Goal: Task Accomplishment & Management: Manage account settings

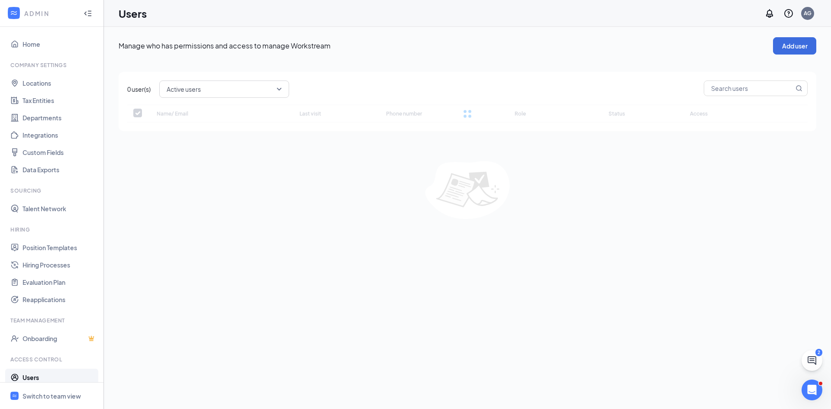
checkbox input "false"
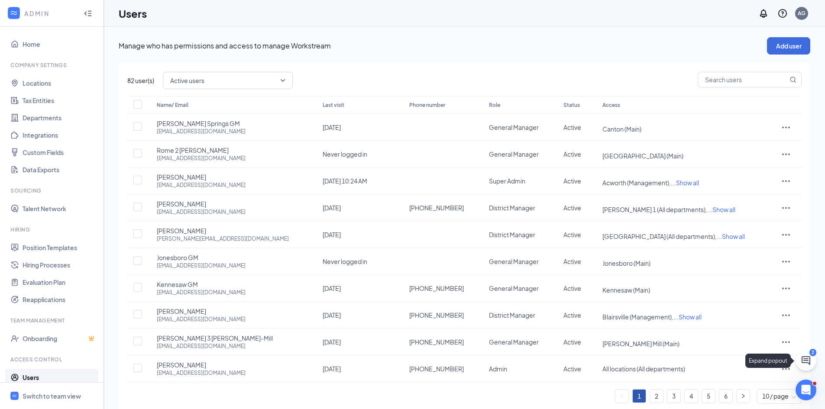
click at [802, 361] on icon "ChatActive" at bounding box center [805, 360] width 10 height 10
click at [375, 70] on div "82 user(s) Active users Name/ Email Last visit Phone number Role Status Access …" at bounding box center [464, 241] width 691 height 356
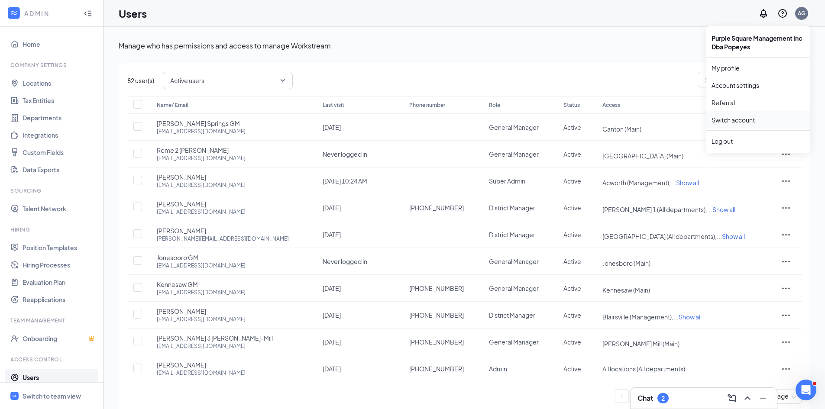
click at [724, 122] on link "Switch account" at bounding box center [732, 120] width 43 height 8
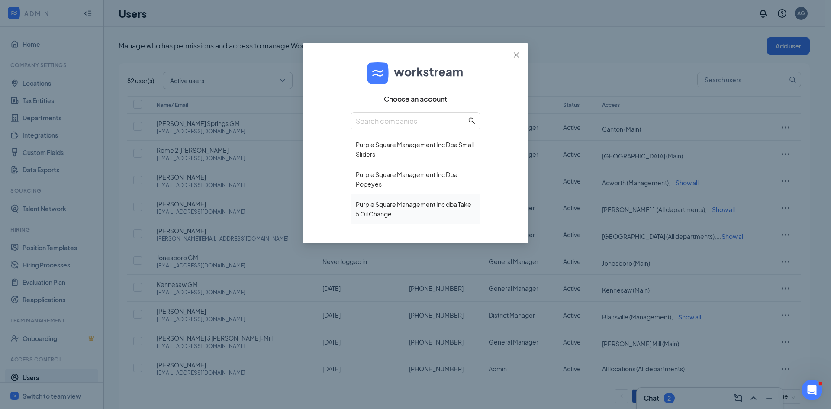
click at [377, 208] on div "Purple Square Management Inc dba Take 5 Oil Change" at bounding box center [416, 209] width 130 height 30
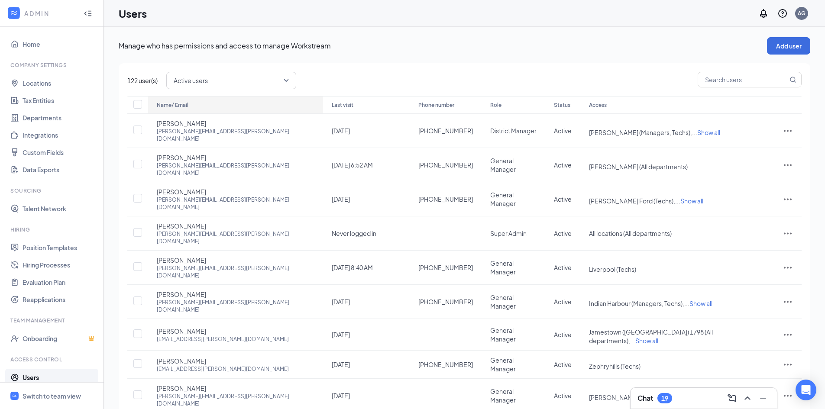
click at [180, 104] on div "Name/ Email" at bounding box center [236, 105] width 158 height 10
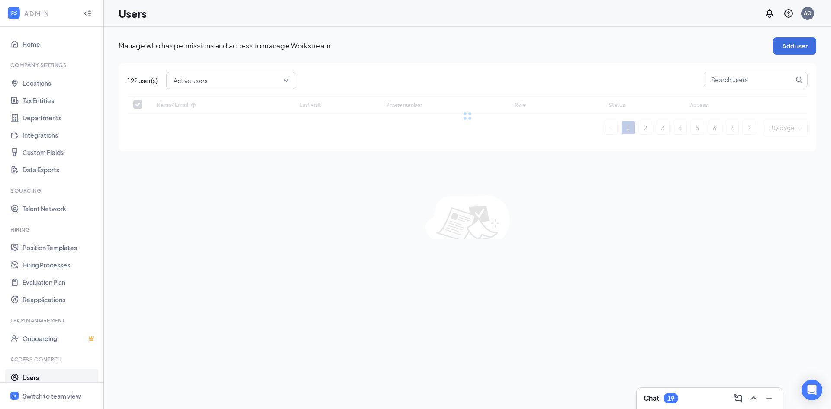
checkbox input "false"
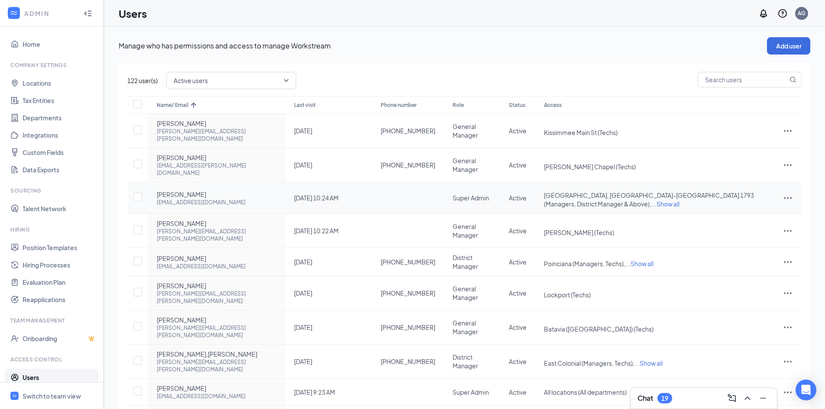
click at [783, 193] on icon "ActionsIcon" at bounding box center [787, 198] width 10 height 10
click at [742, 195] on span "Edit user" at bounding box center [758, 199] width 54 height 10
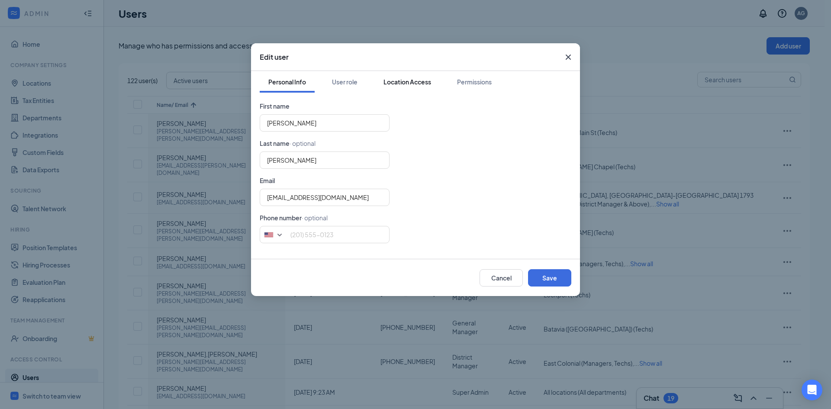
click at [408, 83] on div "Location Access" at bounding box center [407, 81] width 48 height 9
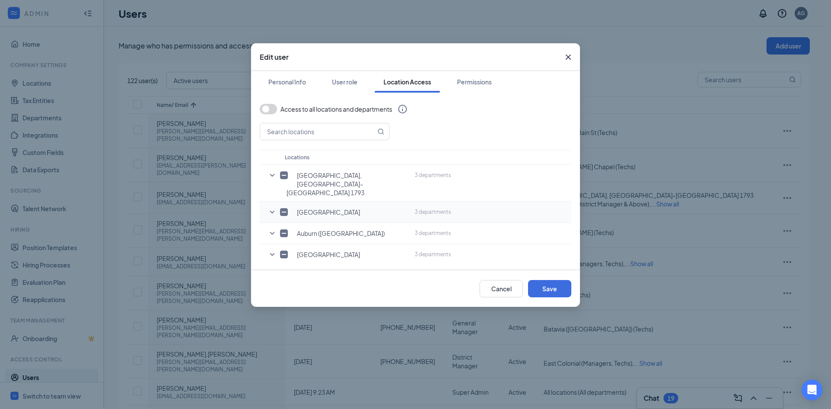
click at [270, 207] on icon "SmallChevronDown" at bounding box center [272, 212] width 10 height 10
click at [293, 267] on input "checkbox" at bounding box center [296, 271] width 8 height 8
checkbox input "false"
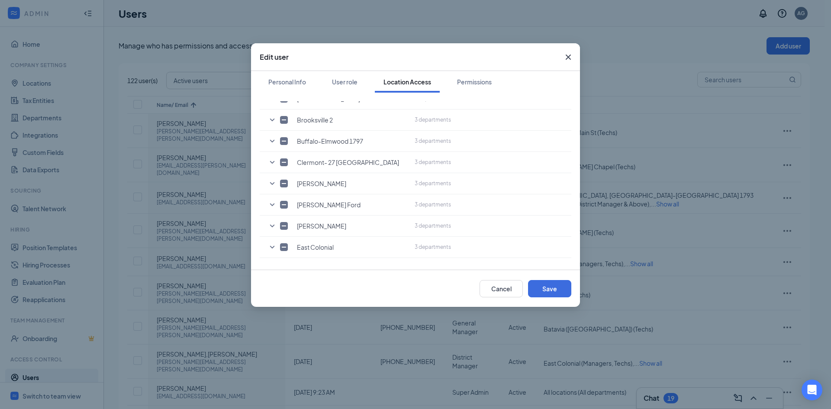
scroll to position [260, 0]
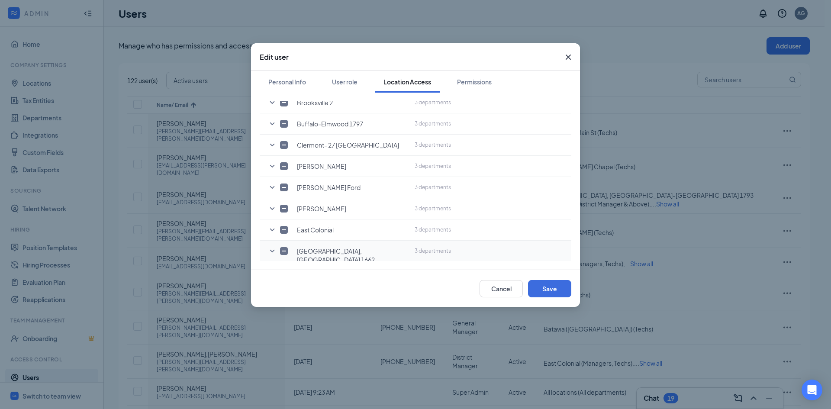
click at [270, 246] on icon "SmallChevronDown" at bounding box center [272, 251] width 10 height 10
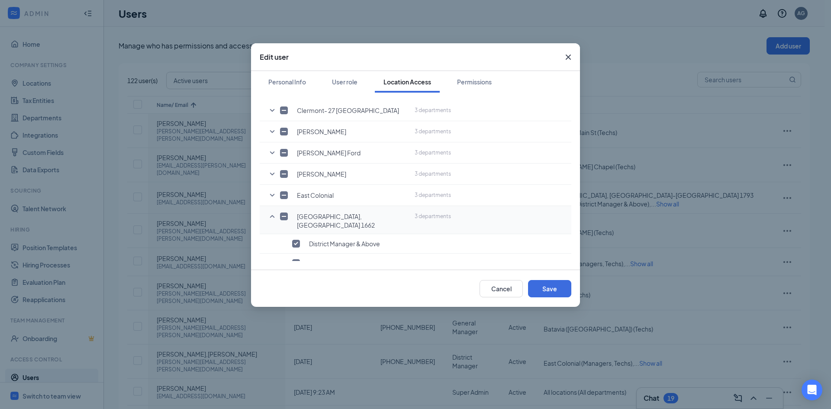
scroll to position [312, 0]
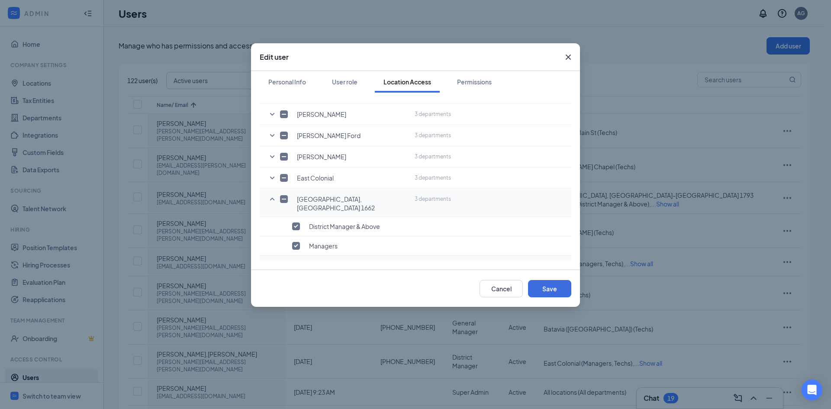
click at [297, 261] on input "checkbox" at bounding box center [296, 265] width 8 height 8
checkbox input "false"
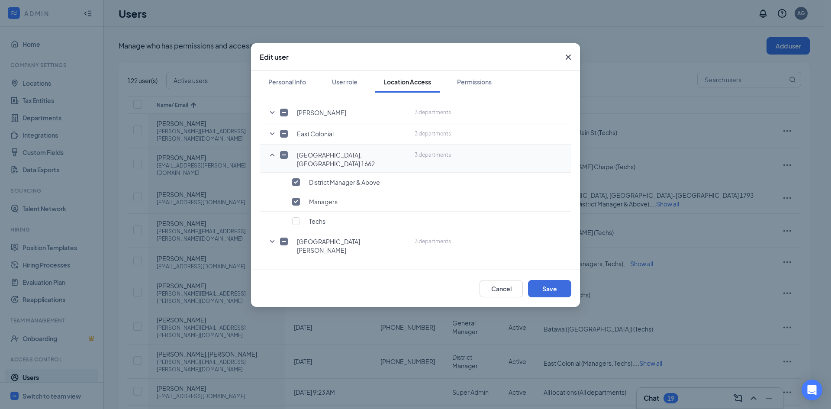
scroll to position [364, 0]
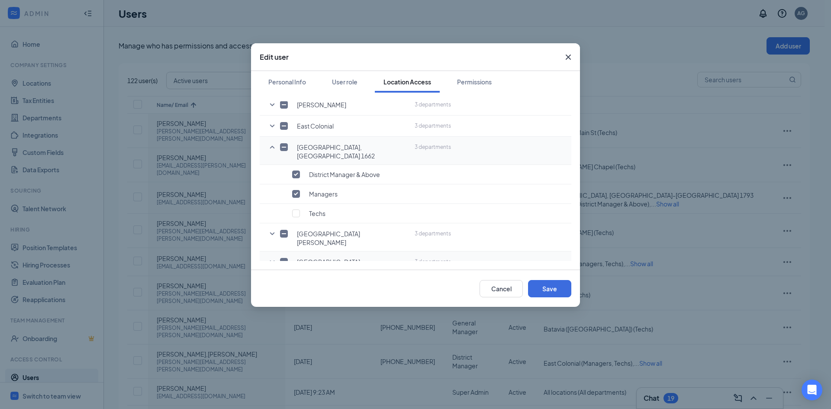
click at [269, 257] on icon "SmallChevronDown" at bounding box center [272, 262] width 10 height 10
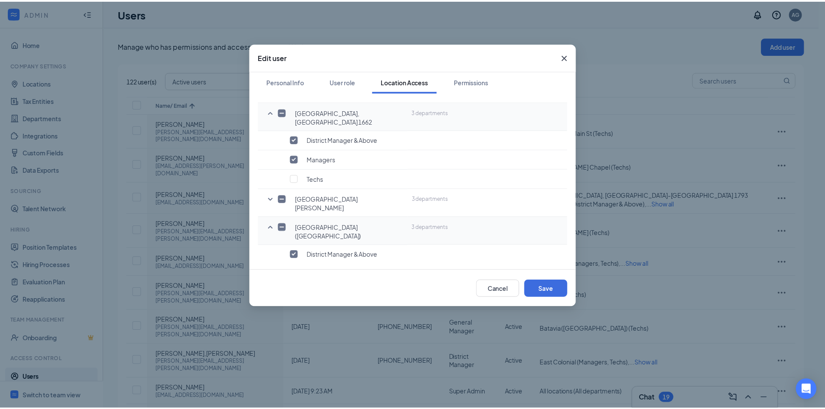
scroll to position [416, 0]
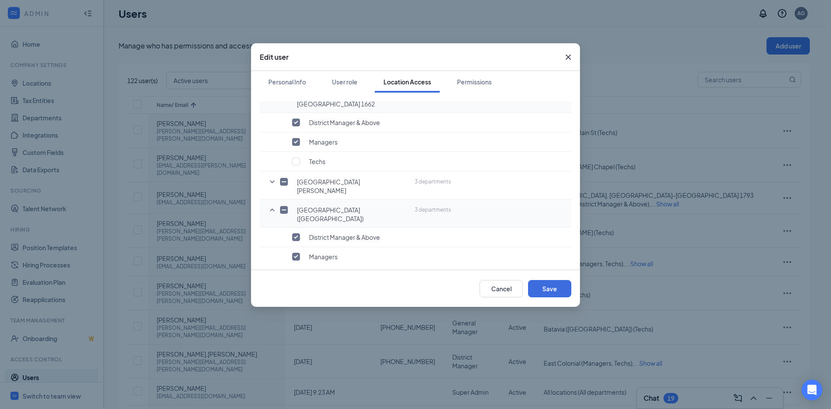
drag, startPoint x: 296, startPoint y: 232, endPoint x: 304, endPoint y: 232, distance: 8.7
click at [296, 272] on input "checkbox" at bounding box center [296, 276] width 8 height 8
checkbox input "false"
click at [545, 293] on button "Save" at bounding box center [549, 288] width 43 height 17
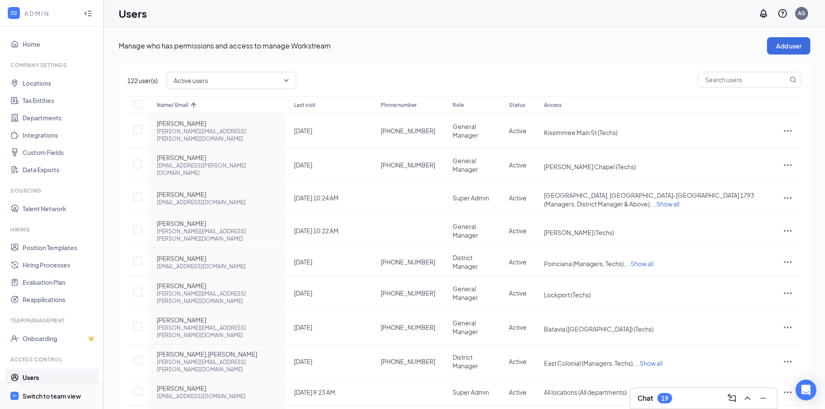
click at [55, 394] on div "Switch to team view" at bounding box center [52, 396] width 58 height 9
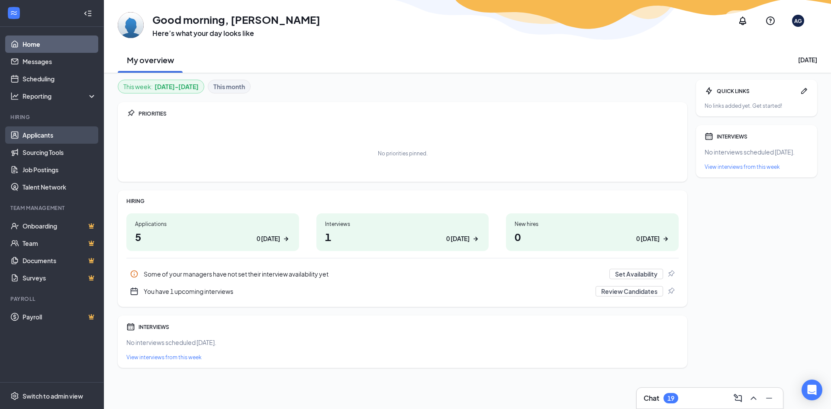
click at [39, 132] on link "Applicants" at bounding box center [60, 134] width 74 height 17
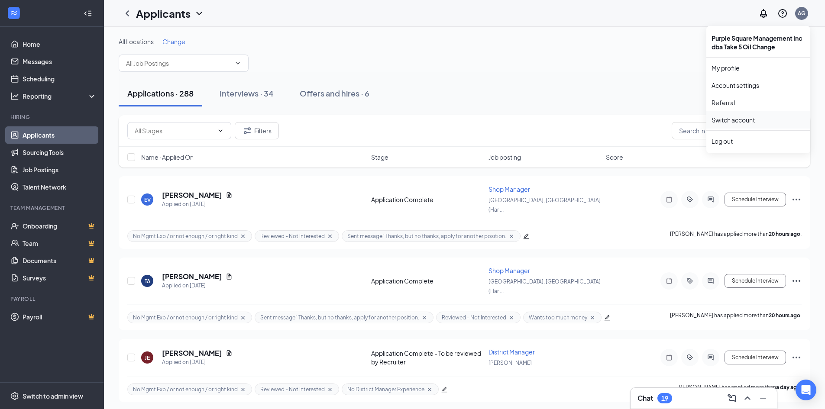
click at [744, 117] on link "Switch account" at bounding box center [732, 120] width 43 height 8
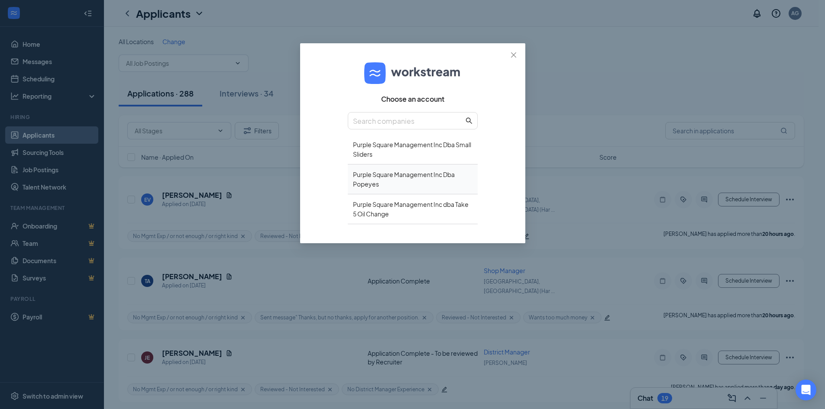
click at [376, 177] on div "Purple Square Management Inc Dba Popeyes" at bounding box center [413, 179] width 130 height 30
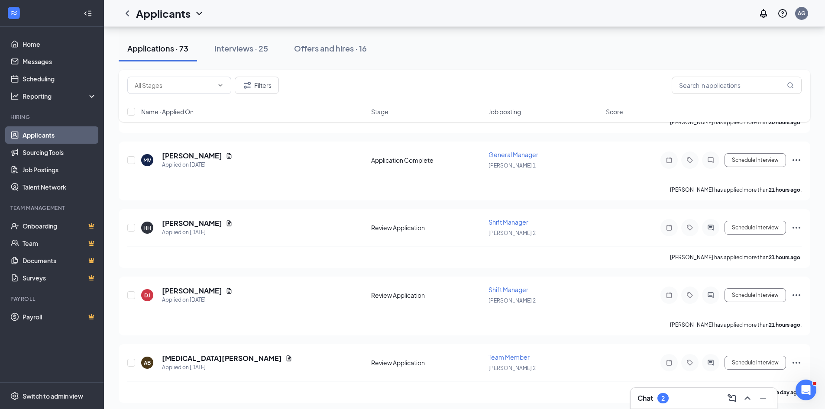
scroll to position [173, 0]
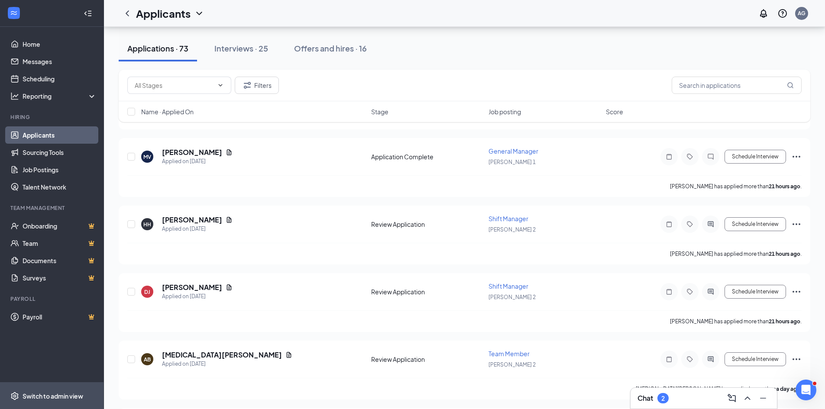
click at [53, 397] on div "Switch to admin view" at bounding box center [53, 396] width 61 height 9
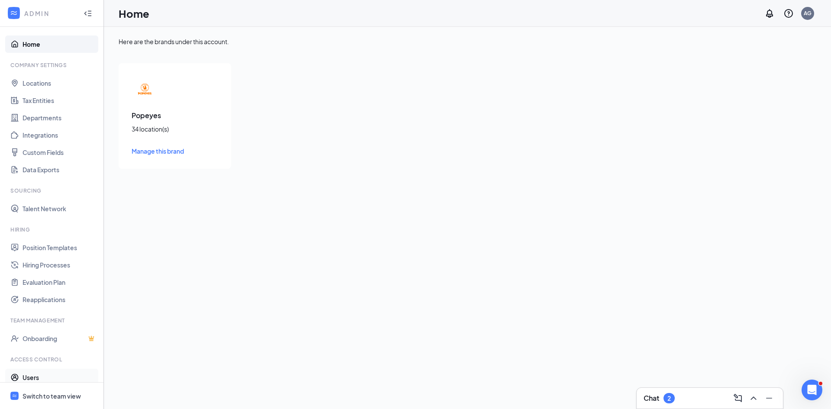
click at [36, 379] on link "Users" at bounding box center [60, 377] width 74 height 17
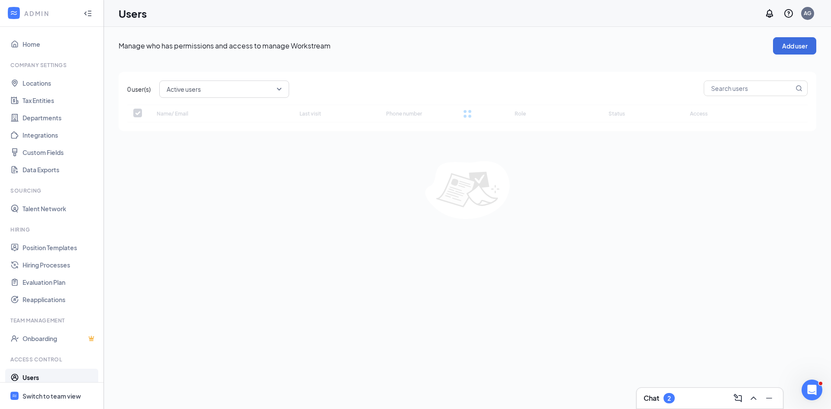
checkbox input "false"
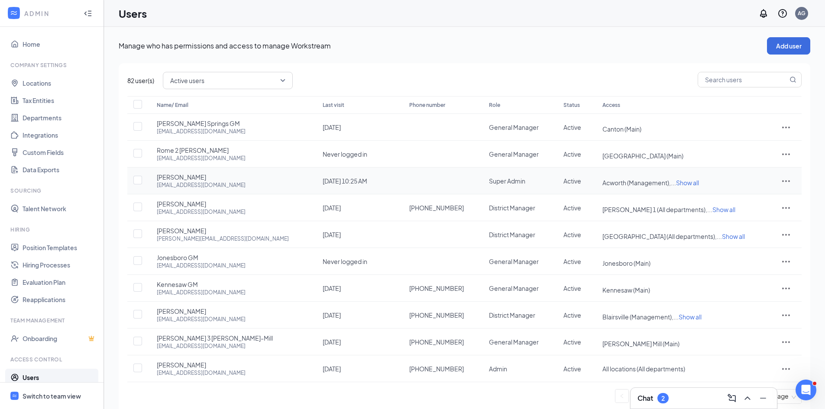
click at [782, 181] on icon "ActionsIcon" at bounding box center [785, 181] width 10 height 10
click at [735, 201] on span "Edit user" at bounding box center [743, 199] width 25 height 8
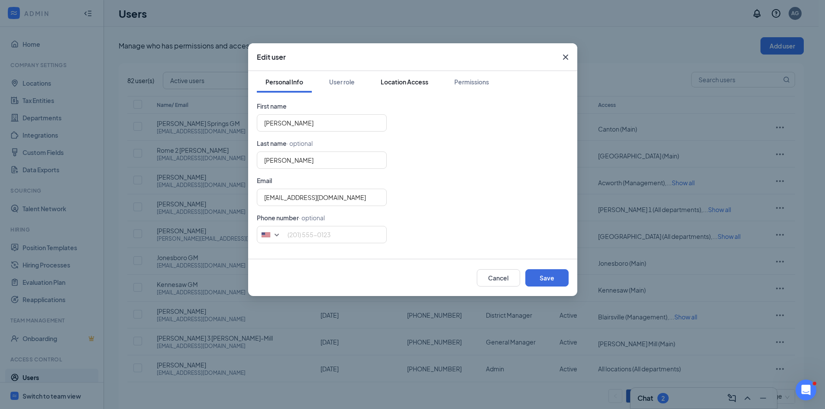
click at [396, 80] on div "Location Access" at bounding box center [404, 81] width 48 height 9
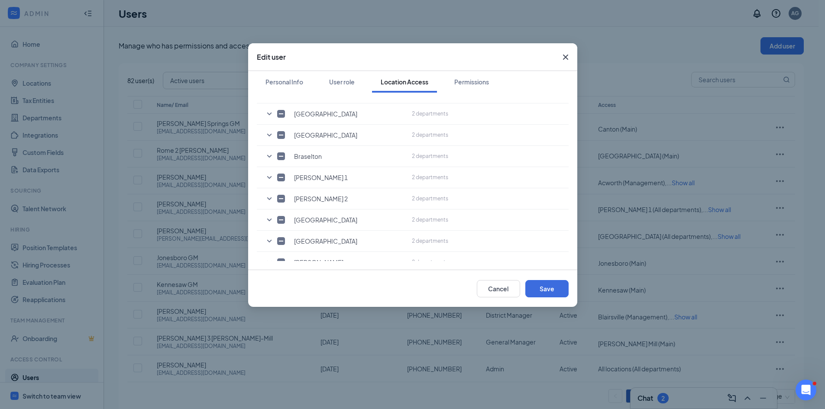
scroll to position [121, 0]
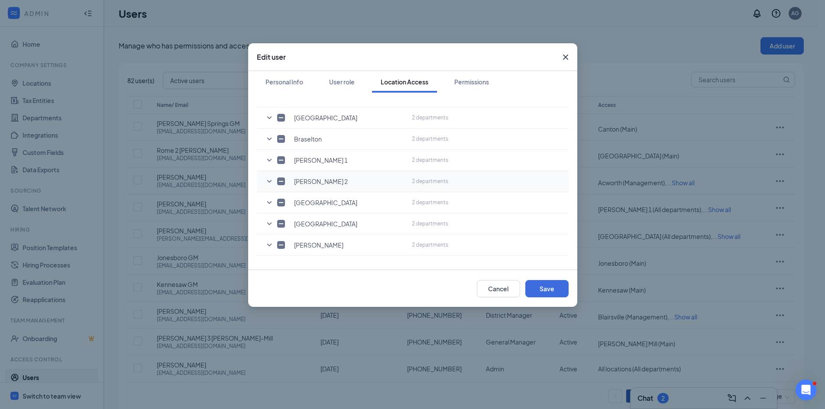
click at [268, 181] on icon "SmallChevronDown" at bounding box center [269, 181] width 5 height 3
click at [293, 204] on input "checkbox" at bounding box center [293, 202] width 8 height 8
checkbox input "false"
click at [543, 289] on button "Save" at bounding box center [546, 288] width 43 height 17
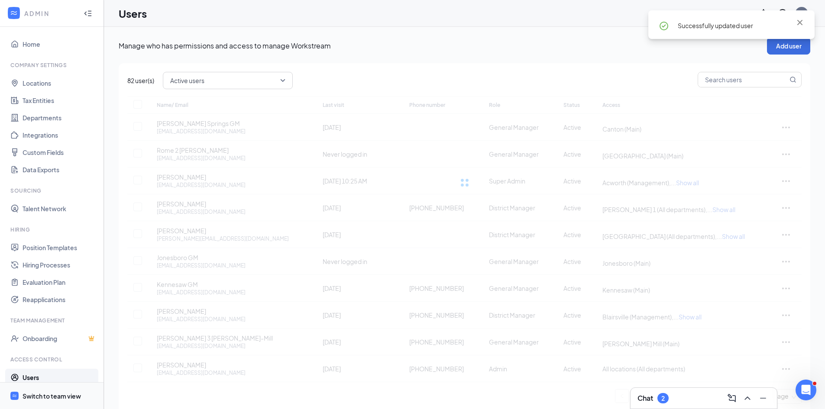
click at [44, 395] on div "Switch to team view" at bounding box center [52, 396] width 58 height 9
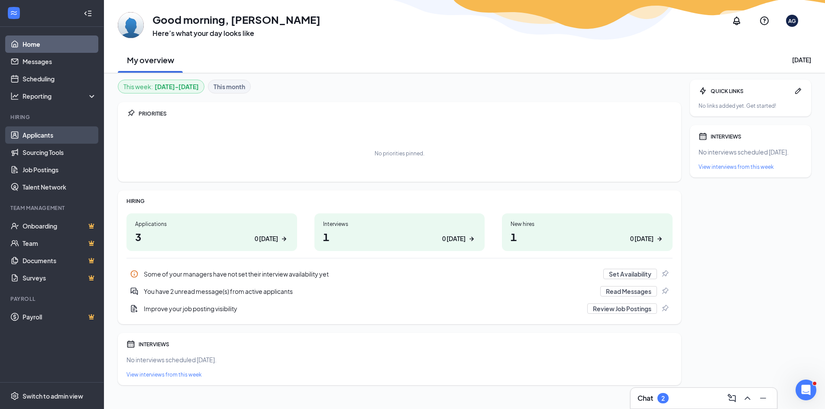
click at [32, 129] on link "Applicants" at bounding box center [60, 134] width 74 height 17
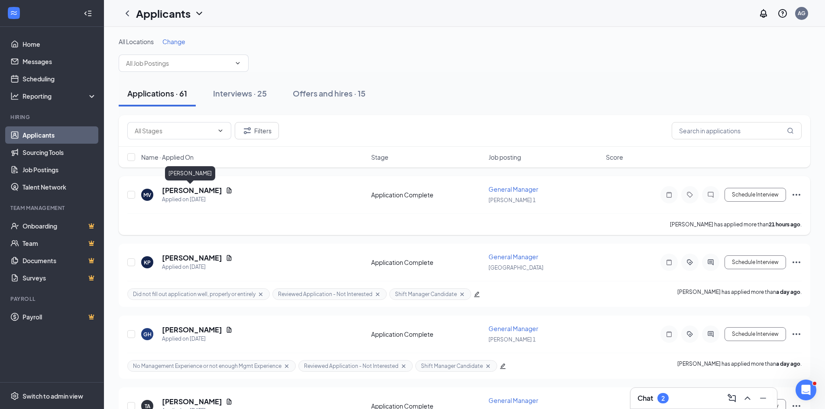
click at [175, 189] on h5 "Mylic Vanison" at bounding box center [192, 191] width 60 height 10
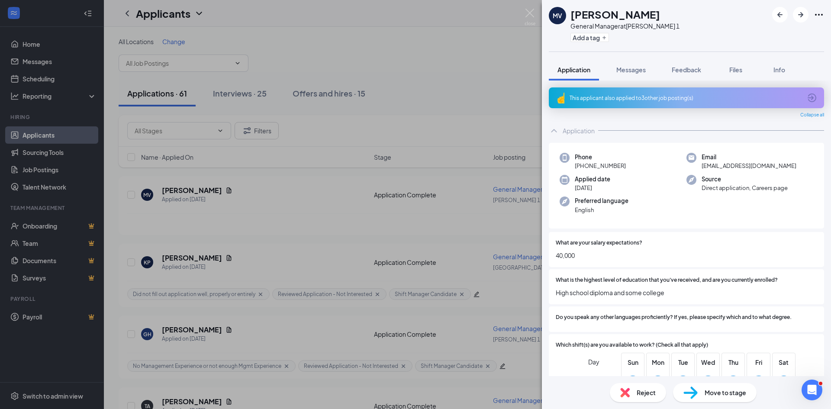
click at [807, 95] on icon "ArrowCircle" at bounding box center [812, 98] width 10 height 10
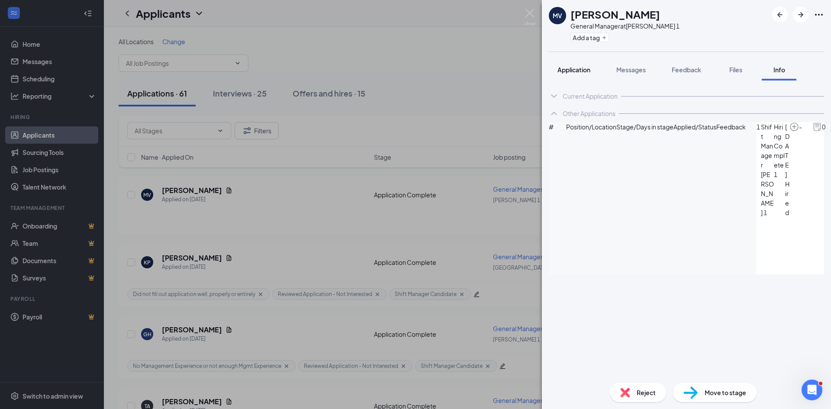
click at [568, 66] on span "Application" at bounding box center [573, 70] width 33 height 8
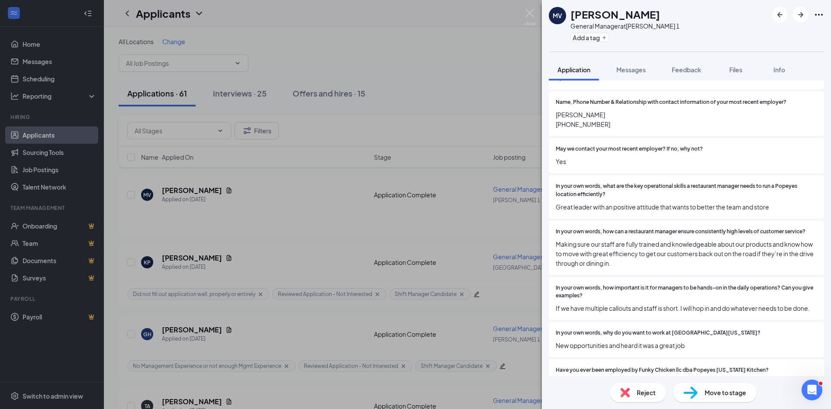
scroll to position [866, 0]
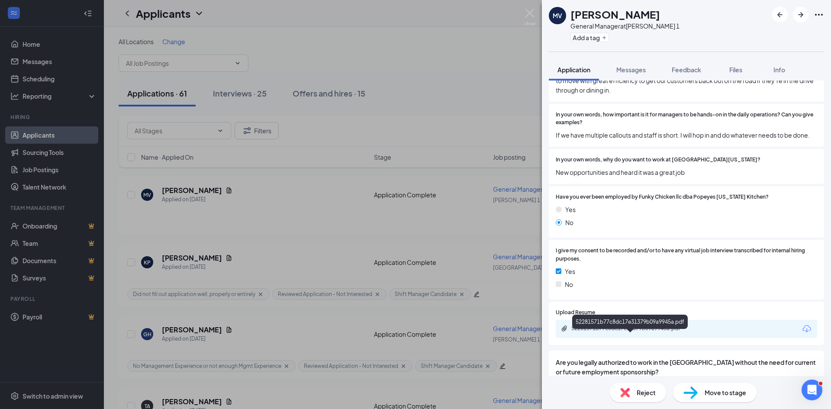
click at [591, 332] on div "52281571b77c8dc17e31379b09a9945a.pdf" at bounding box center [631, 328] width 121 height 7
click at [602, 35] on icon "Plus" at bounding box center [604, 37] width 5 height 5
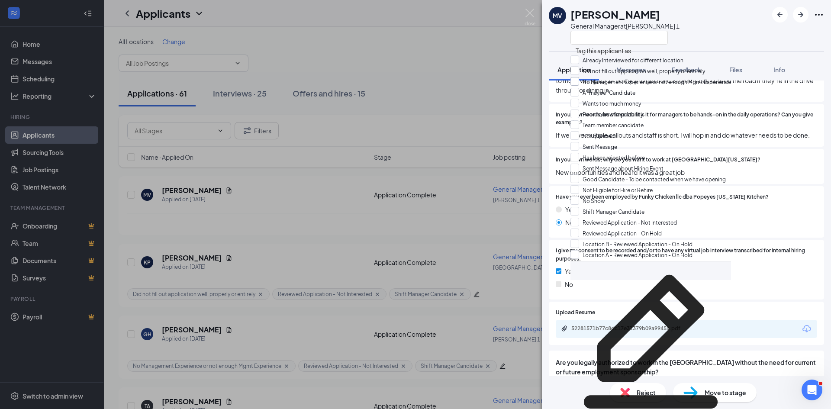
click at [578, 87] on input "No Management Experience or not enough Mgmt Experience" at bounding box center [650, 82] width 161 height 10
checkbox input "true"
click at [581, 217] on input "Reviewed Application - Not Interested" at bounding box center [623, 222] width 106 height 10
checkbox input "true"
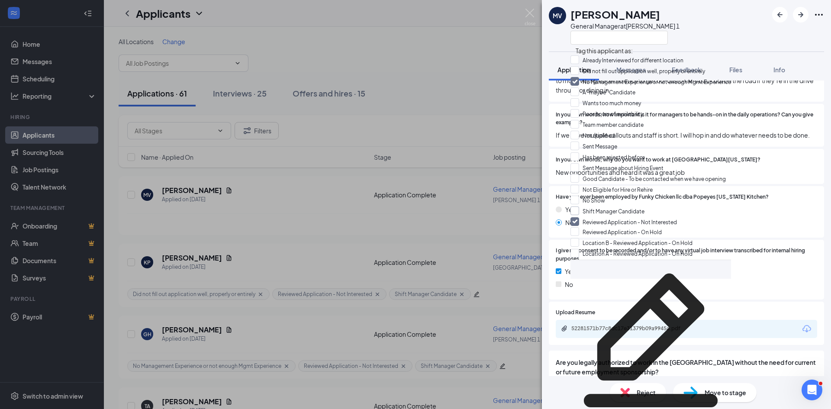
click at [582, 206] on input "Shift Manager Candidate" at bounding box center [607, 211] width 74 height 10
checkbox input "true"
click at [583, 201] on span "Have you ever been employed by Funky Chicken llc dba Popeyes Louisiana Kitchen?" at bounding box center [662, 197] width 213 height 8
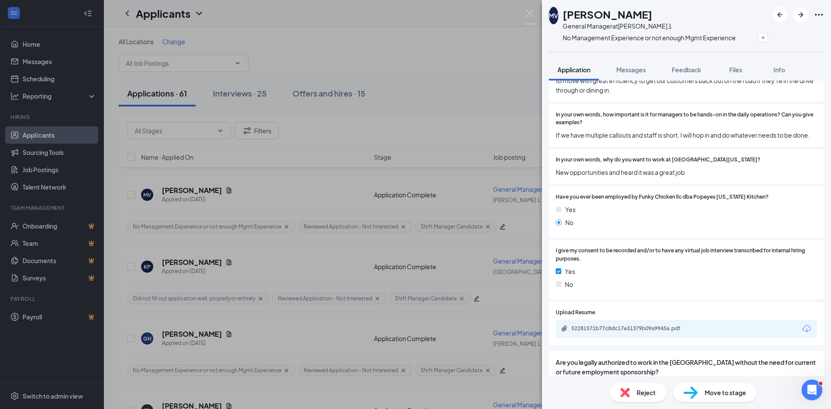
click at [623, 113] on span "In your own words, how important is it for managers to be hands-on in the daily…" at bounding box center [686, 119] width 261 height 16
click at [632, 71] on span "Messages" at bounding box center [630, 70] width 29 height 8
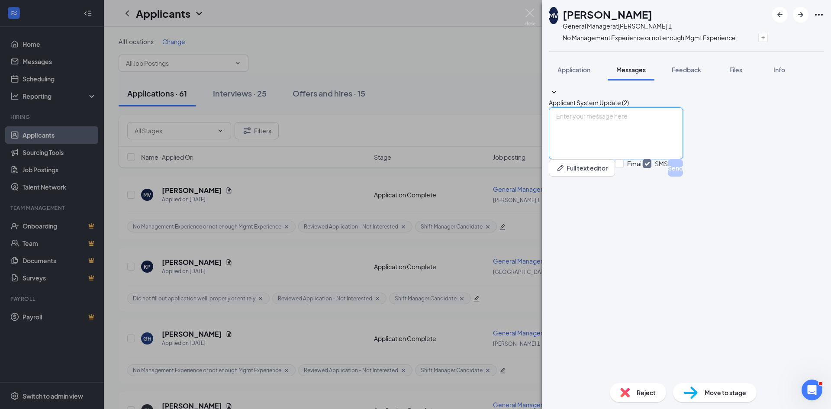
click at [605, 159] on textarea at bounding box center [616, 133] width 134 height 52
paste textarea "Hello, Thank you for taking the time to apply for the position at Popeyes. We t…"
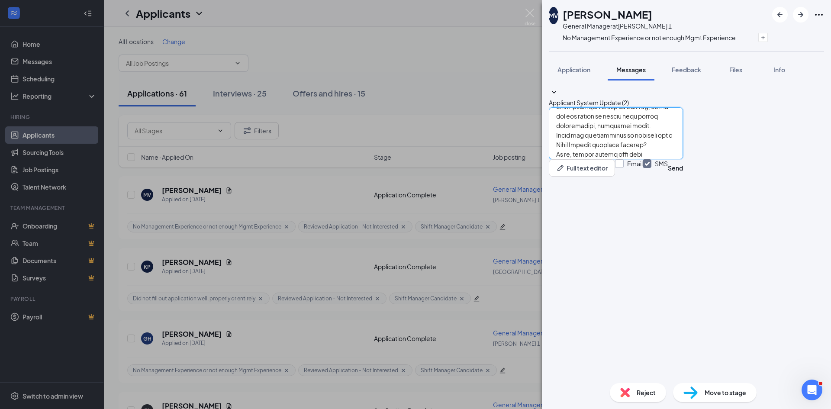
type textarea "Hello, Thank you for taking the time to apply for the position at Popeyes. We t…"
click at [643, 177] on input "Email" at bounding box center [629, 167] width 28 height 17
checkbox input "true"
click at [668, 177] on input "SMS" at bounding box center [655, 167] width 25 height 17
checkbox input "false"
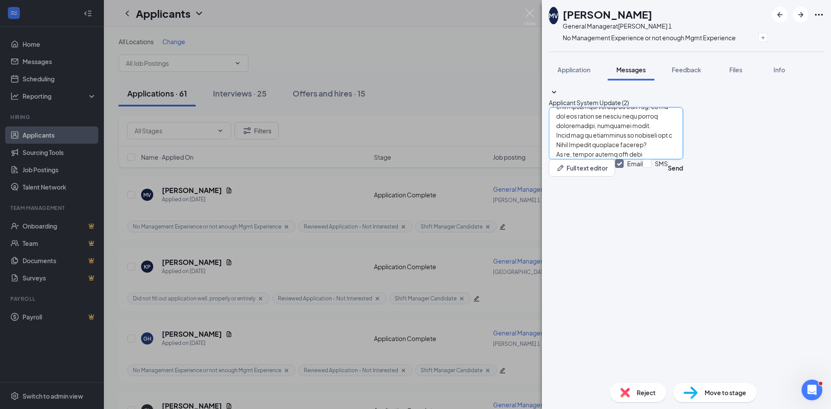
click at [683, 159] on textarea at bounding box center [616, 133] width 134 height 52
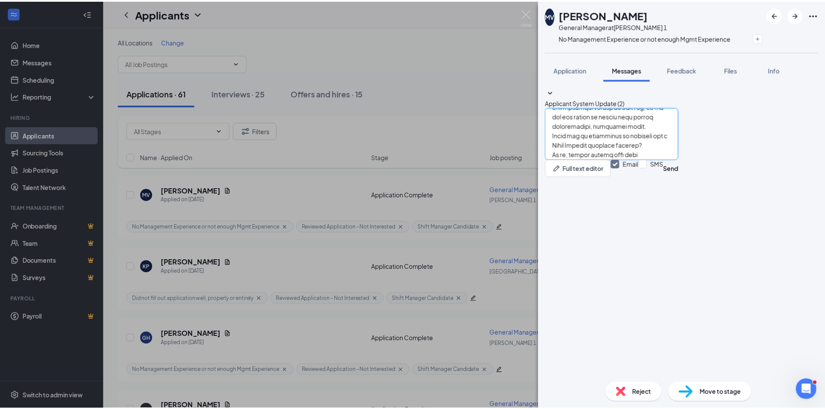
scroll to position [0, 0]
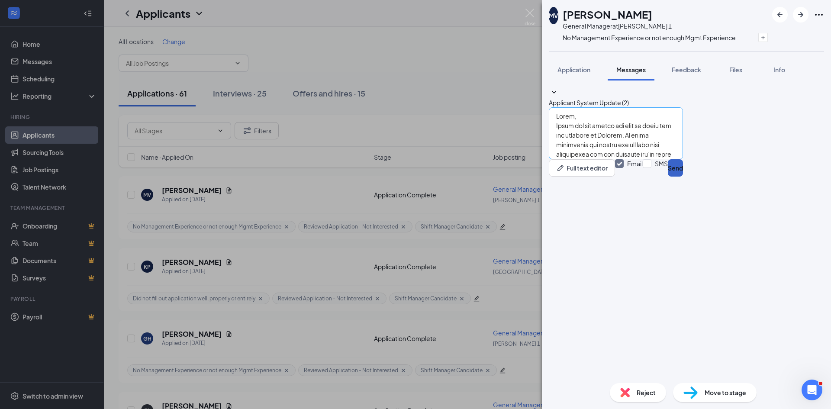
drag, startPoint x: 786, startPoint y: 359, endPoint x: 673, endPoint y: 339, distance: 115.1
click at [673, 177] on div "Full text editor Email SMS Send" at bounding box center [616, 141] width 134 height 69
click at [570, 69] on span "Application" at bounding box center [573, 70] width 33 height 8
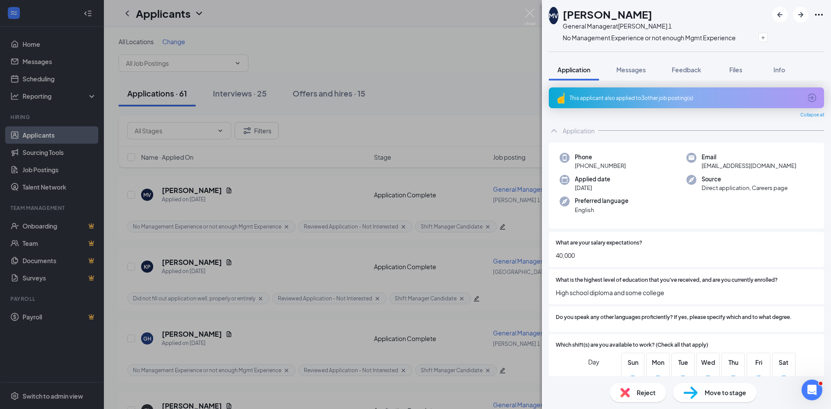
click at [810, 100] on icon "ArrowCircle" at bounding box center [812, 98] width 10 height 10
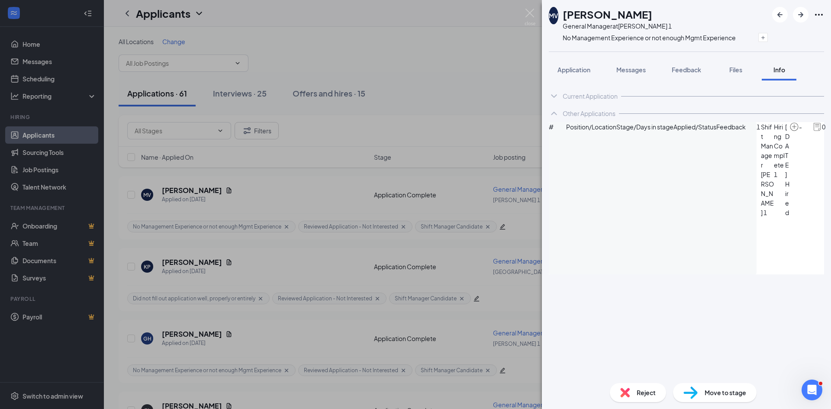
click at [531, 13] on img at bounding box center [530, 17] width 11 height 17
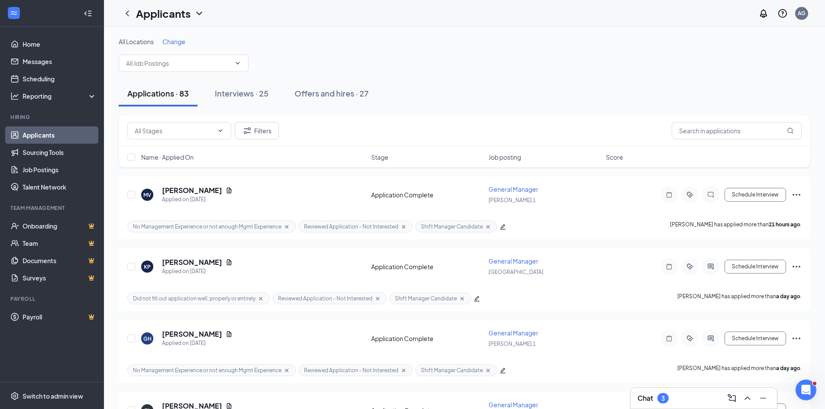
click at [452, 73] on div "Applications · 83 Interviews · 25 Offers and hires · 27" at bounding box center [464, 93] width 691 height 43
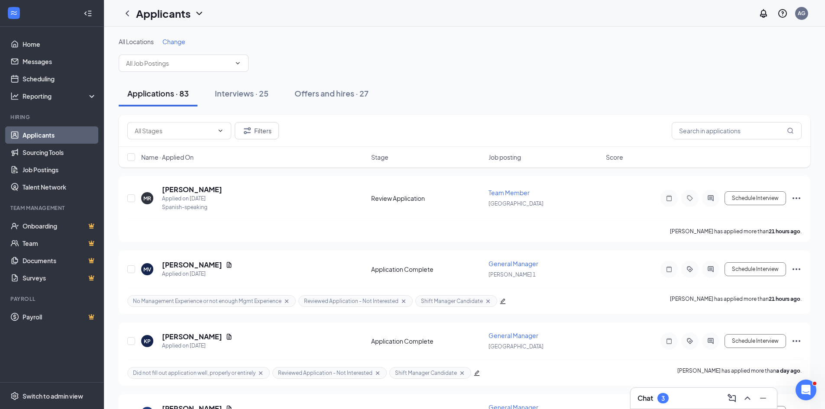
click at [406, 77] on div "Applications · 83 Interviews · 25 Offers and hires · 27" at bounding box center [464, 93] width 691 height 43
click at [196, 62] on input "text" at bounding box center [178, 63] width 105 height 10
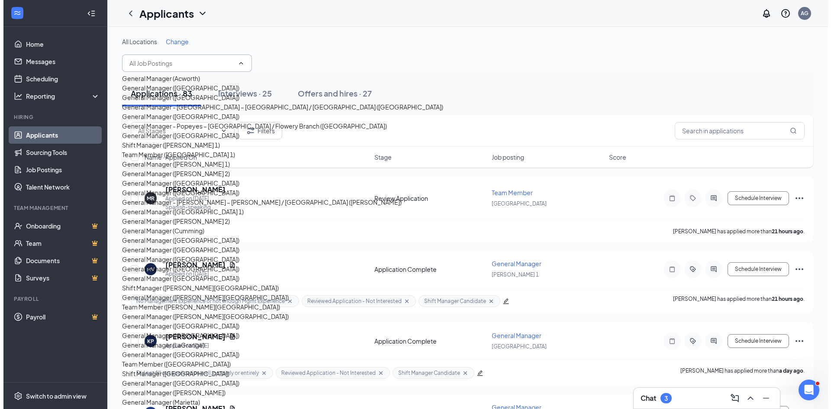
scroll to position [567, 0]
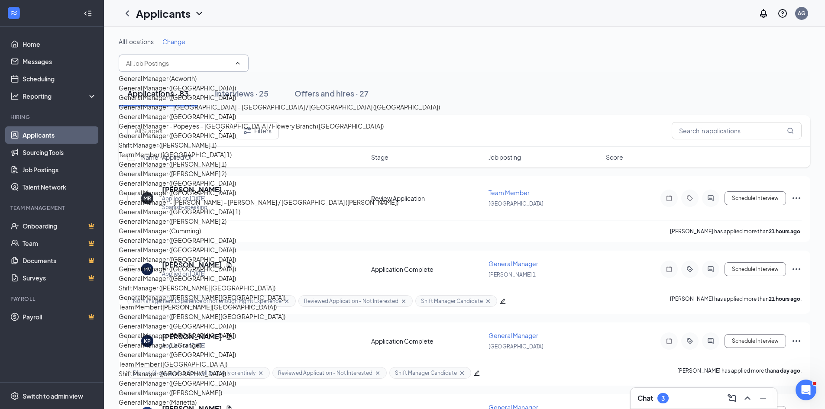
click at [171, 359] on div "Team Member (Loganville)" at bounding box center [173, 364] width 109 height 10
type input "Team Member (Loganville)"
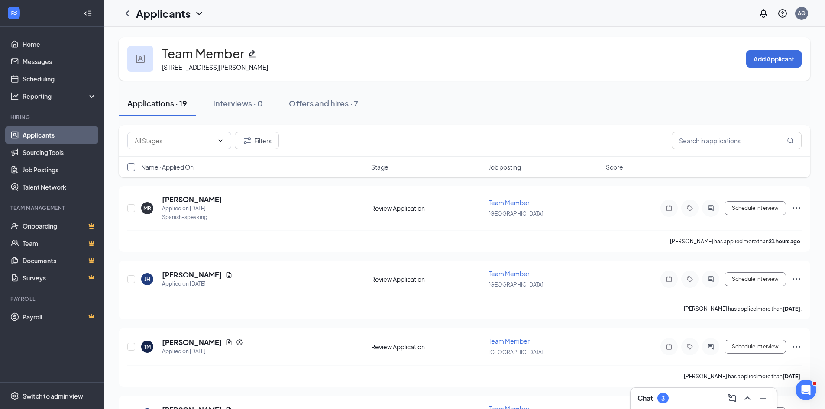
click at [130, 167] on input "checkbox" at bounding box center [131, 167] width 8 height 8
checkbox input "true"
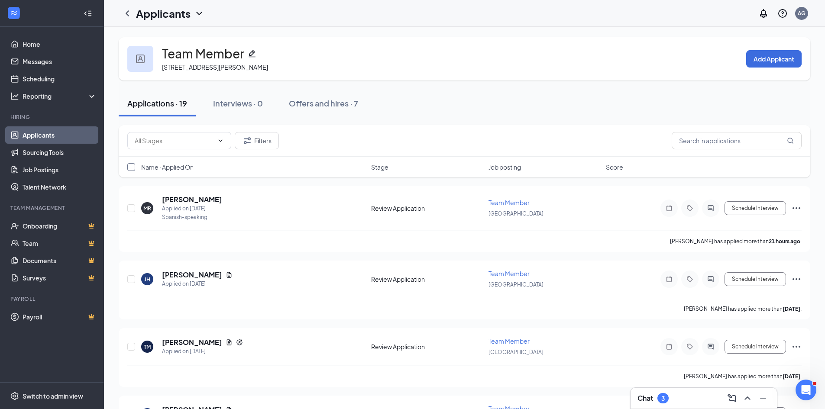
checkbox input "true"
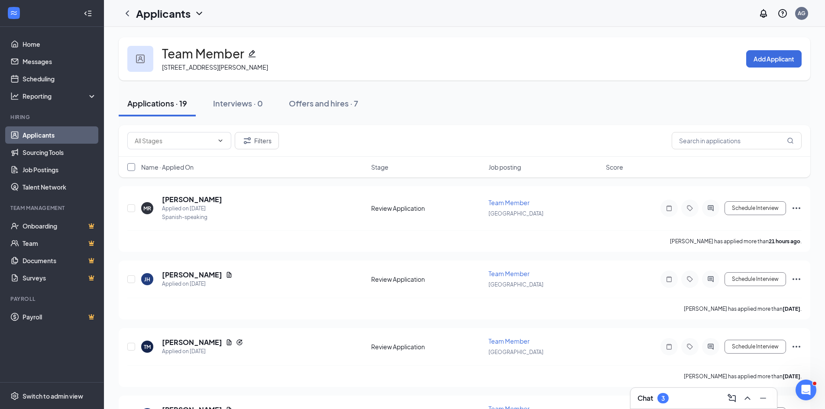
checkbox input "true"
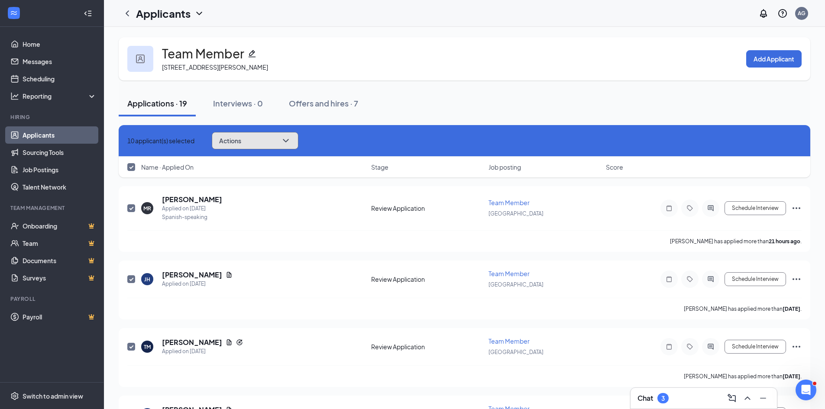
click at [291, 143] on icon "ChevronDown" at bounding box center [285, 140] width 10 height 10
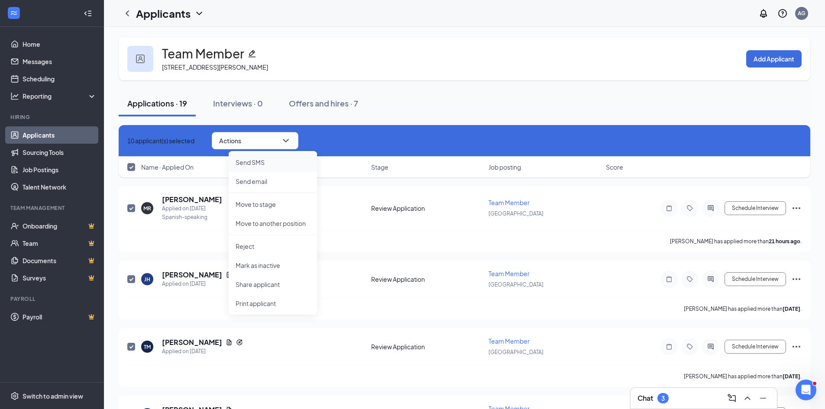
click at [251, 162] on p "Send SMS" at bounding box center [272, 162] width 74 height 9
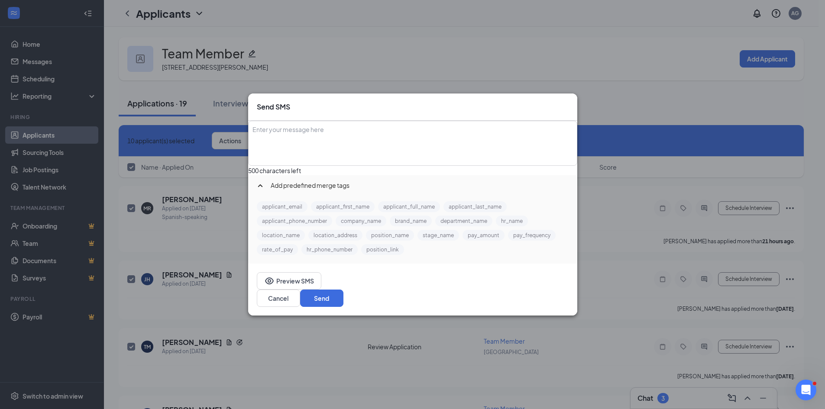
click at [292, 129] on div "Enter your message here" at bounding box center [412, 130] width 319 height 9
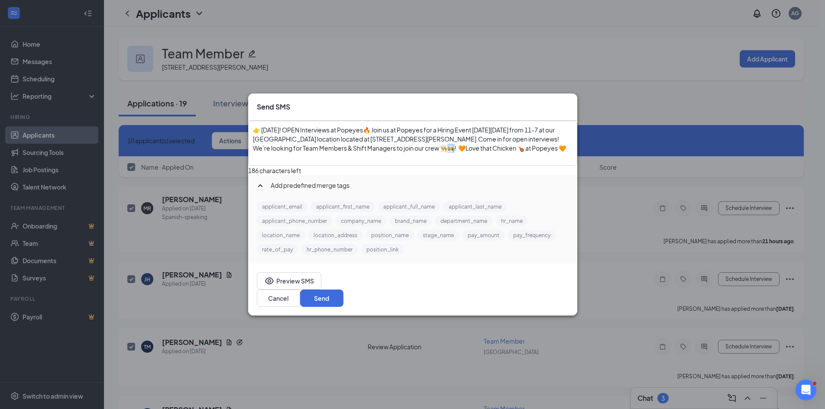
click at [521, 150] on span "👉 Tomorrow! OPEN Interviews at Popeyes🔥 Join us at Popeyes for a Hiring Event o…" at bounding box center [409, 139] width 313 height 26
drag, startPoint x: 354, startPoint y: 156, endPoint x: 350, endPoint y: 163, distance: 8.2
click at [338, 153] on div "👉 Tomorrow! OPEN Interviews at Popeyes🔥 Join us at Popeyes for a Hiring Event o…" at bounding box center [412, 139] width 319 height 27
click at [343, 307] on button "Send" at bounding box center [321, 298] width 43 height 17
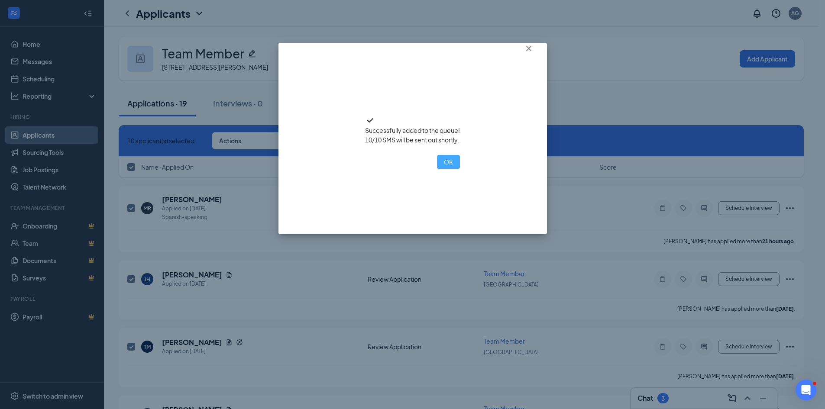
click at [437, 169] on button "OK" at bounding box center [448, 162] width 23 height 14
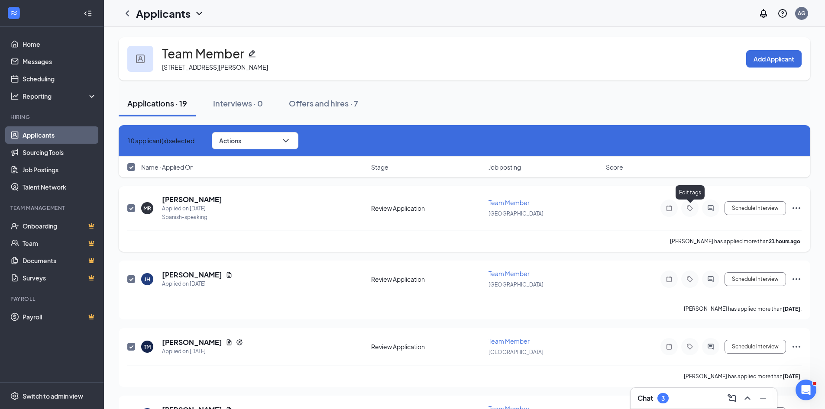
click at [688, 206] on icon "Tag" at bounding box center [689, 208] width 6 height 6
checkbox input "false"
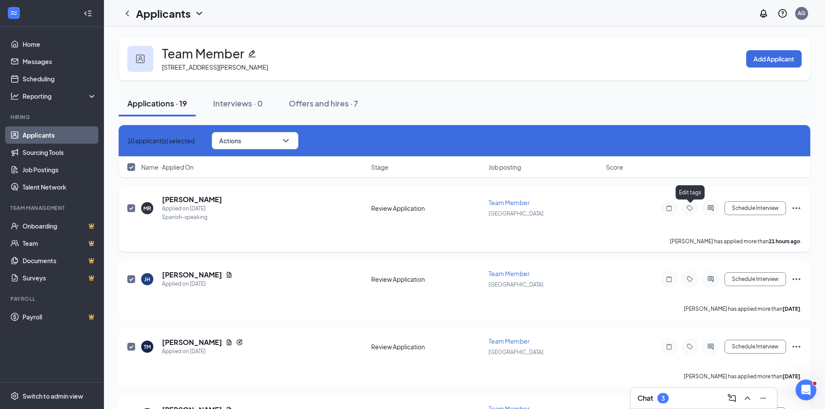
checkbox input "false"
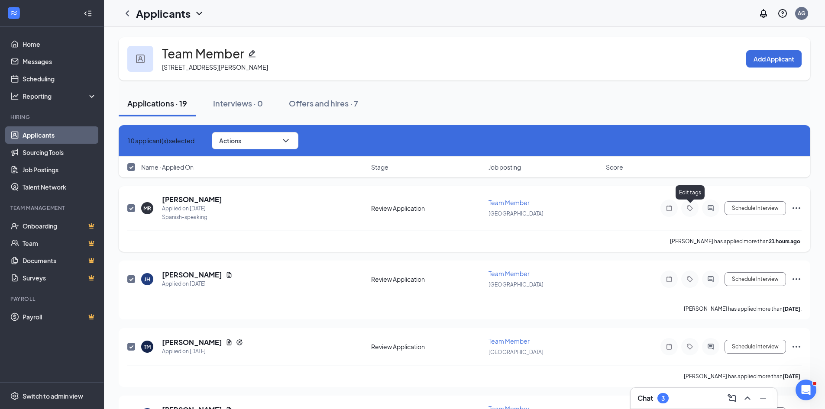
checkbox input "false"
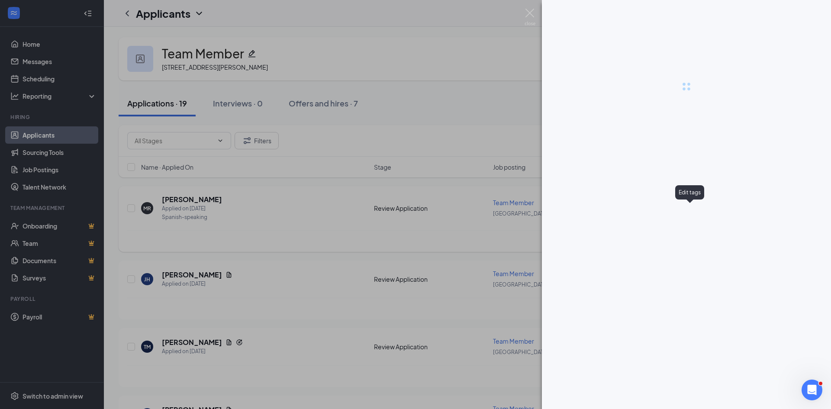
checkbox input "false"
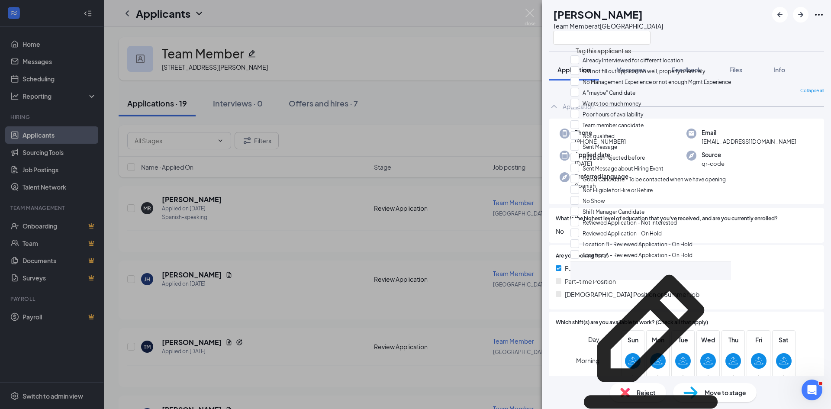
scroll to position [66, 0]
click at [583, 164] on input "Sent Message about Hiring Event" at bounding box center [616, 169] width 93 height 10
checkbox input "true"
click at [479, 118] on div "MR Maritza Rivas Team Member at Loganville Application Messages Feedback Files …" at bounding box center [415, 204] width 831 height 409
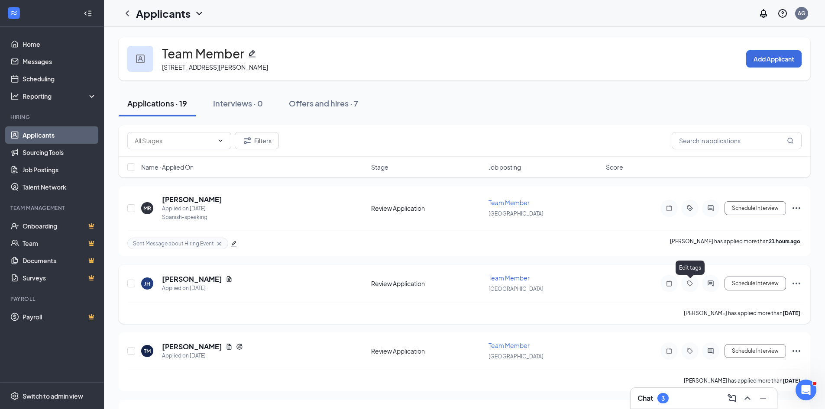
click at [688, 285] on icon "Tag" at bounding box center [689, 283] width 10 height 7
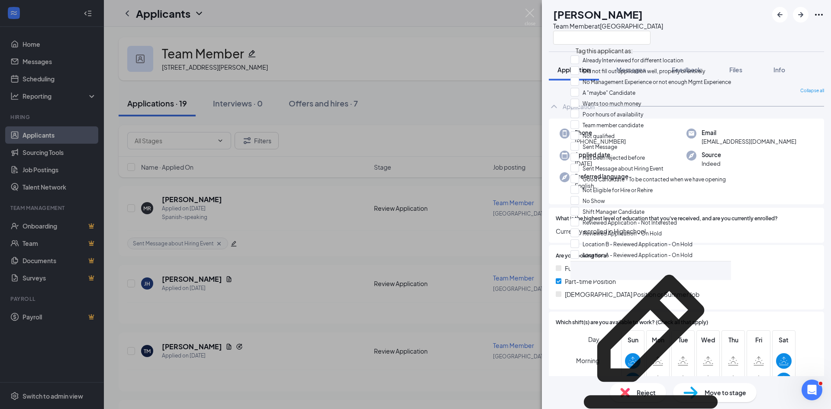
scroll to position [162, 0]
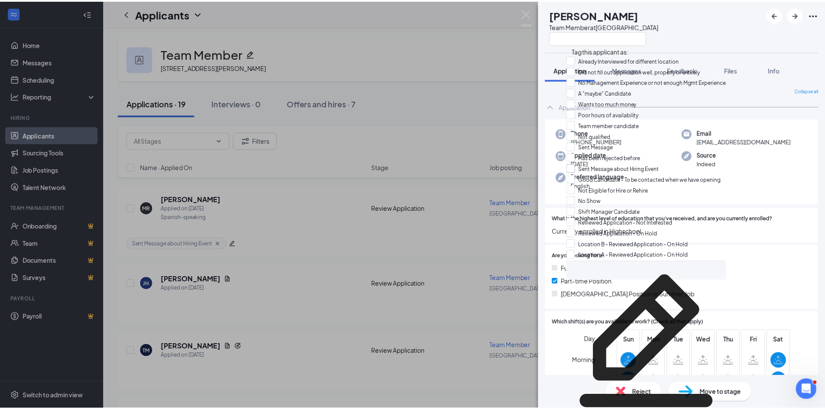
scroll to position [120, 0]
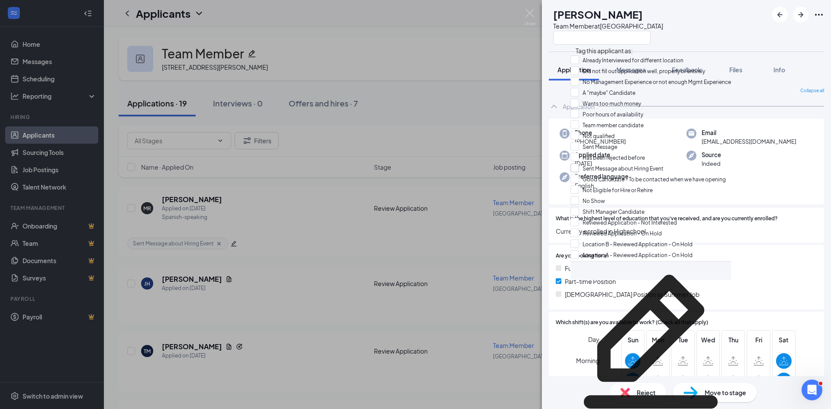
click at [580, 164] on input "Sent Message about Hiring Event" at bounding box center [616, 169] width 93 height 10
checkbox input "true"
drag, startPoint x: 479, startPoint y: 129, endPoint x: 474, endPoint y: 135, distance: 8.3
click at [479, 129] on div "JH Jarif Hossain Team Member at Loganville Application Messages Feedback Files …" at bounding box center [415, 204] width 831 height 409
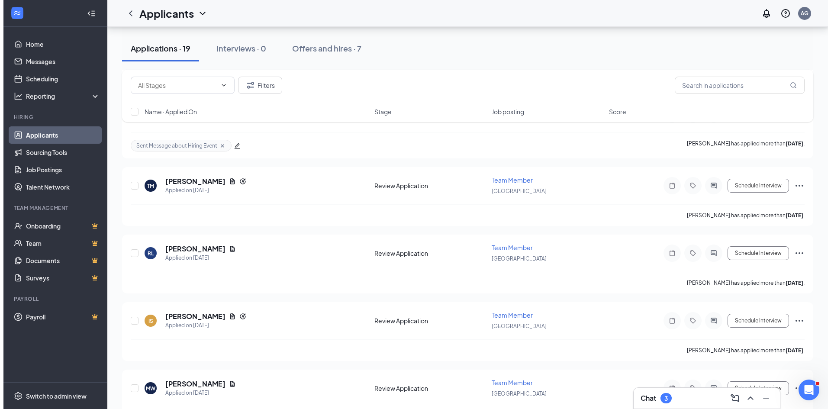
scroll to position [173, 0]
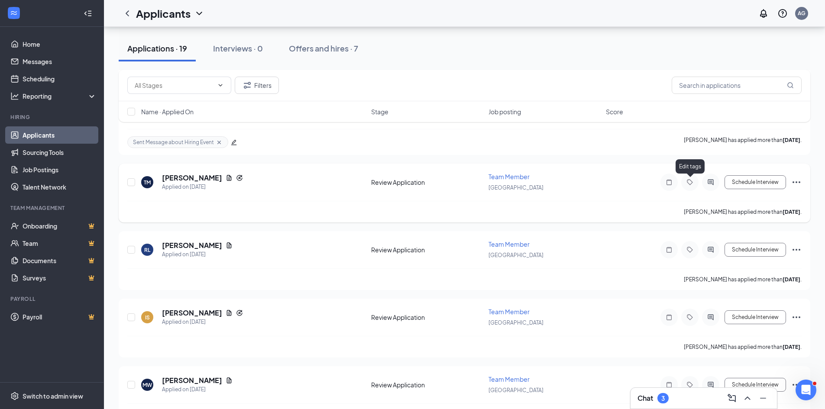
click at [688, 181] on icon "Tag" at bounding box center [689, 182] width 10 height 7
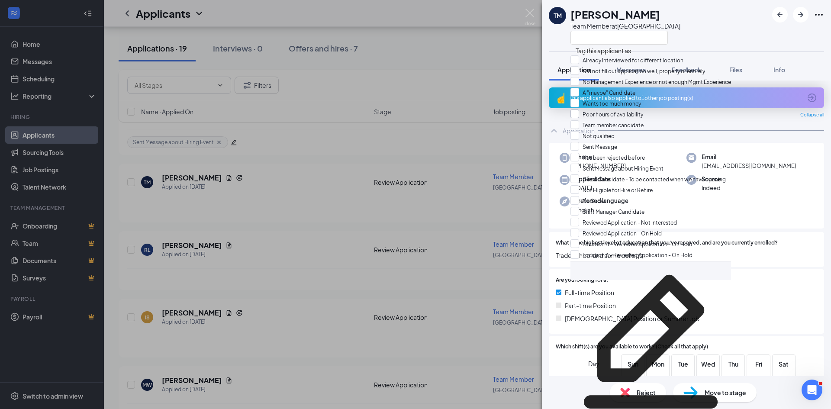
scroll to position [162, 0]
click at [584, 164] on input "Sent Message about Hiring Event" at bounding box center [616, 169] width 93 height 10
checkbox input "true"
click at [181, 278] on div "TM Tammy McCurdy Team Member at Loganville Application Messages Feedback Files …" at bounding box center [415, 204] width 831 height 409
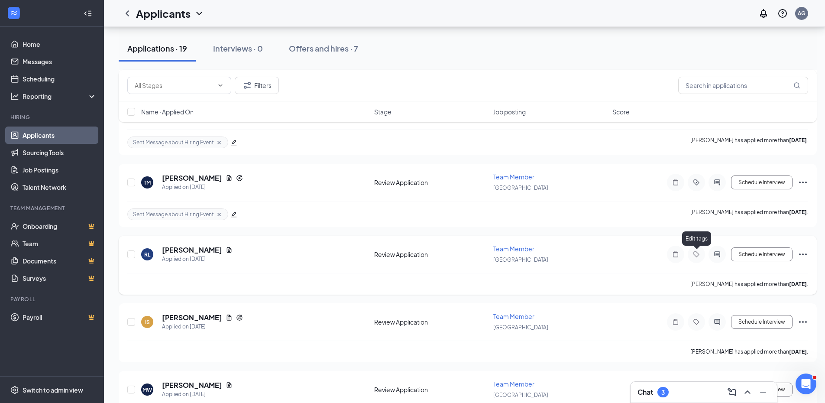
click at [692, 253] on icon "Tag" at bounding box center [696, 254] width 10 height 7
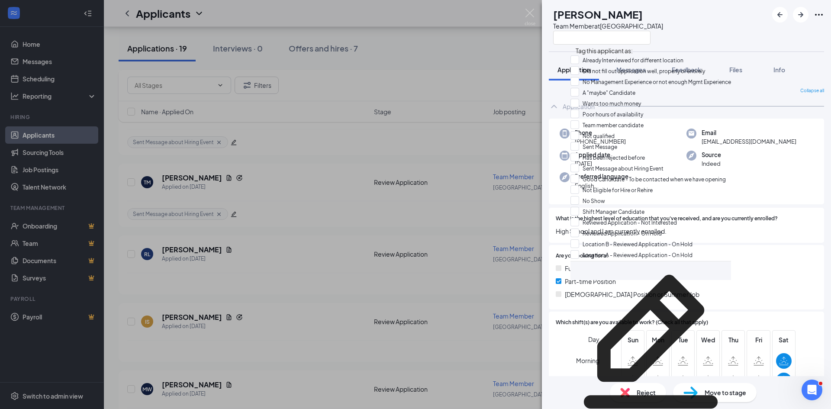
scroll to position [64, 0]
click at [579, 164] on input "Sent Message about Hiring Event" at bounding box center [616, 169] width 93 height 10
checkbox input "true"
click at [257, 299] on div "RL Ronald Lewis Team Member at Loganville Application Messages Feedback Files I…" at bounding box center [415, 204] width 831 height 409
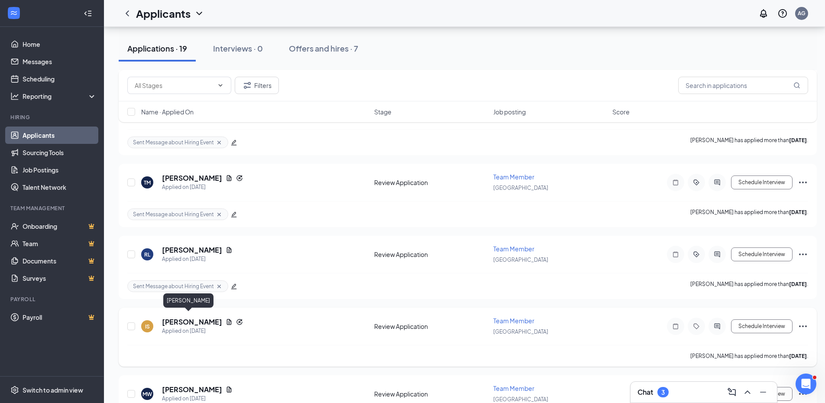
click at [169, 319] on h5 "Isaac Sims" at bounding box center [192, 322] width 60 height 10
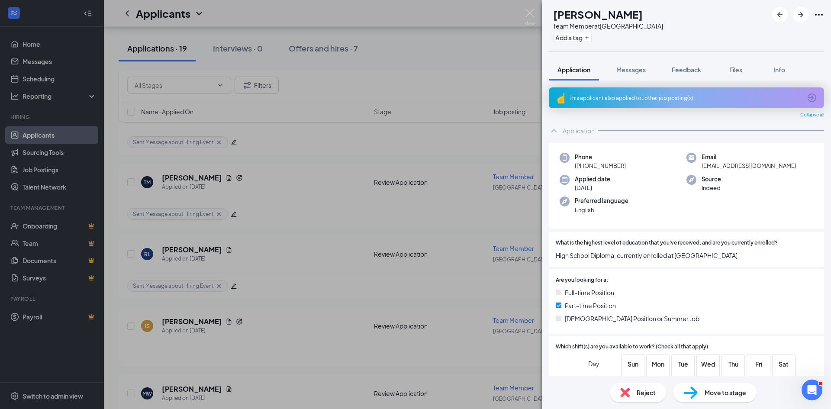
click at [606, 42] on div "Add a tag" at bounding box center [608, 37] width 110 height 14
click at [592, 41] on button "Add a tag" at bounding box center [572, 37] width 39 height 9
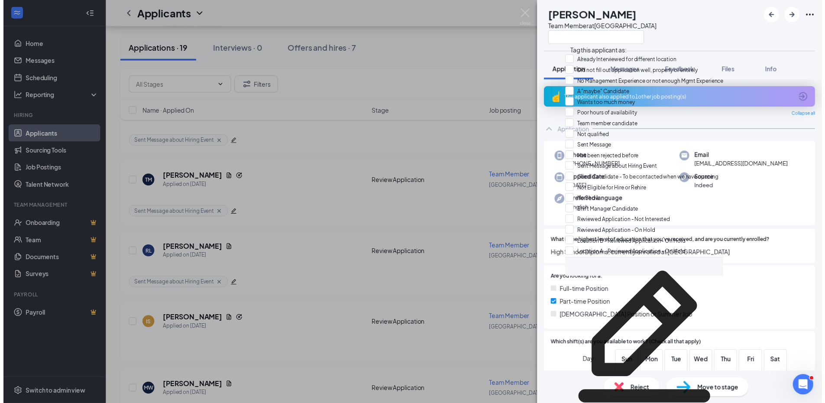
scroll to position [61, 0]
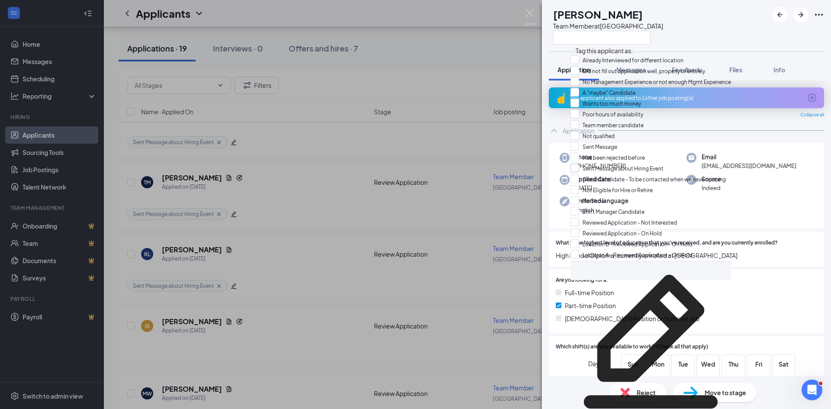
click at [579, 164] on input "Sent Message about Hiring Event" at bounding box center [616, 169] width 93 height 10
checkbox input "true"
click at [280, 320] on div "IS Isaac Sims Team Member at Loganville Application Messages Feedback Files Inf…" at bounding box center [415, 204] width 831 height 409
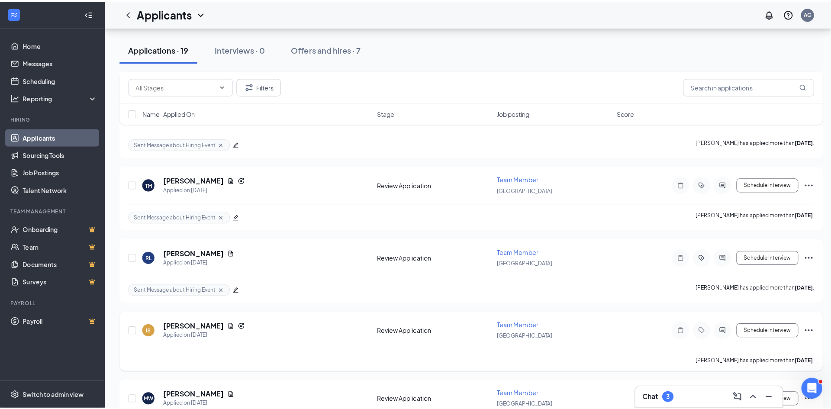
scroll to position [346, 0]
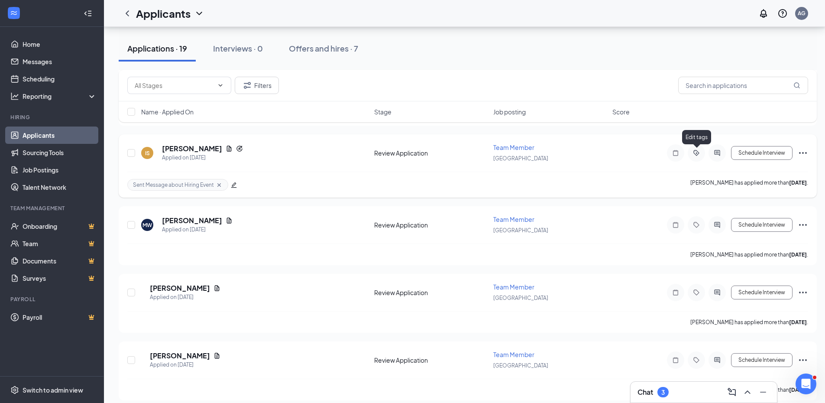
click at [693, 152] on icon "ActiveTag" at bounding box center [696, 153] width 6 height 6
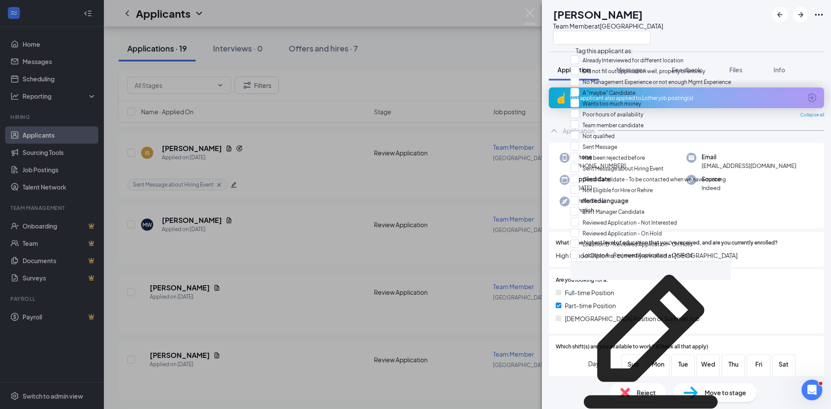
scroll to position [86, 0]
click at [583, 164] on input "Sent Message about Hiring Event" at bounding box center [616, 169] width 93 height 10
checkbox input "true"
click at [248, 262] on div "IS Isaac Sims Team Member at Loganville Application Messages Feedback Files Inf…" at bounding box center [415, 204] width 831 height 409
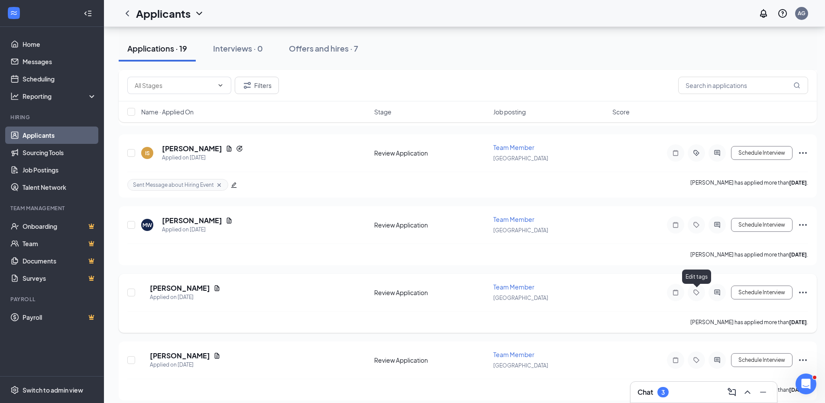
click at [693, 293] on icon "Tag" at bounding box center [696, 292] width 10 height 7
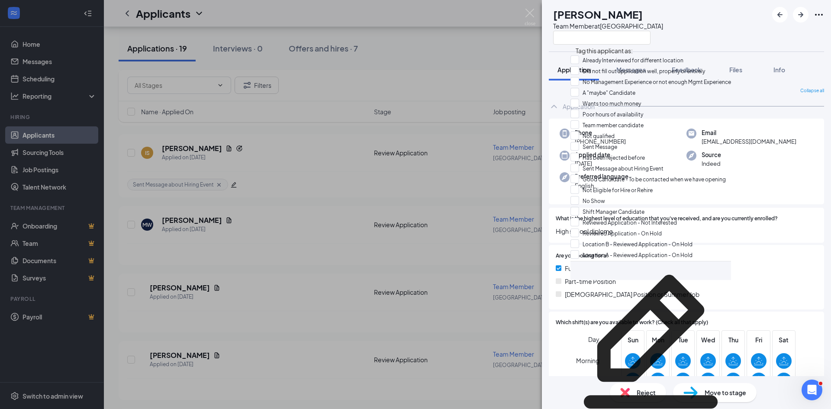
scroll to position [82, 0]
click at [579, 164] on input "Sent Message about Hiring Event" at bounding box center [616, 169] width 93 height 10
checkbox input "true"
click at [249, 274] on div "DW Daniel Ware Team Member at Loganville Application Messages Feedback Files In…" at bounding box center [415, 204] width 831 height 409
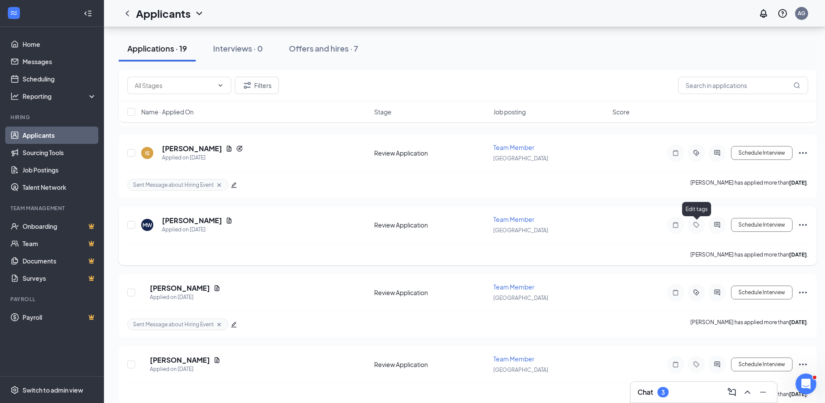
click at [696, 223] on icon "Tag" at bounding box center [696, 224] width 10 height 7
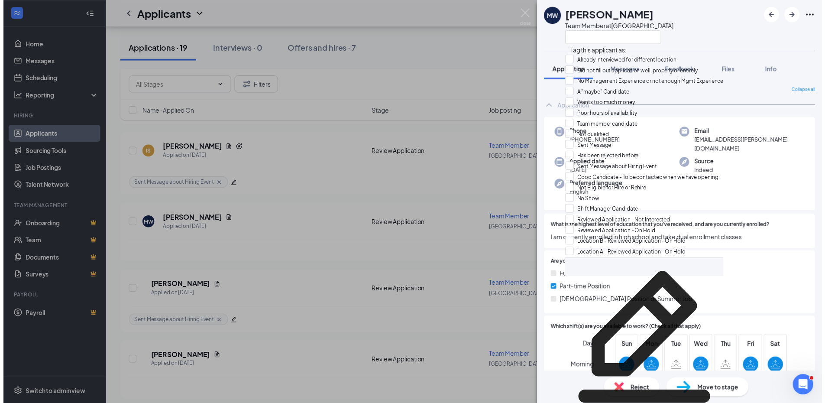
scroll to position [97, 0]
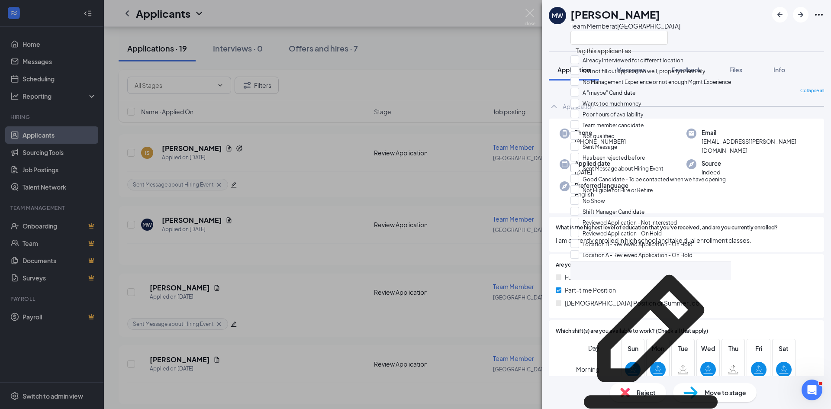
click at [576, 164] on input "Sent Message about Hiring Event" at bounding box center [616, 169] width 93 height 10
checkbox input "true"
click at [245, 341] on div "MW Micah Wiggins Team Member at Loganville Application Messages Feedback Files …" at bounding box center [415, 204] width 831 height 409
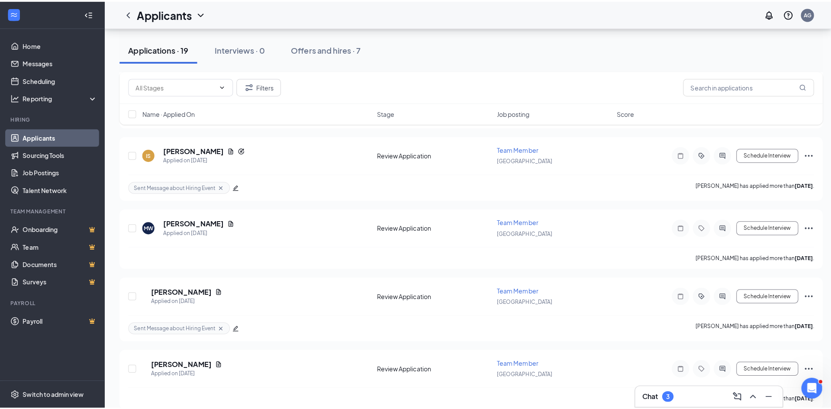
scroll to position [519, 0]
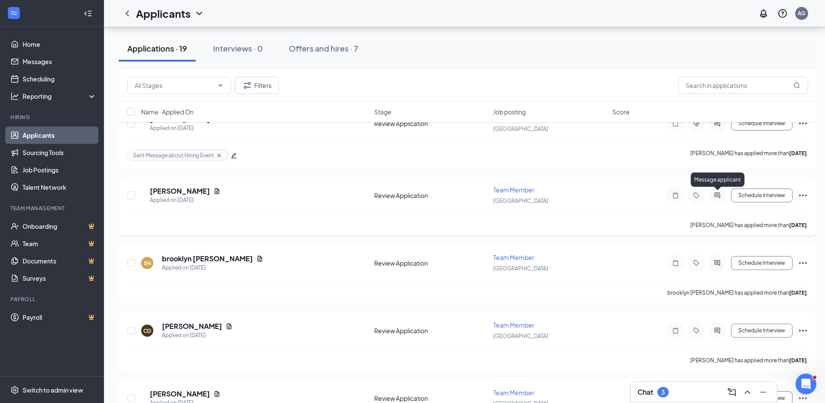
click at [715, 194] on icon "ActiveChat" at bounding box center [717, 195] width 10 height 7
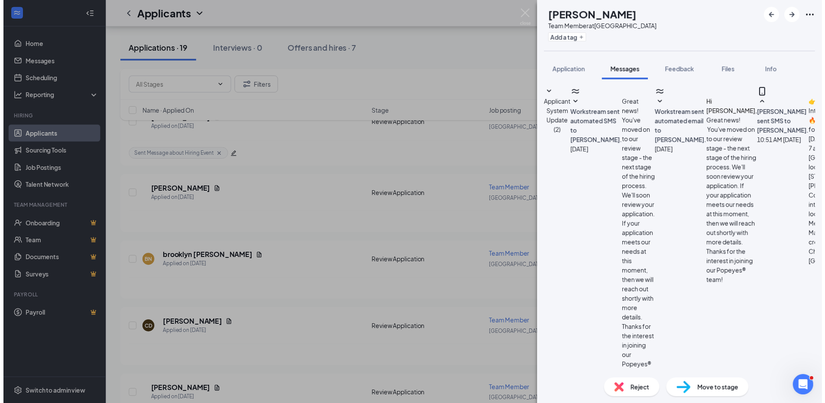
scroll to position [10, 0]
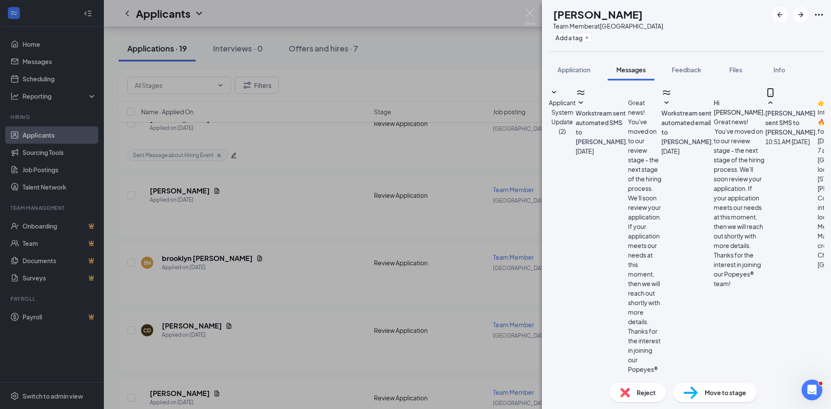
click at [455, 81] on div "KL KAYLA LAWRENCE Team Member at Loganville Add a tag Application Messages Feed…" at bounding box center [415, 204] width 831 height 409
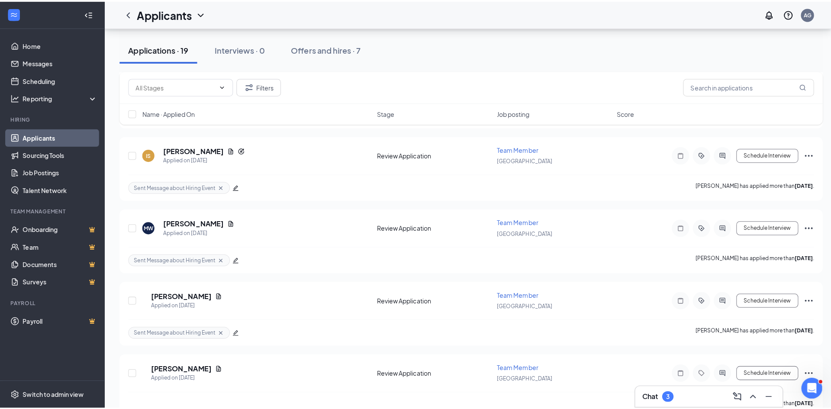
scroll to position [519, 0]
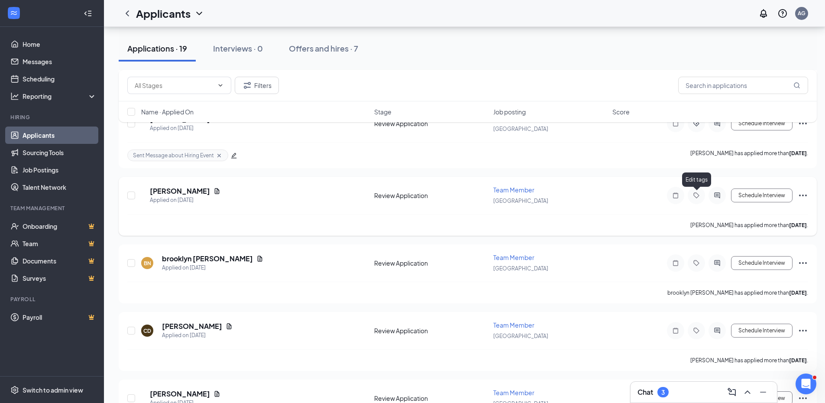
click at [696, 197] on icon "Tag" at bounding box center [696, 195] width 10 height 7
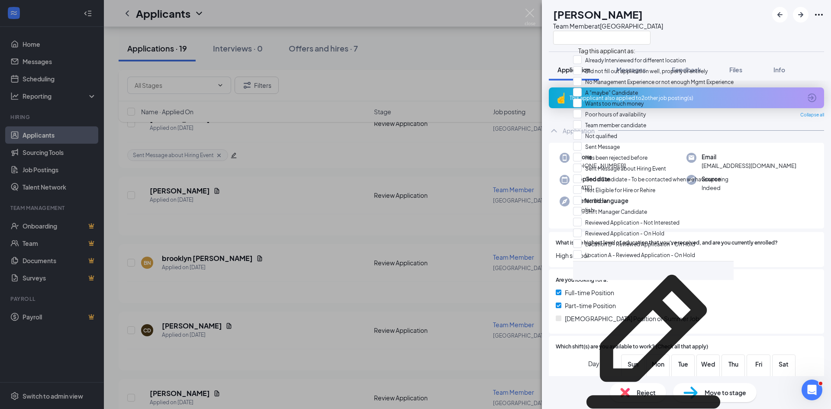
scroll to position [69, 0]
click at [584, 164] on input "Sent Message about Hiring Event" at bounding box center [619, 169] width 93 height 10
checkbox input "true"
click at [216, 294] on div "KL KAYLA LAWRENCE Team Member at Loganville Application Messages Feedback Files…" at bounding box center [415, 204] width 831 height 409
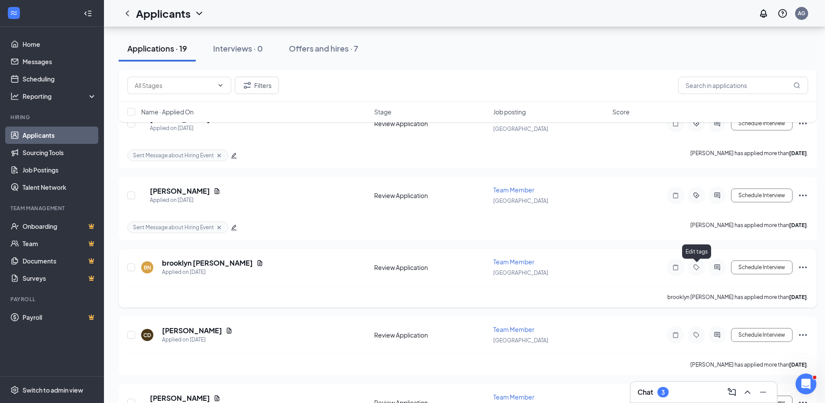
click at [696, 267] on icon "Tag" at bounding box center [696, 267] width 10 height 7
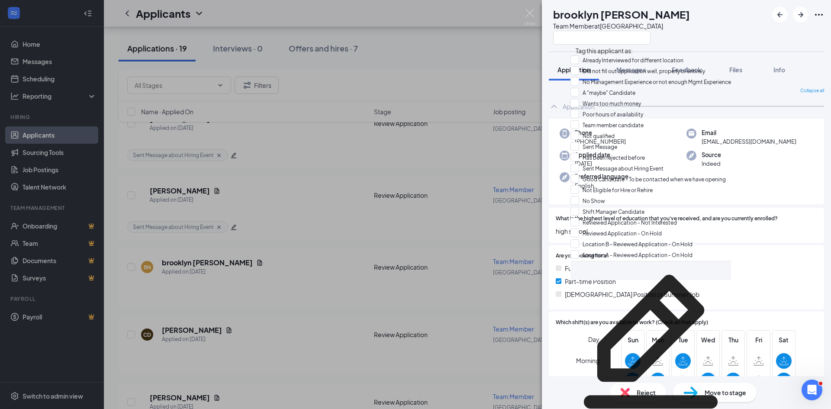
scroll to position [97, 0]
click at [579, 164] on input "Sent Message about Hiring Event" at bounding box center [616, 169] width 93 height 10
checkbox input "true"
click at [361, 310] on div "BN brooklyn newby Team Member at Loganville Application Messages Feedback Files…" at bounding box center [415, 204] width 831 height 409
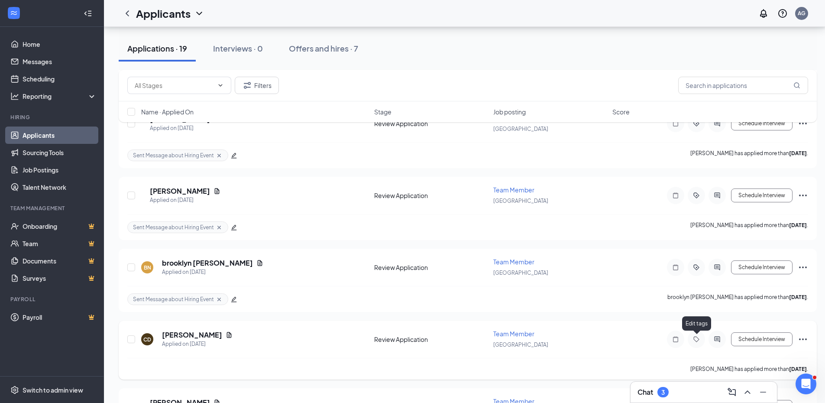
click at [696, 336] on icon "Tag" at bounding box center [696, 338] width 10 height 7
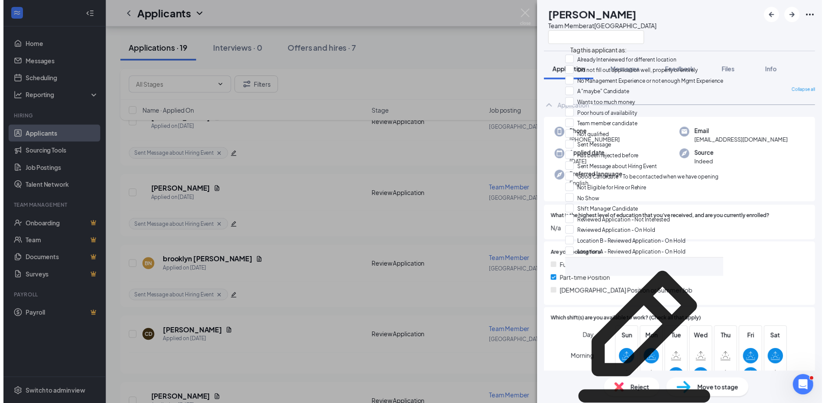
scroll to position [97, 0]
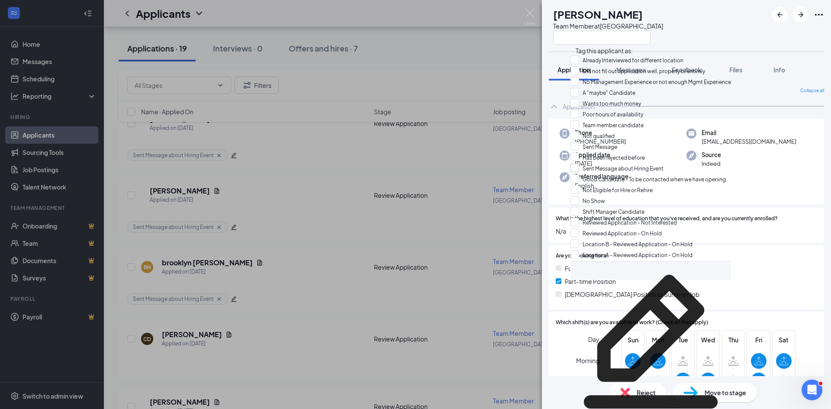
click at [580, 164] on input "Sent Message about Hiring Event" at bounding box center [616, 169] width 93 height 10
checkbox input "true"
click at [284, 322] on div "CD Chiquita Danielly Team Member at Loganville Application Messages Feedback Fi…" at bounding box center [415, 204] width 831 height 409
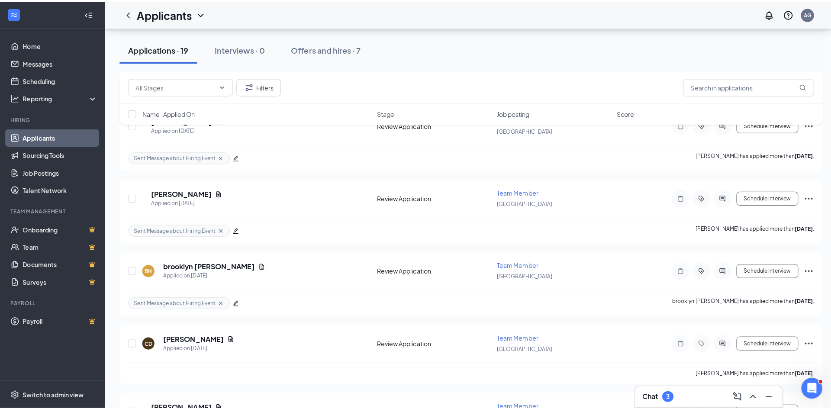
scroll to position [693, 0]
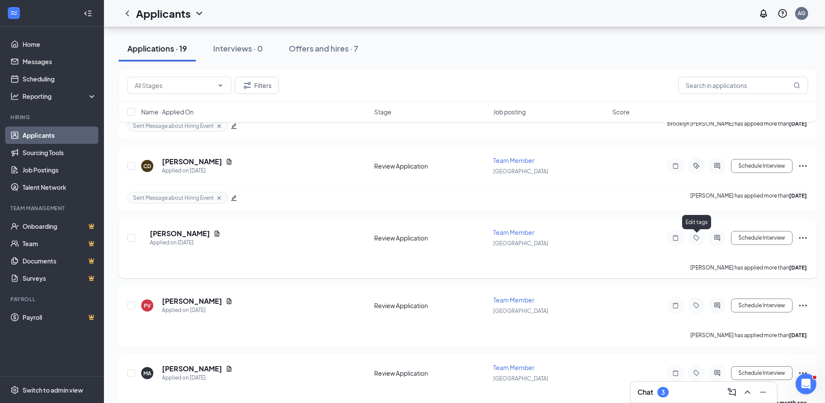
click at [694, 238] on icon "Tag" at bounding box center [696, 238] width 6 height 6
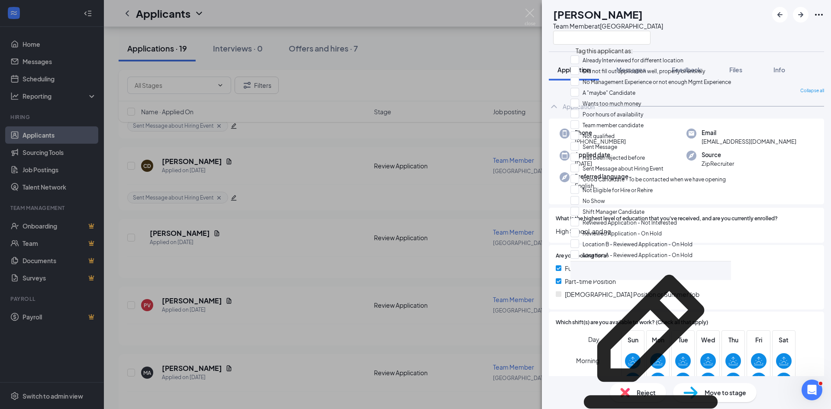
scroll to position [64, 0]
click at [578, 164] on input "Sent Message about Hiring Event" at bounding box center [616, 169] width 93 height 10
checkbox input "true"
click at [279, 281] on div "DG Dashad Grant Team Member at Loganville Application Messages Feedback Files I…" at bounding box center [415, 204] width 831 height 409
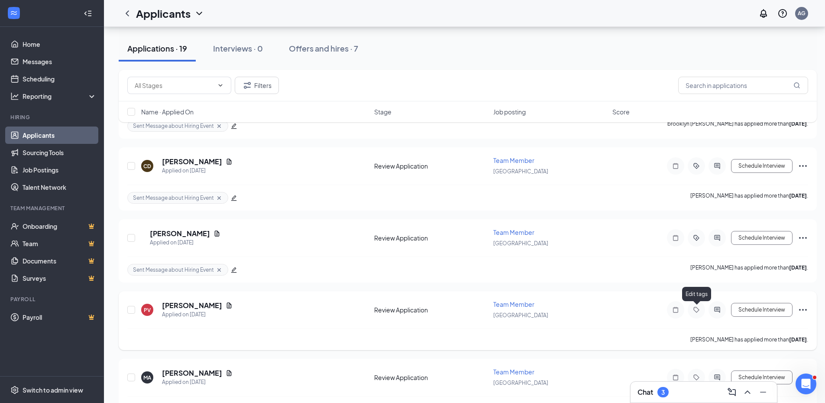
click at [696, 309] on icon "Tag" at bounding box center [696, 309] width 10 height 7
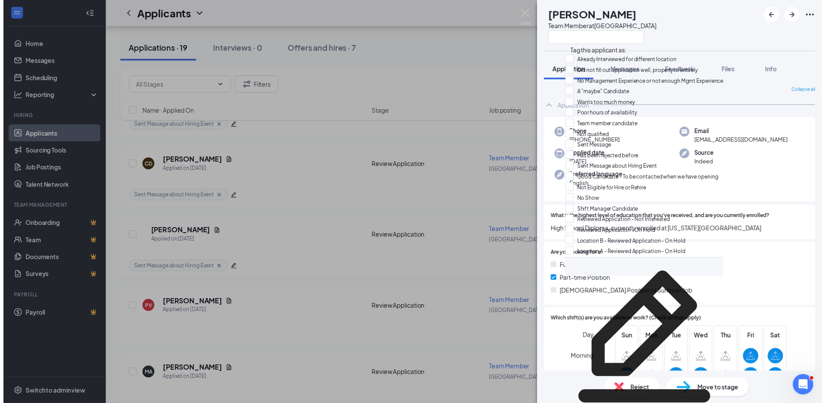
scroll to position [110, 0]
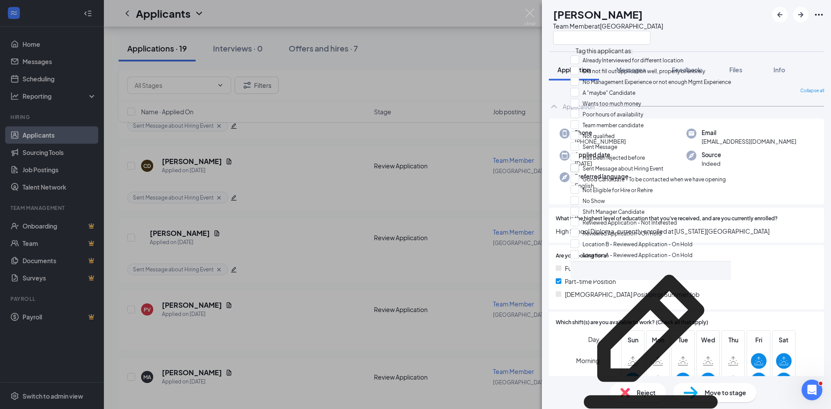
click at [583, 164] on input "Sent Message about Hiring Event" at bounding box center [616, 169] width 93 height 10
checkbox input "true"
click at [242, 355] on div "PV Payton Vaughn Team Member at Loganville Application Messages Feedback Files …" at bounding box center [415, 204] width 831 height 409
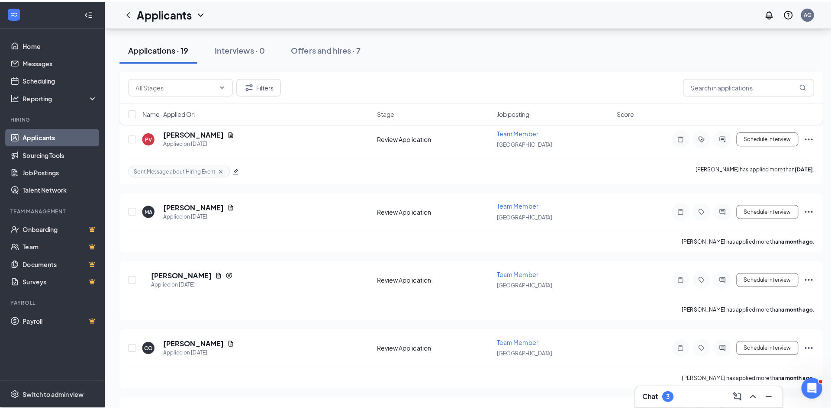
scroll to position [866, 0]
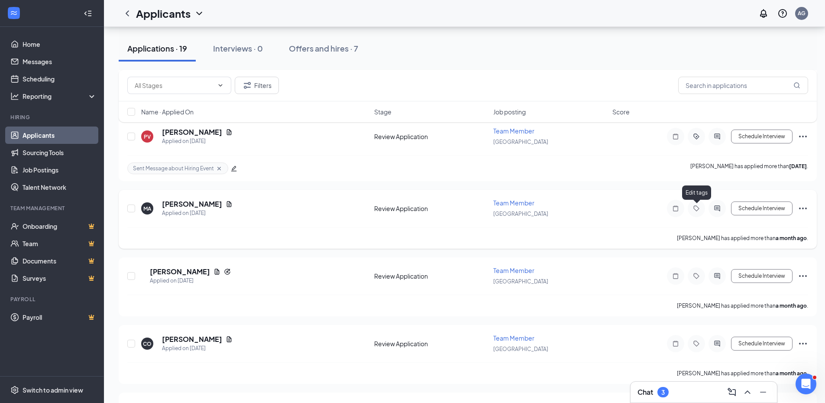
click at [697, 208] on icon "Tag" at bounding box center [696, 208] width 10 height 7
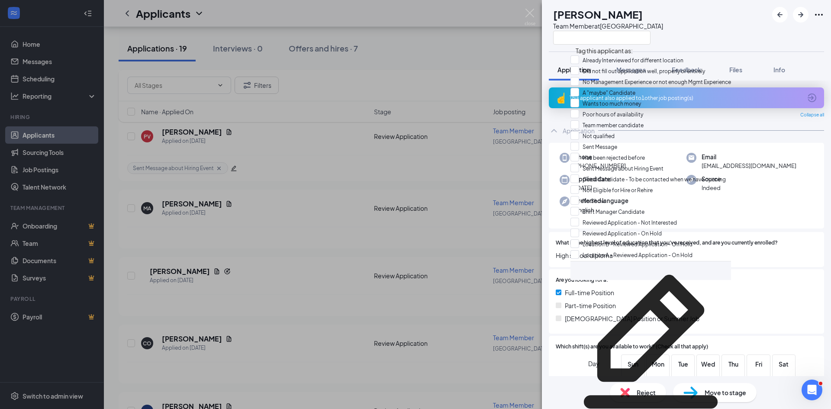
scroll to position [69, 0]
click at [578, 164] on input "Sent Message about Hiring Event" at bounding box center [616, 169] width 93 height 10
checkbox input "true"
click at [383, 321] on div "MA Mya Allen Team Member at Loganville Application Messages Feedback Files Info…" at bounding box center [415, 204] width 831 height 409
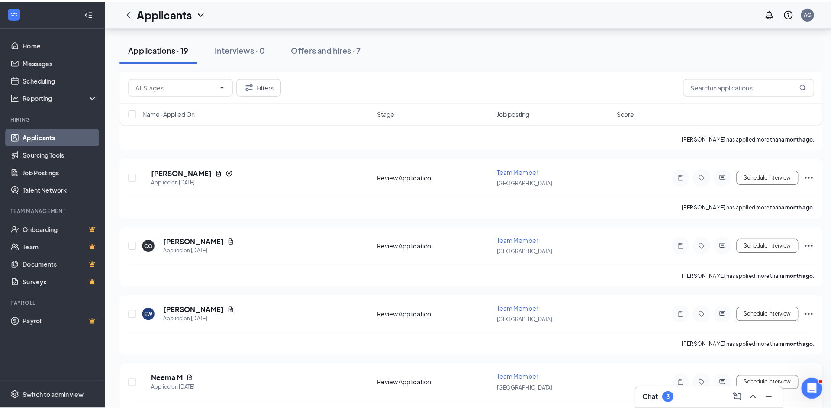
scroll to position [1039, 0]
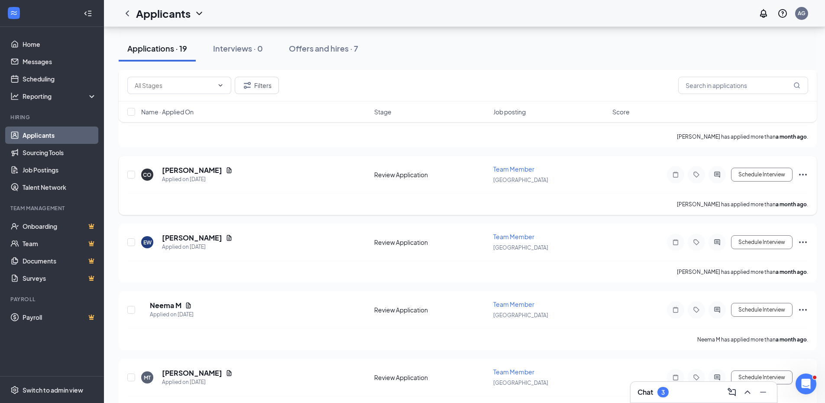
click at [696, 171] on div at bounding box center [695, 174] width 17 height 17
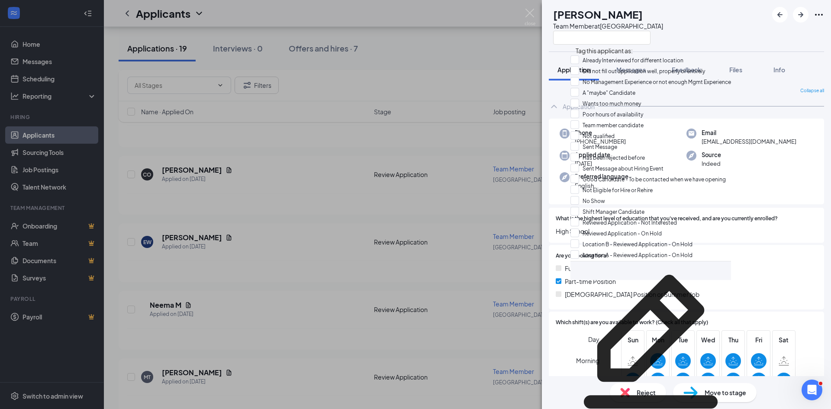
scroll to position [64, 0]
click at [580, 164] on input "Sent Message about Hiring Event" at bounding box center [616, 169] width 93 height 10
checkbox input "true"
click at [398, 353] on div "CO Caleb Ofori Team Member at Loganville Application Messages Feedback Files In…" at bounding box center [415, 204] width 831 height 409
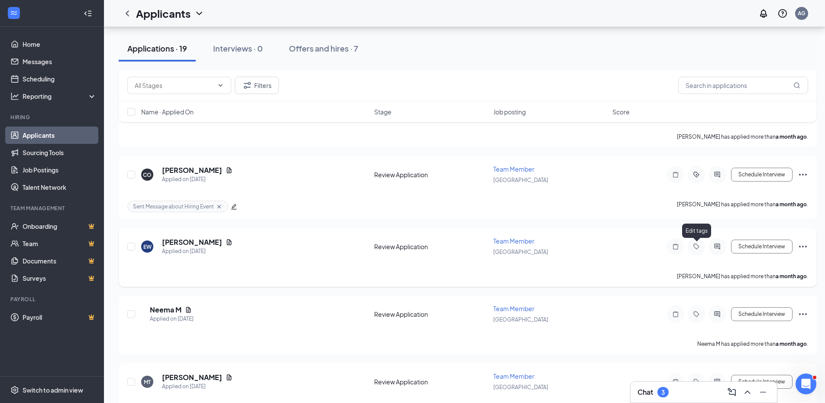
click at [697, 247] on icon "Tag" at bounding box center [696, 246] width 10 height 7
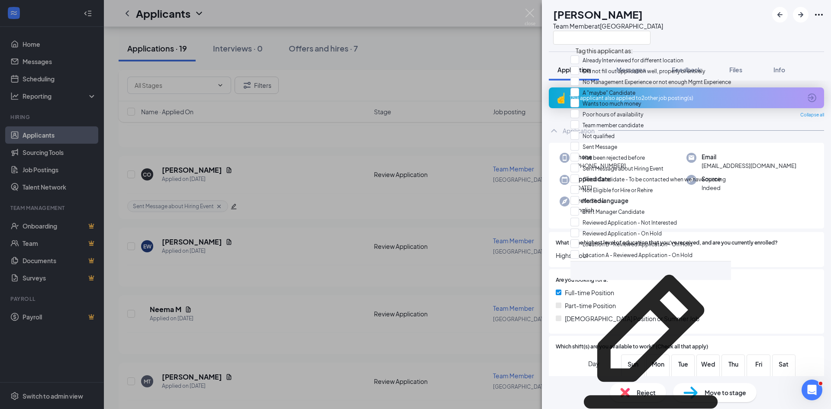
scroll to position [69, 0]
click at [578, 164] on input "Sent Message about Hiring Event" at bounding box center [616, 169] width 93 height 10
checkbox input "true"
click at [377, 293] on div "EW Elijah Wheat Team Member at Loganville Application Messages Feedback Files I…" at bounding box center [415, 204] width 831 height 409
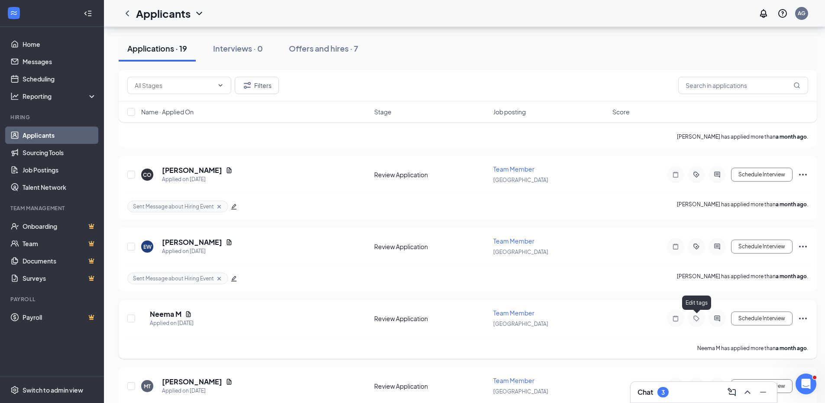
click at [694, 317] on icon "Tag" at bounding box center [696, 318] width 10 height 7
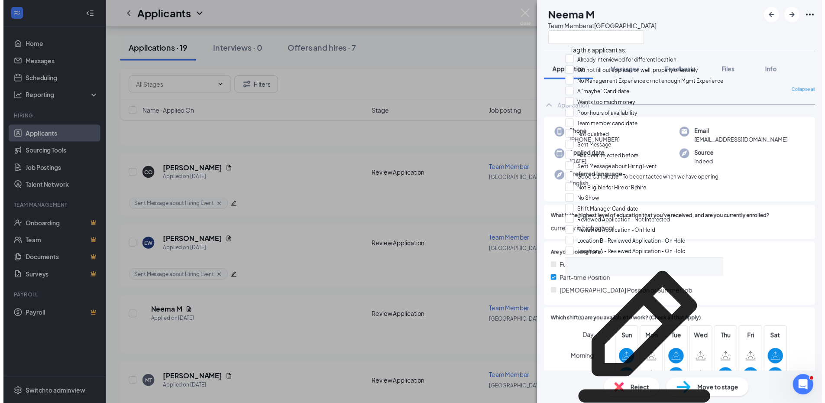
scroll to position [69, 0]
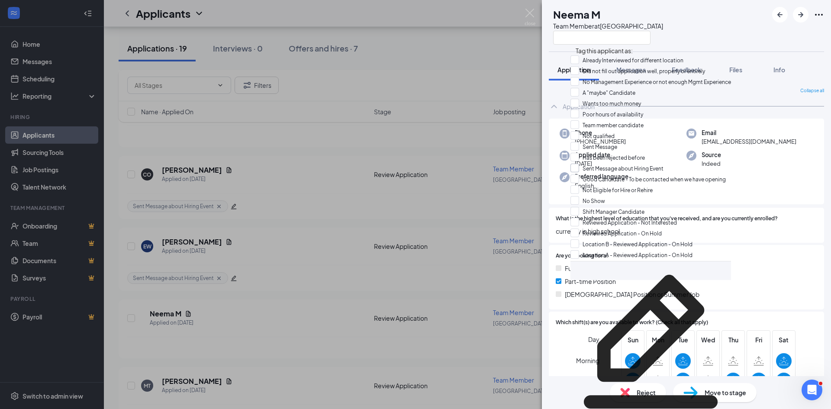
click at [580, 164] on input "Sent Message about Hiring Event" at bounding box center [616, 169] width 93 height 10
checkbox input "true"
click at [289, 364] on div "NM Neema M Team Member at Loganville Application Messages Feedback Files Info C…" at bounding box center [415, 204] width 831 height 409
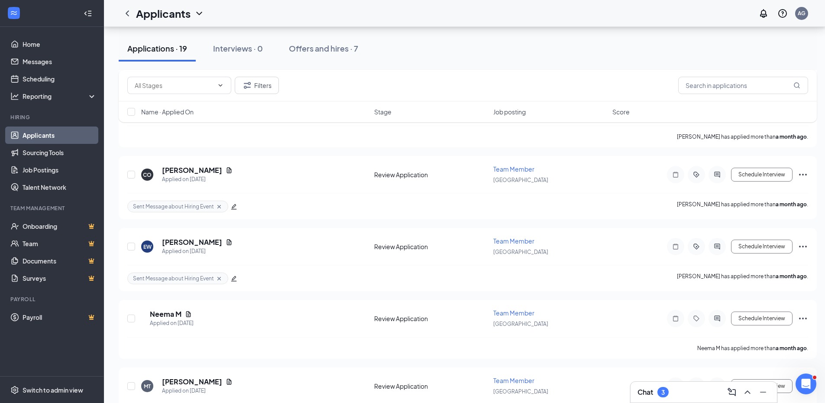
scroll to position [1140, 0]
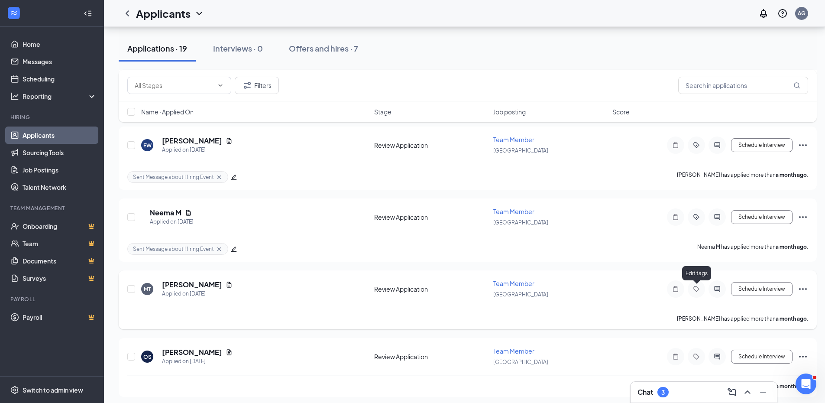
click at [696, 291] on div at bounding box center [695, 288] width 17 height 17
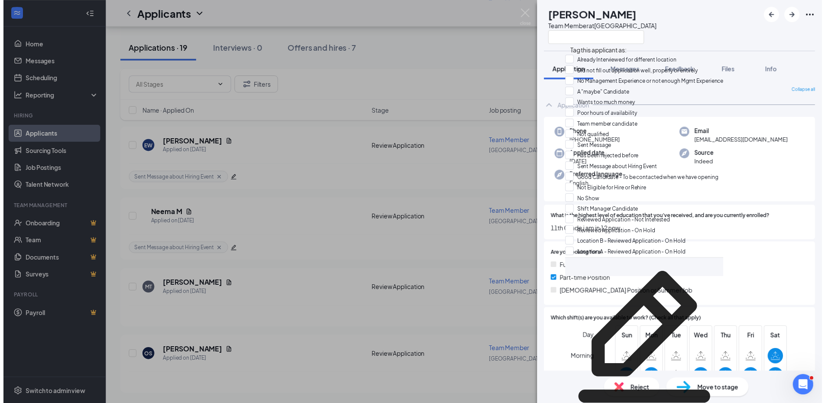
scroll to position [52, 0]
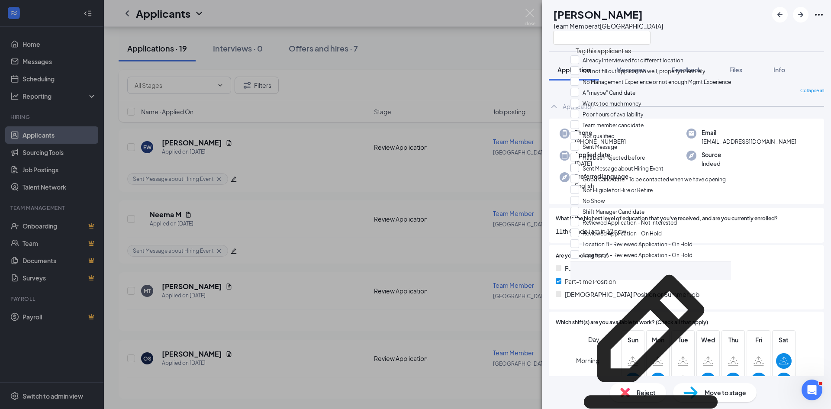
click at [581, 164] on input "Sent Message about Hiring Event" at bounding box center [616, 169] width 93 height 10
checkbox input "true"
click at [406, 335] on div "MT Maryah Thames Team Member at Loganville Application Messages Feedback Files …" at bounding box center [415, 204] width 831 height 409
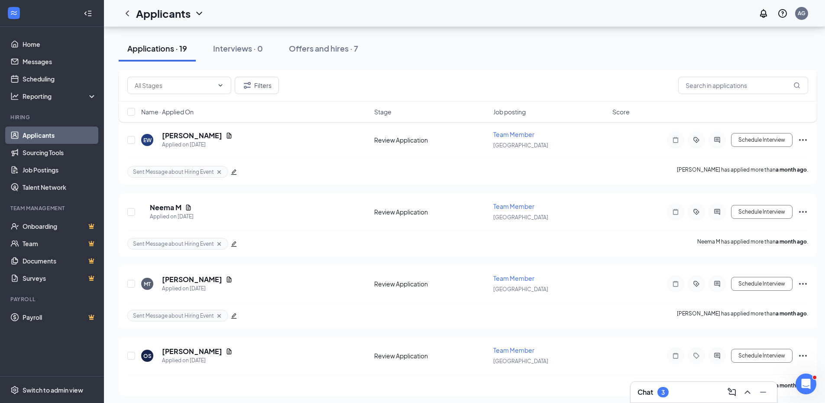
scroll to position [1149, 0]
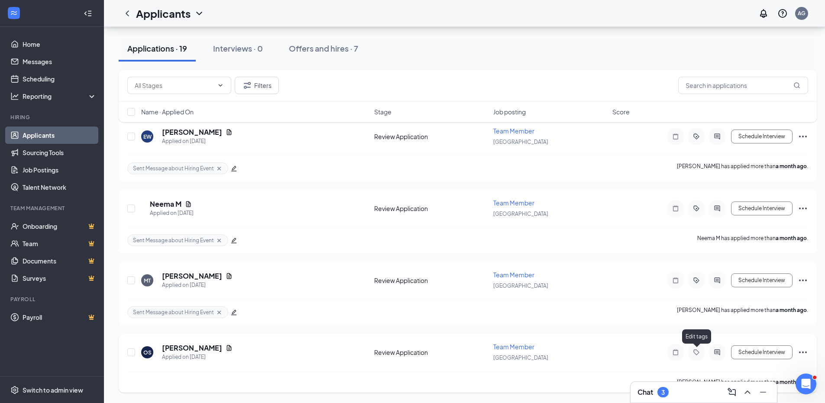
click at [692, 353] on icon "Tag" at bounding box center [696, 351] width 10 height 7
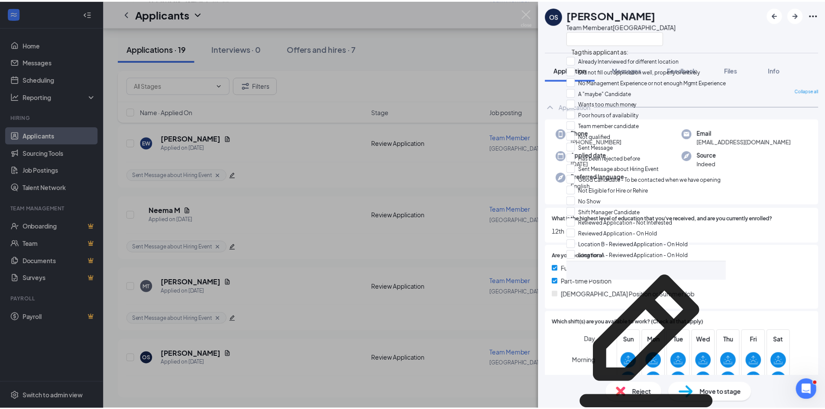
scroll to position [69, 0]
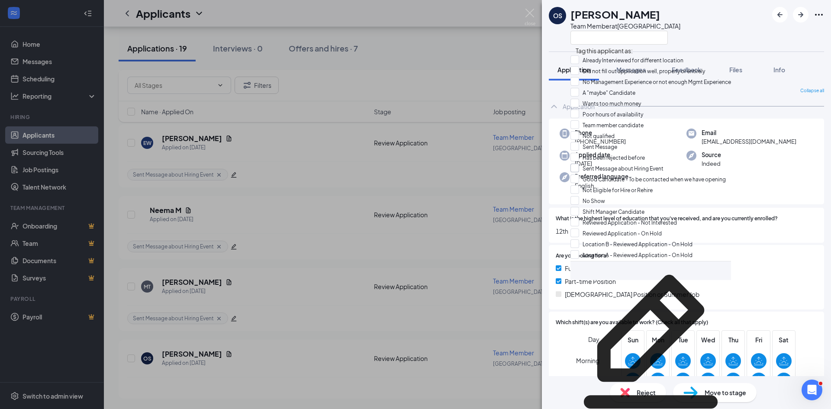
click at [578, 164] on input "Sent Message about Hiring Event" at bounding box center [616, 169] width 93 height 10
checkbox input "true"
click at [486, 97] on div "OS Octavious Sweeney Team Member at Loganville Application Messages Feedback Fi…" at bounding box center [415, 204] width 831 height 409
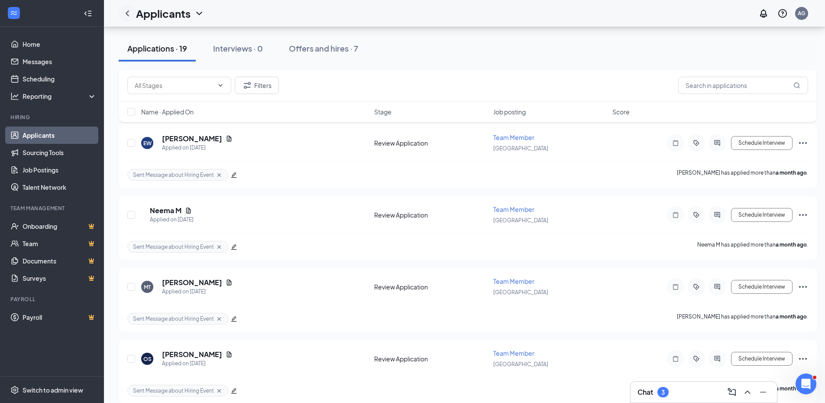
click at [128, 9] on icon "ChevronLeft" at bounding box center [127, 13] width 10 height 10
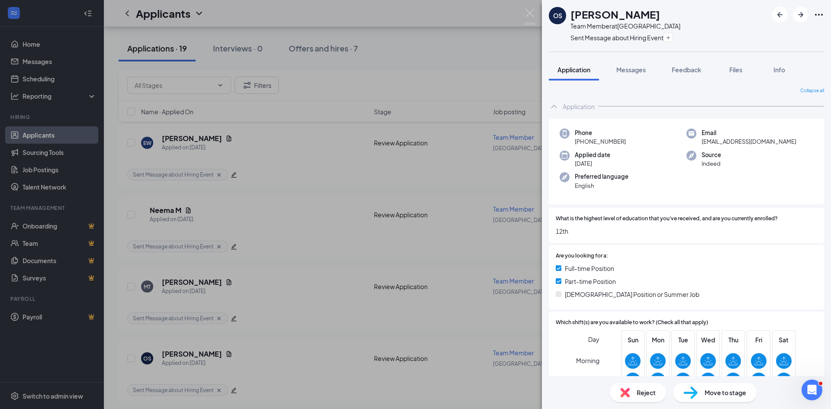
click at [43, 137] on div "OS Octavious Sweeney Team Member at Loganville Sent Message about Hiring Event …" at bounding box center [415, 204] width 831 height 409
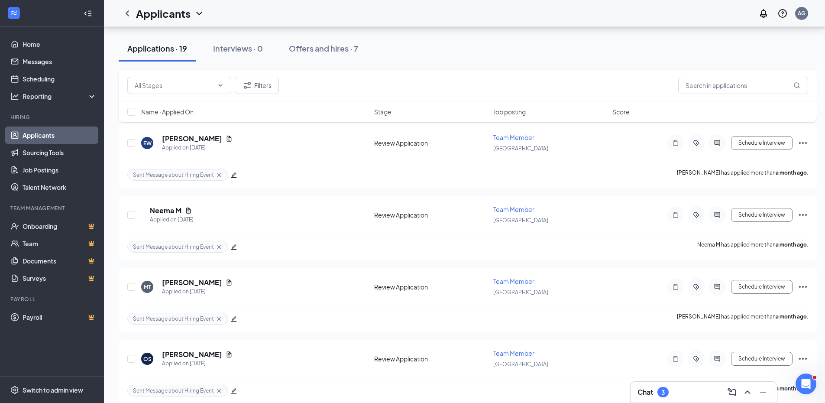
click at [43, 136] on link "Applicants" at bounding box center [60, 134] width 74 height 17
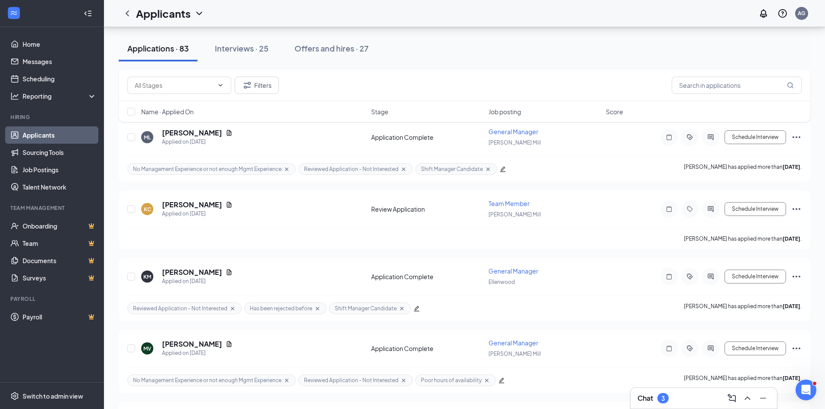
click at [30, 135] on link "Applicants" at bounding box center [60, 134] width 74 height 17
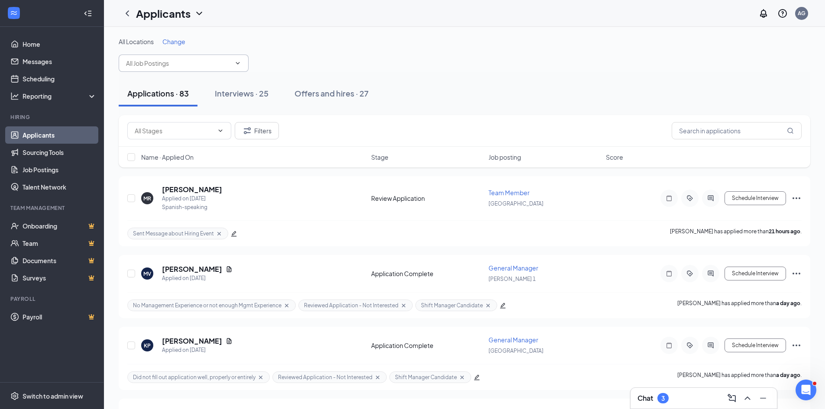
click at [237, 63] on icon "ChevronDown" at bounding box center [237, 63] width 7 height 7
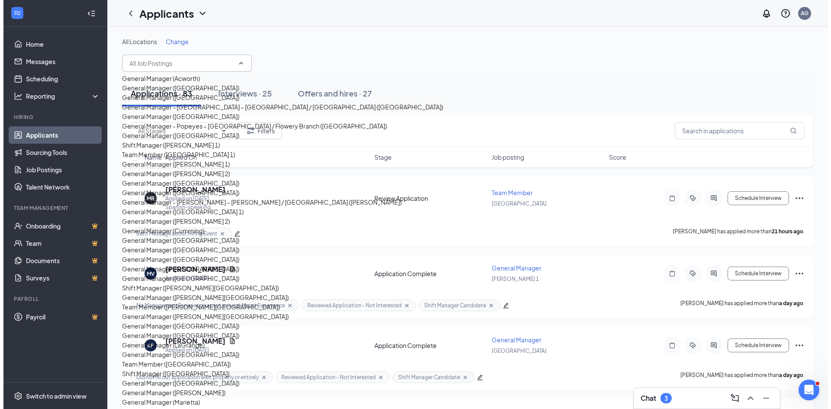
scroll to position [554, 0]
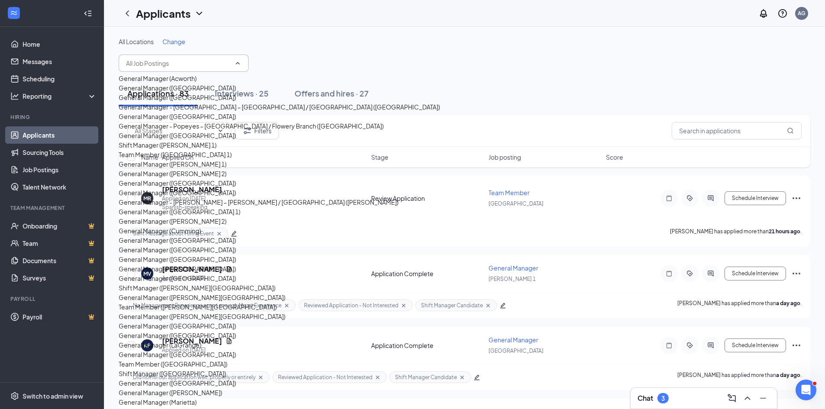
click at [179, 369] on div "Shift Manager (Loganville)" at bounding box center [172, 374] width 107 height 10
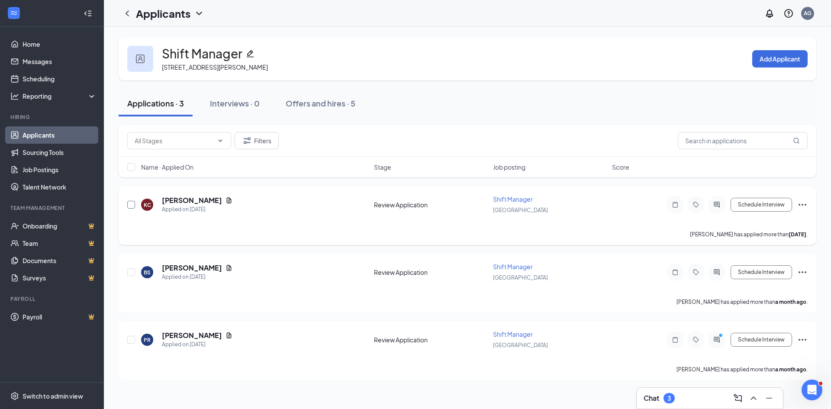
click at [130, 206] on input "checkbox" at bounding box center [131, 205] width 8 height 8
checkbox input "true"
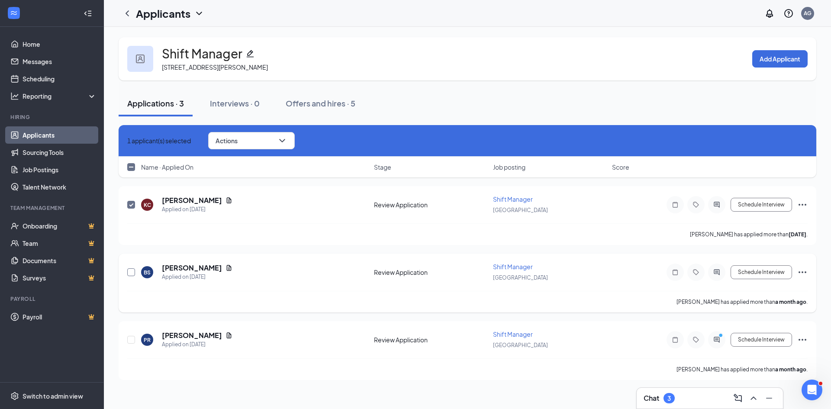
click at [130, 275] on input "checkbox" at bounding box center [131, 272] width 8 height 8
checkbox input "true"
click at [130, 340] on input "checkbox" at bounding box center [131, 340] width 8 height 8
checkbox input "true"
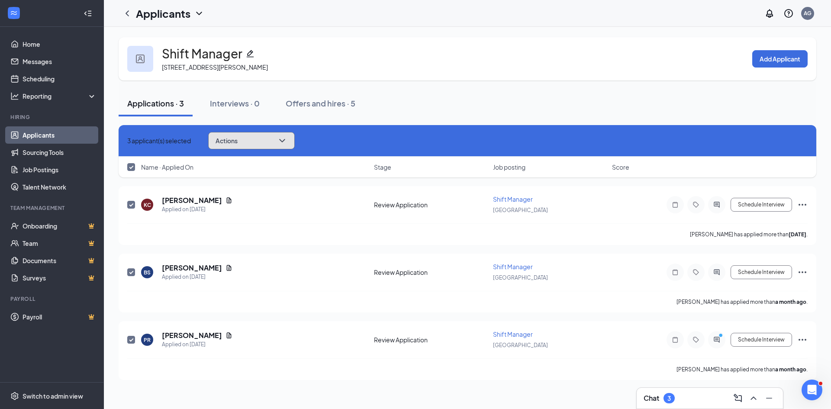
click at [285, 142] on icon "ChevronDown" at bounding box center [282, 140] width 6 height 3
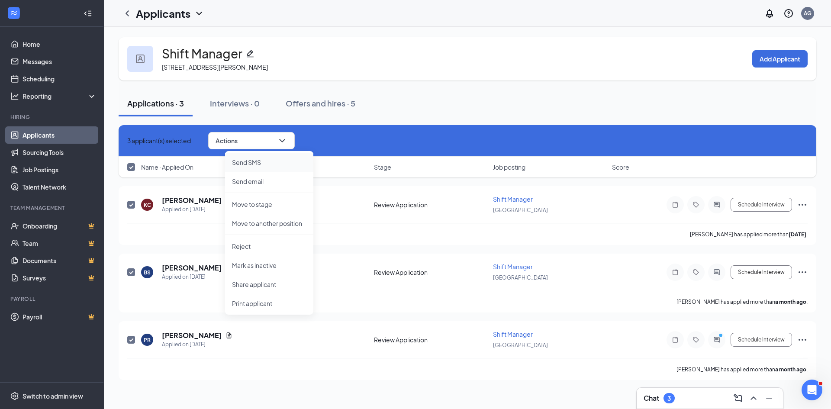
click at [248, 164] on p "Send SMS" at bounding box center [269, 162] width 74 height 9
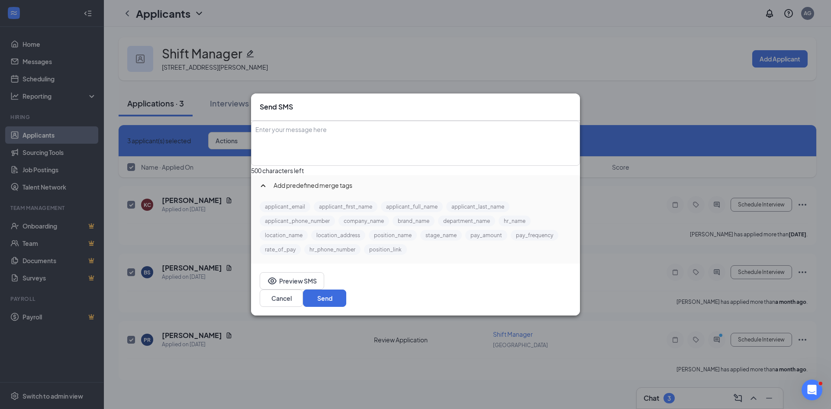
click at [325, 137] on div "Enter your message here" at bounding box center [415, 143] width 327 height 43
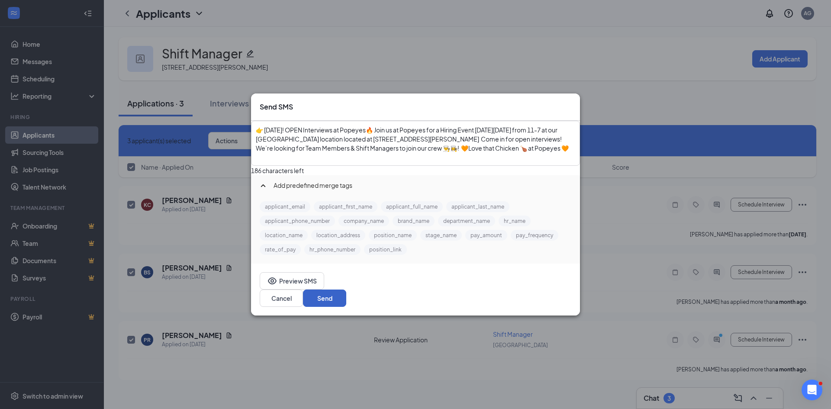
click at [346, 306] on button "Send" at bounding box center [324, 298] width 43 height 17
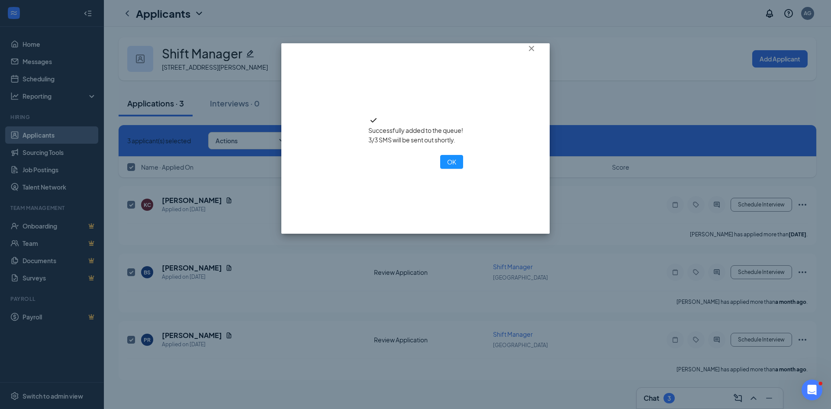
drag, startPoint x: 423, startPoint y: 194, endPoint x: 451, endPoint y: 206, distance: 30.6
click at [440, 169] on button "OK" at bounding box center [451, 162] width 23 height 14
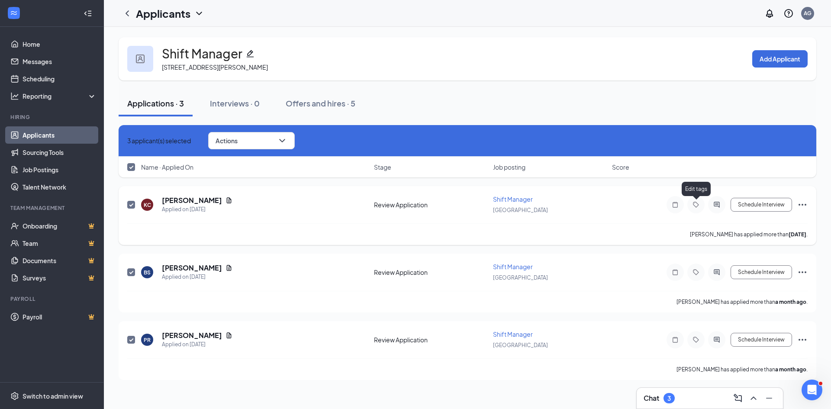
click at [697, 204] on icon "Tag" at bounding box center [696, 204] width 10 height 7
checkbox input "false"
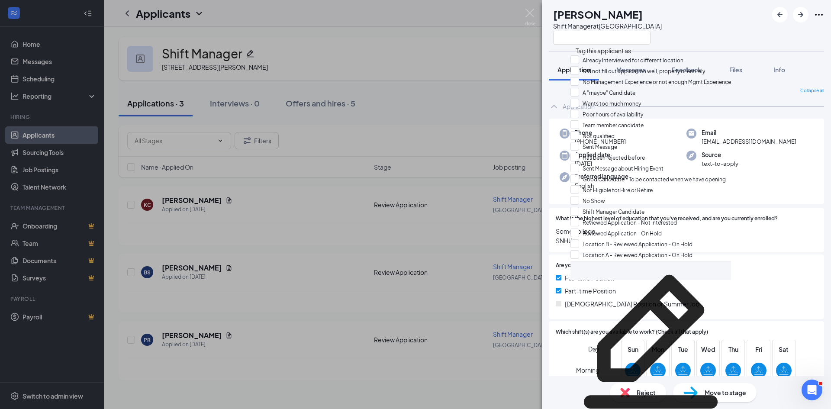
scroll to position [52, 0]
click at [579, 164] on input "Sent Message about Hiring Event" at bounding box center [616, 169] width 93 height 10
checkbox input "true"
click at [479, 119] on div "KC Kendra Campbell Shift Manager at Loganville Application Messages Feedback Fi…" at bounding box center [415, 204] width 831 height 409
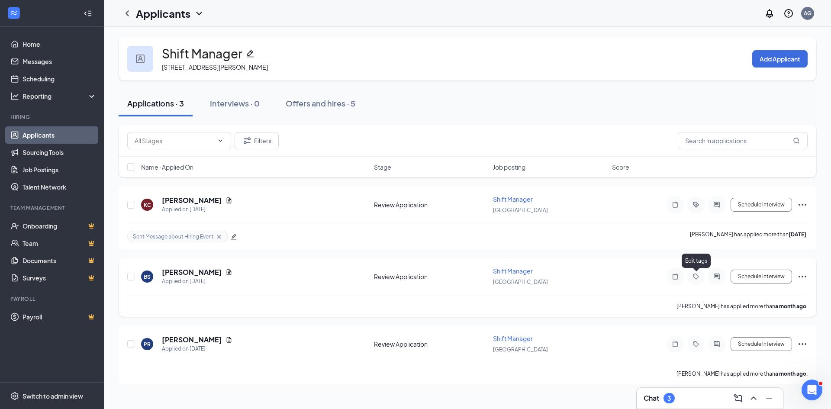
click at [696, 277] on icon "Tag" at bounding box center [696, 276] width 10 height 7
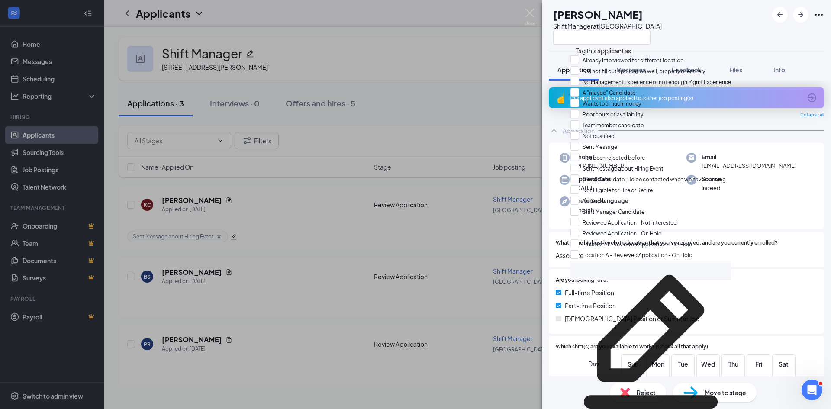
scroll to position [69, 0]
click at [579, 164] on input "Sent Message about Hiring Event" at bounding box center [616, 169] width 93 height 10
checkbox input "true"
click at [484, 135] on div "BS Briana Scott Shift Manager at Loganville Application Messages Feedback Files…" at bounding box center [415, 204] width 831 height 409
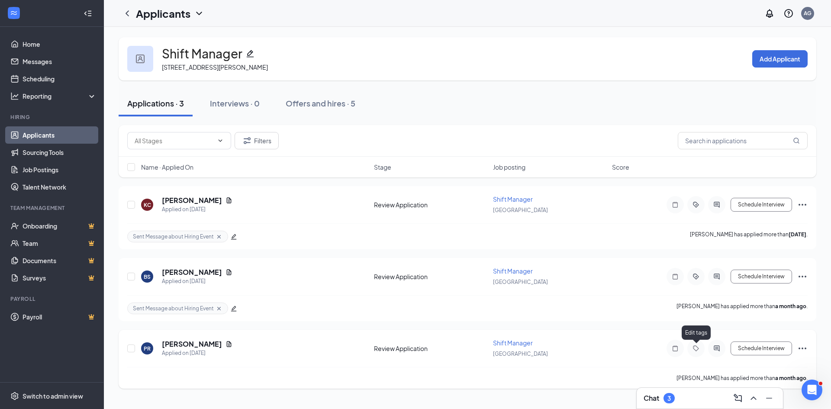
click at [697, 350] on icon "Tag" at bounding box center [696, 348] width 6 height 6
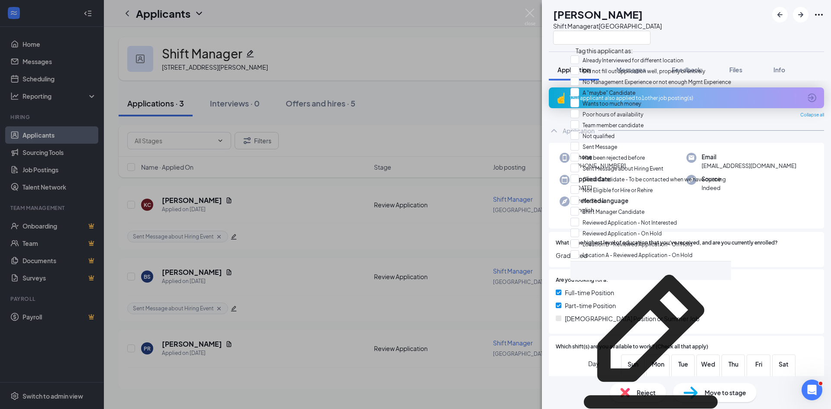
scroll to position [69, 0]
click at [579, 164] on input "Sent Message about Hiring Event" at bounding box center [616, 169] width 93 height 10
checkbox input "true"
click at [478, 115] on div "PR pedro rivera Shift Manager at Loganville Application Messages Feedback Files…" at bounding box center [415, 204] width 831 height 409
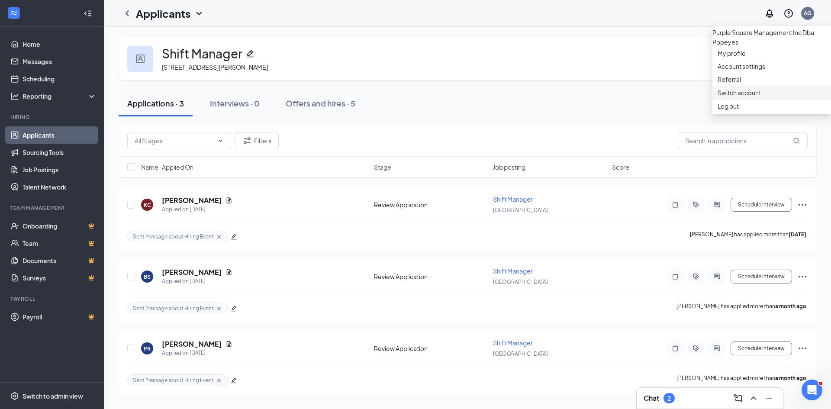
click at [745, 97] on link "Switch account" at bounding box center [739, 93] width 43 height 8
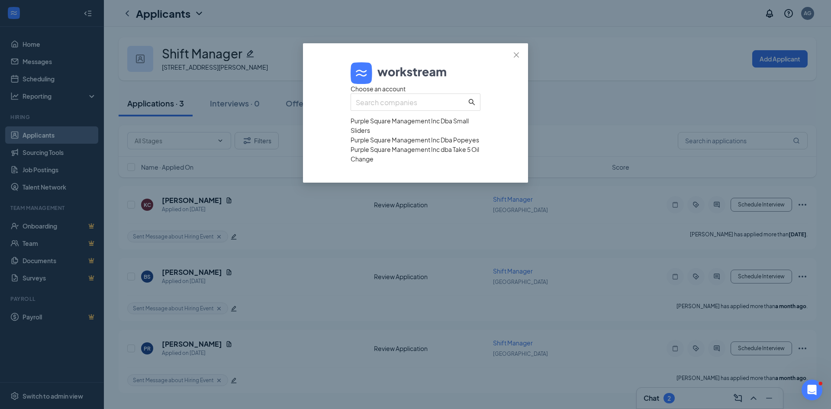
click at [405, 164] on div "Purple Square Management Inc dba Take 5 Oil Change" at bounding box center [416, 154] width 130 height 19
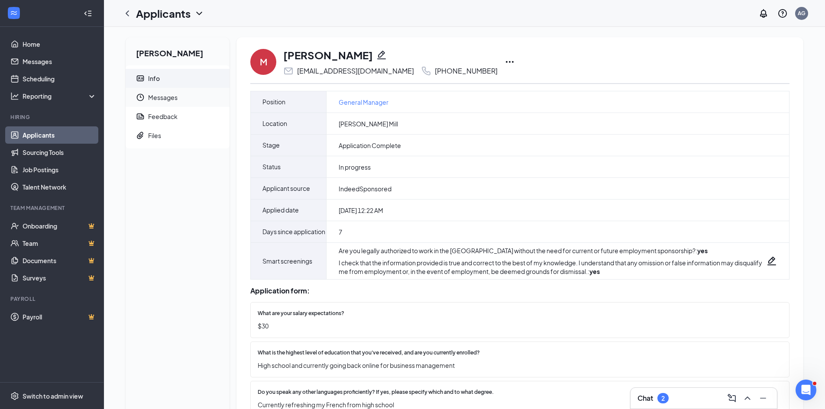
click at [158, 99] on span "Messages" at bounding box center [185, 97] width 74 height 19
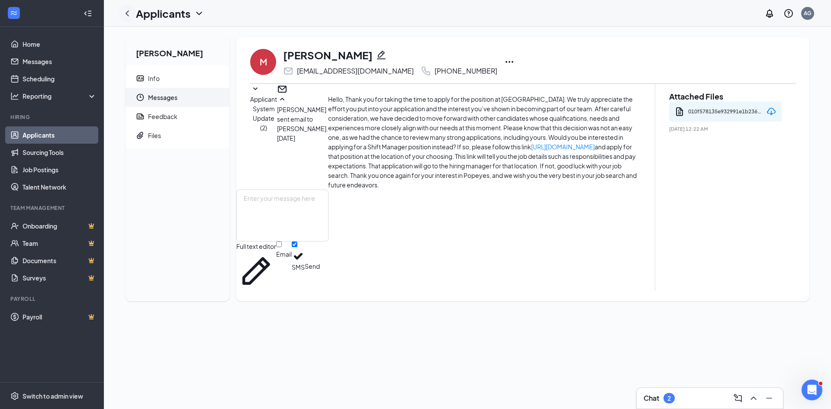
click at [124, 12] on icon "ChevronLeft" at bounding box center [127, 13] width 10 height 10
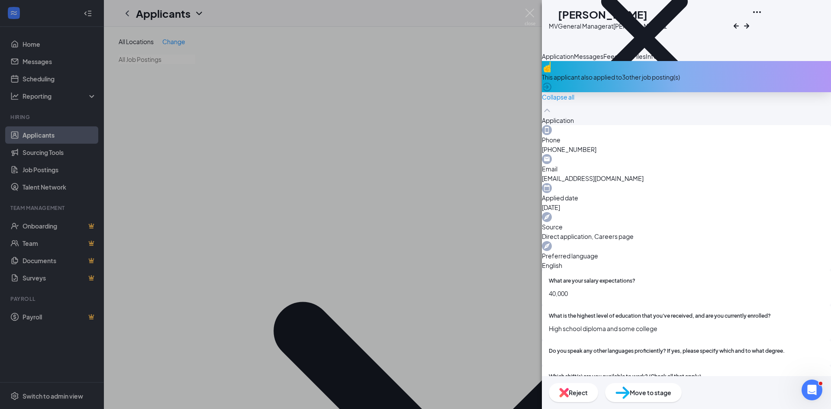
click at [603, 60] on span "Messages" at bounding box center [588, 56] width 29 height 8
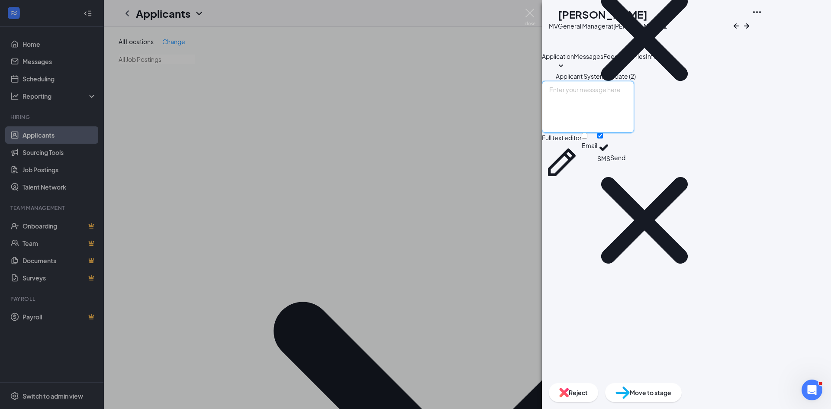
click at [606, 133] on textarea at bounding box center [588, 107] width 92 height 52
paste textarea "Hello, Thank you for taking the time to apply for the position at Popeyes. We t…"
type textarea "Hello, Thank you for taking the time to apply for the position at Popeyes. We t…"
click at [587, 139] on input "Email" at bounding box center [585, 136] width 6 height 6
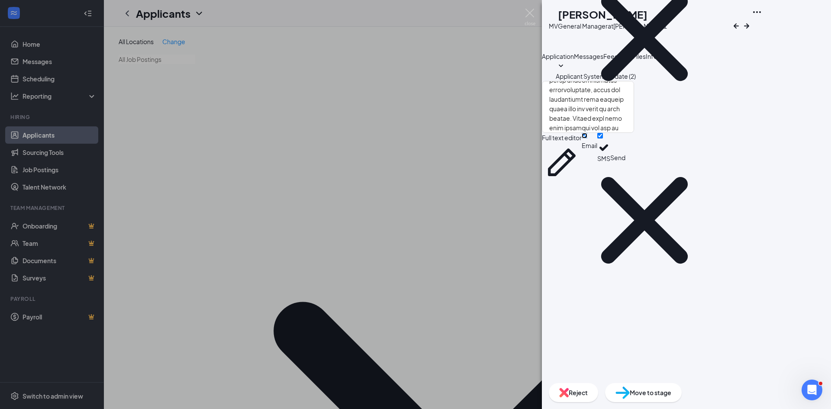
checkbox input "true"
click at [603, 139] on input "SMS" at bounding box center [600, 136] width 6 height 6
checkbox input "false"
click at [634, 133] on textarea at bounding box center [588, 107] width 92 height 52
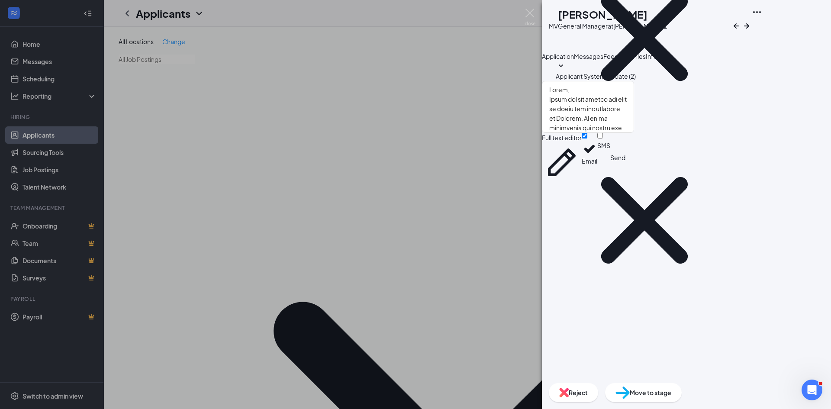
click at [625, 182] on button "Send" at bounding box center [617, 157] width 15 height 49
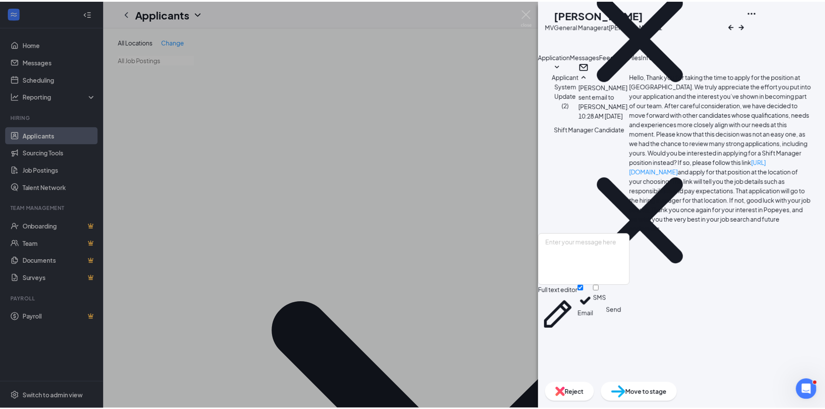
scroll to position [90, 0]
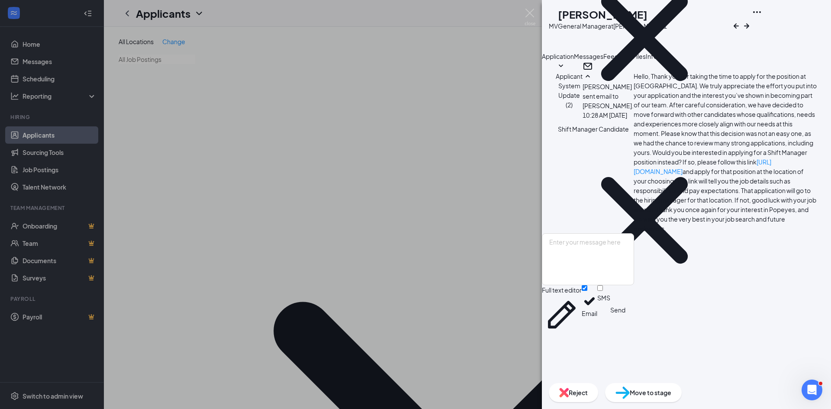
click at [390, 125] on div "MV Mylic Vanison General Manager at Buford 1 No Management Experience or not en…" at bounding box center [415, 204] width 831 height 409
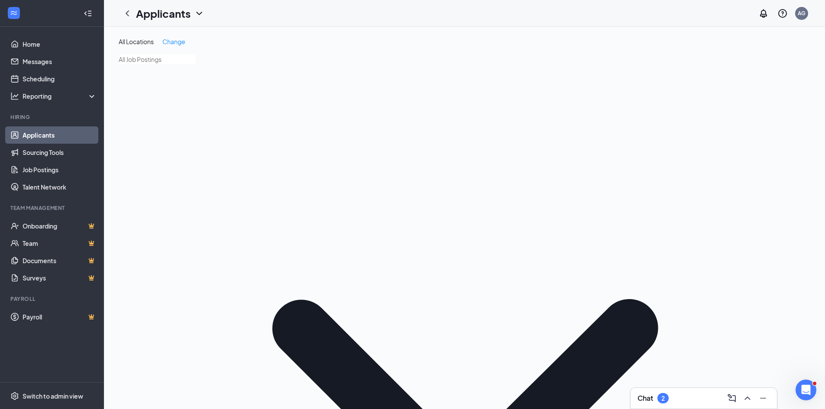
click at [48, 397] on div "Switch to admin view" at bounding box center [53, 396] width 61 height 9
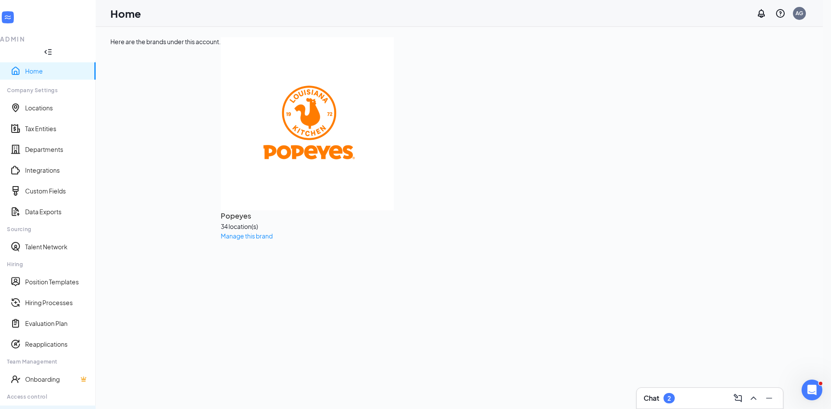
click at [29, 409] on link "Users" at bounding box center [57, 414] width 64 height 9
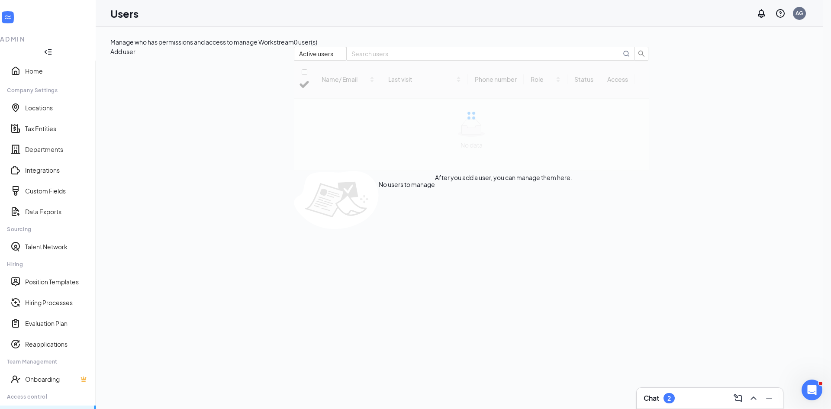
checkbox input "false"
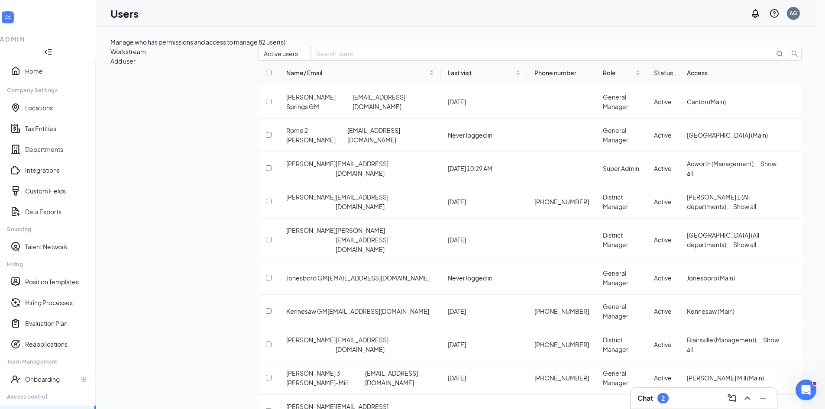
click at [396, 65] on div "82 user(s) Active users Name/ Email Last visit Phone number Role Status Access …" at bounding box center [529, 246] width 543 height 419
click at [783, 178] on div "Name/ Email Last visit Phone number Role Status Access Holly Springs GM hollysp…" at bounding box center [529, 255] width 543 height 388
click at [795, 168] on icon "ActionsIcon" at bounding box center [795, 168] width 0 height 0
click at [740, 200] on span "Edit user" at bounding box center [742, 196] width 25 height 8
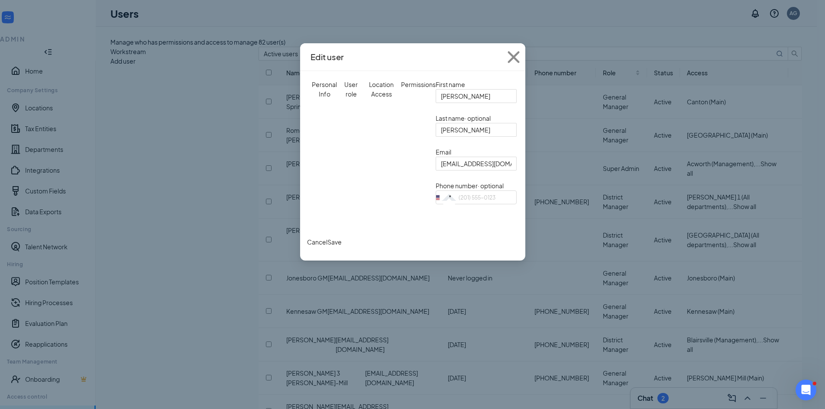
click at [393, 80] on div "Location Access" at bounding box center [381, 89] width 39 height 19
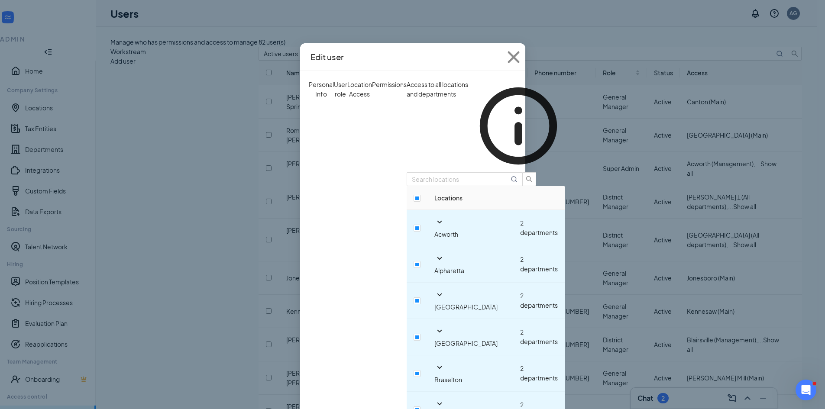
scroll to position [519, 0]
drag, startPoint x: 293, startPoint y: 183, endPoint x: 299, endPoint y: 186, distance: 6.4
checkbox input "true"
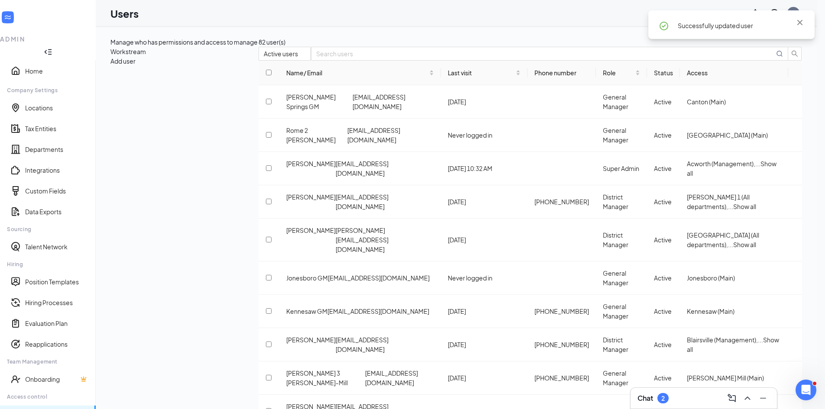
scroll to position [25, 0]
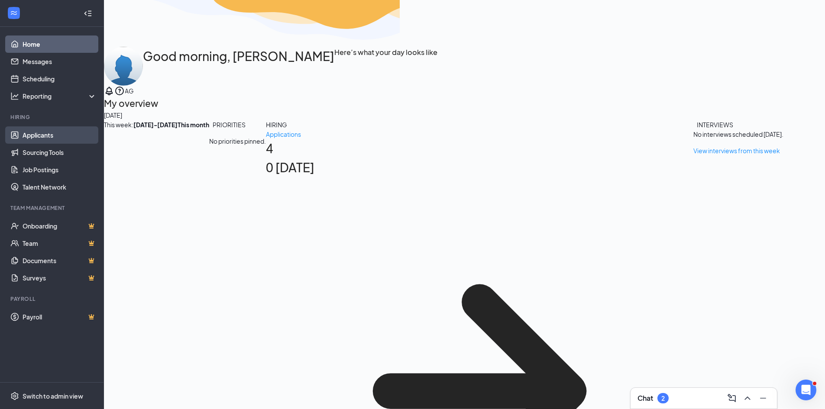
click at [37, 131] on link "Applicants" at bounding box center [60, 134] width 74 height 17
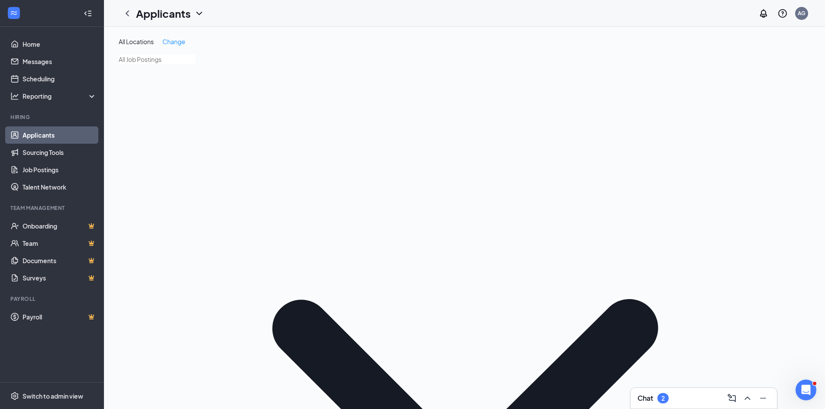
click at [179, 64] on input "text" at bounding box center [157, 60] width 77 height 10
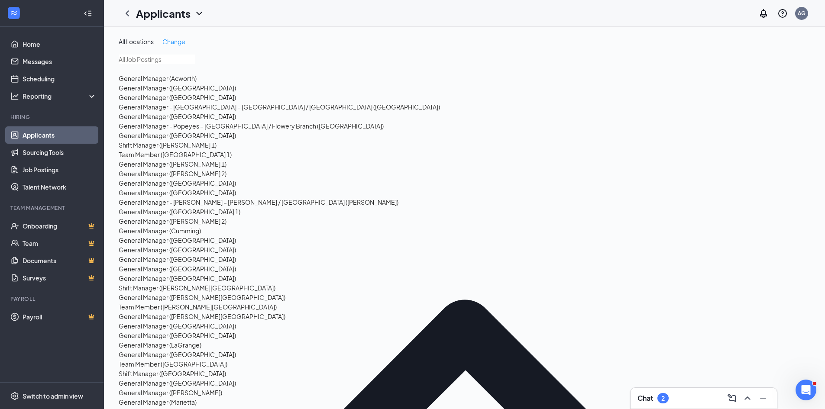
scroll to position [529, 0]
click at [192, 359] on div "Team Member (Loganville)" at bounding box center [173, 364] width 109 height 10
type input "Team Member (Loganville)"
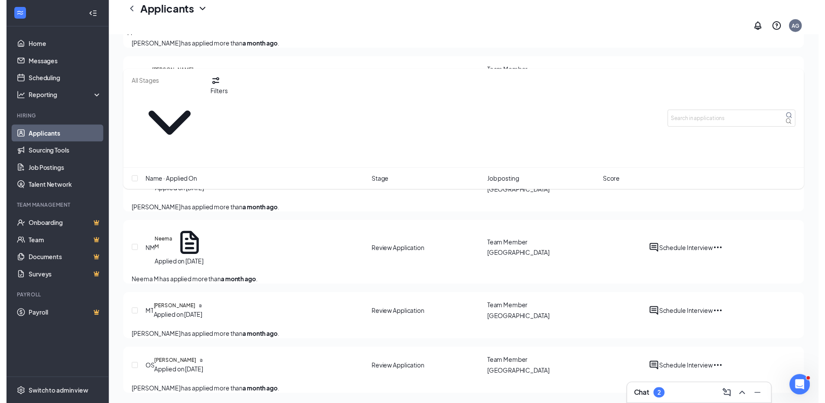
scroll to position [1069, 0]
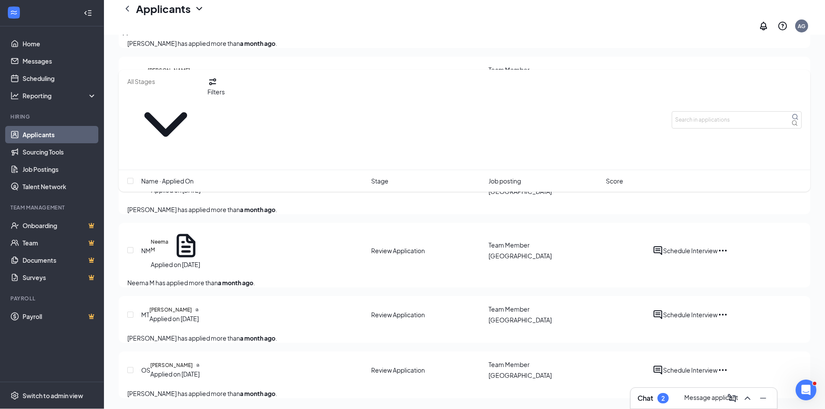
click at [663, 245] on icon "ActiveChat" at bounding box center [657, 250] width 10 height 10
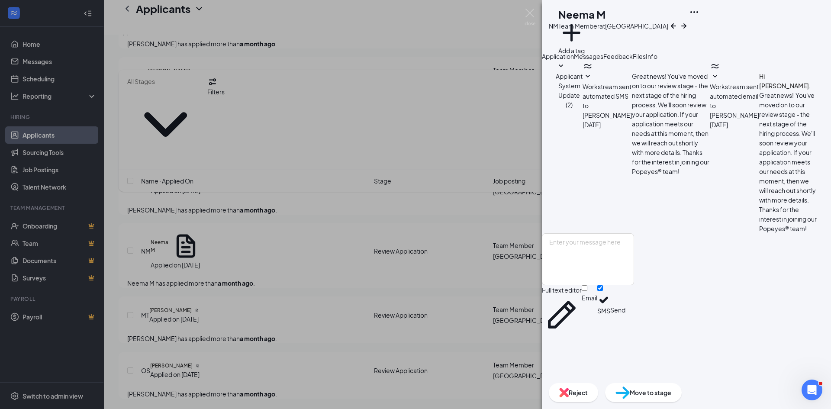
click at [713, 77] on icon "SmallChevronDown" at bounding box center [715, 76] width 4 height 3
click at [110, 195] on div "NM Neema M Team Member at Loganville Add a tag Application Messages Feedback Fi…" at bounding box center [415, 204] width 831 height 409
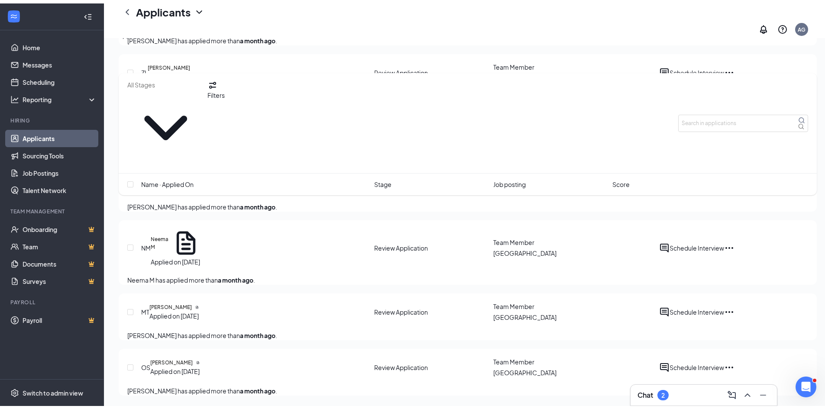
scroll to position [896, 0]
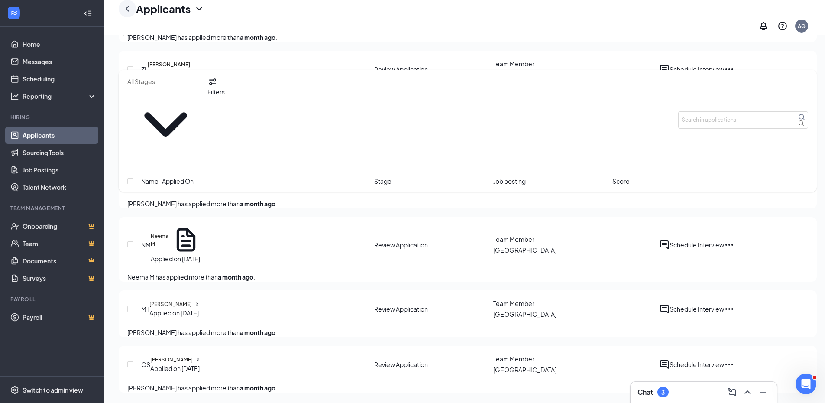
click at [126, 10] on icon "ChevronLeft" at bounding box center [127, 8] width 10 height 10
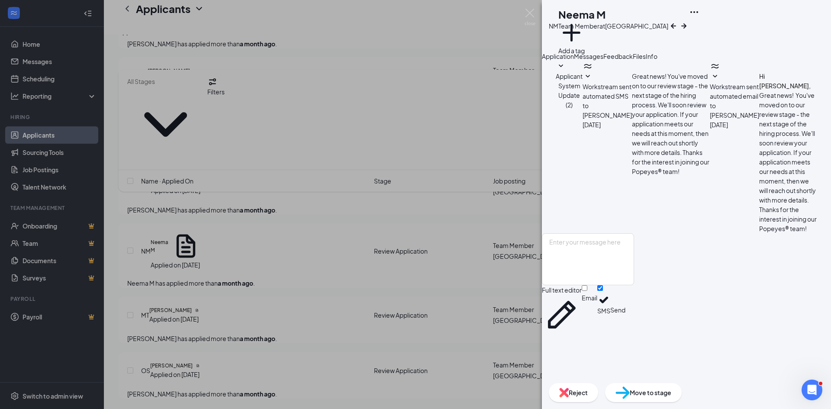
click at [529, 8] on div "NM Neema M Team Member at Loganville Add a tag Application Messages Feedback Fi…" at bounding box center [415, 204] width 831 height 409
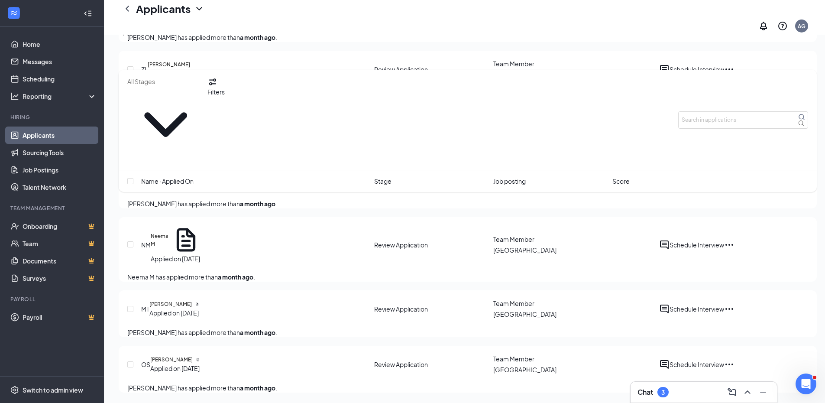
click at [34, 137] on link "Applicants" at bounding box center [60, 134] width 74 height 17
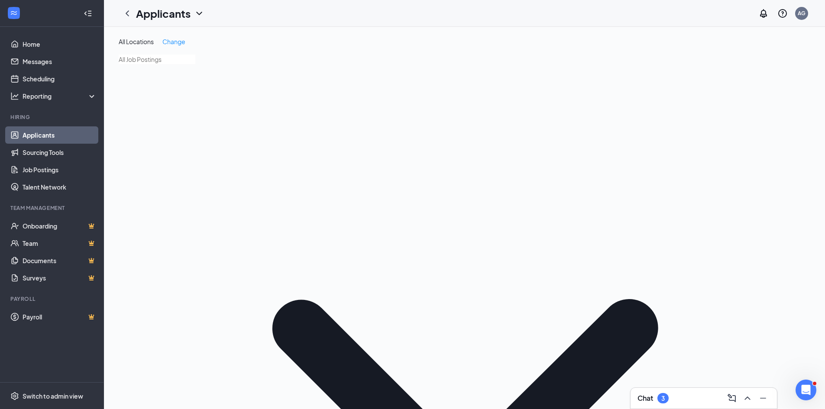
drag, startPoint x: 235, startPoint y: 61, endPoint x: 236, endPoint y: 67, distance: 5.4
click at [235, 64] on icon "ChevronDown" at bounding box center [464, 409] width 691 height 691
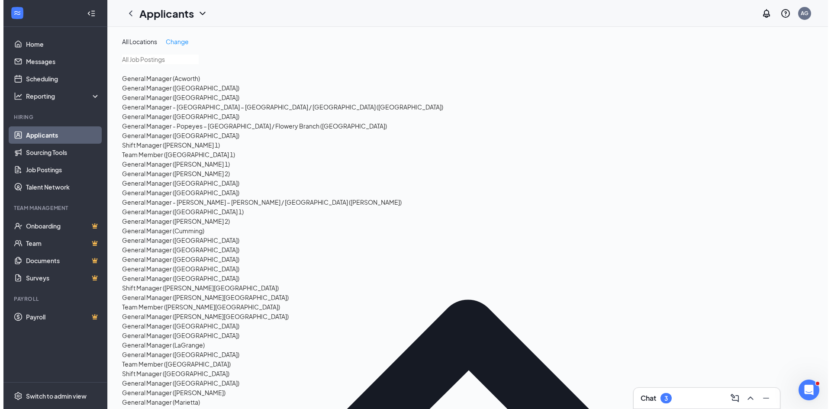
scroll to position [601, 0]
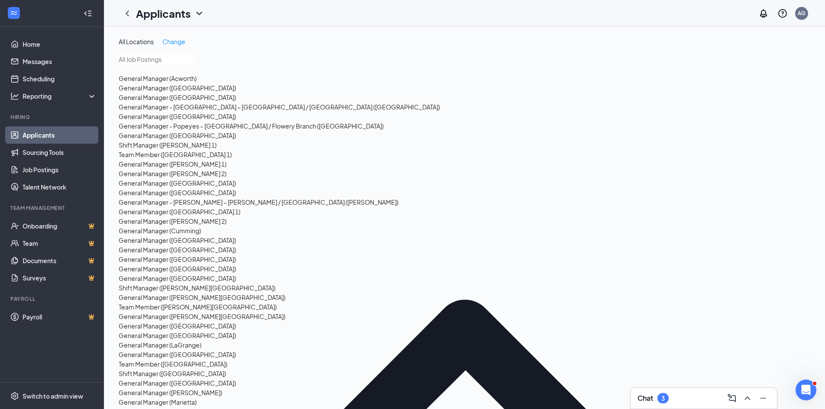
click at [158, 369] on div "Shift Manager (Loganville)" at bounding box center [172, 374] width 107 height 10
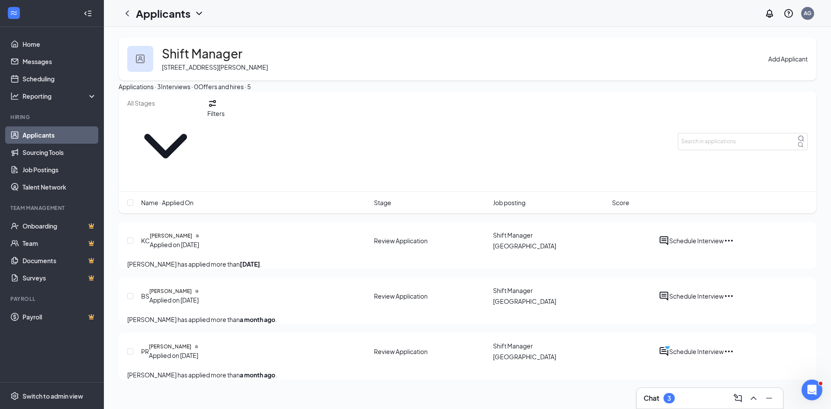
click at [431, 132] on div "Filters" at bounding box center [467, 141] width 680 height 86
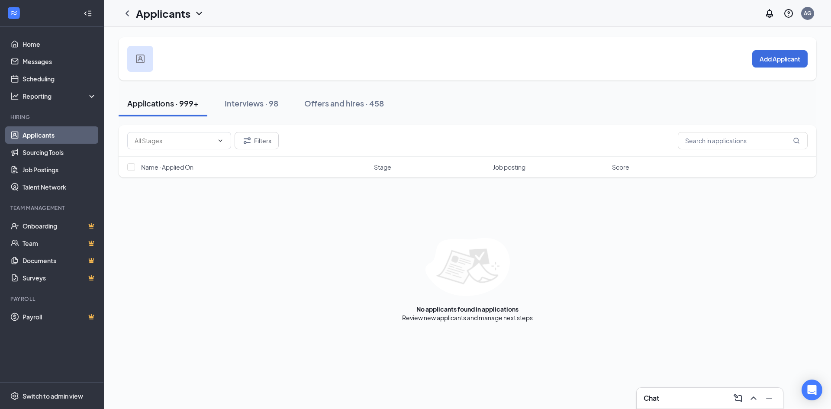
click at [35, 134] on link "Applicants" at bounding box center [60, 134] width 74 height 17
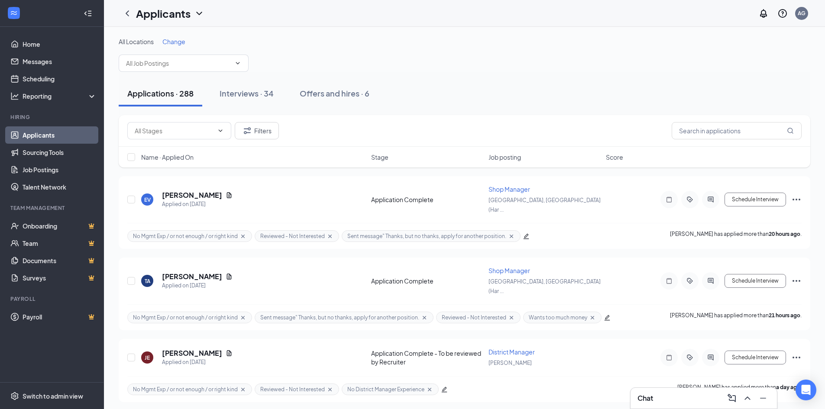
click at [490, 101] on div "Applications · 288 Interviews · 34 Offers and hires · 6" at bounding box center [464, 94] width 691 height 26
click at [49, 155] on link "Sourcing Tools" at bounding box center [60, 152] width 74 height 17
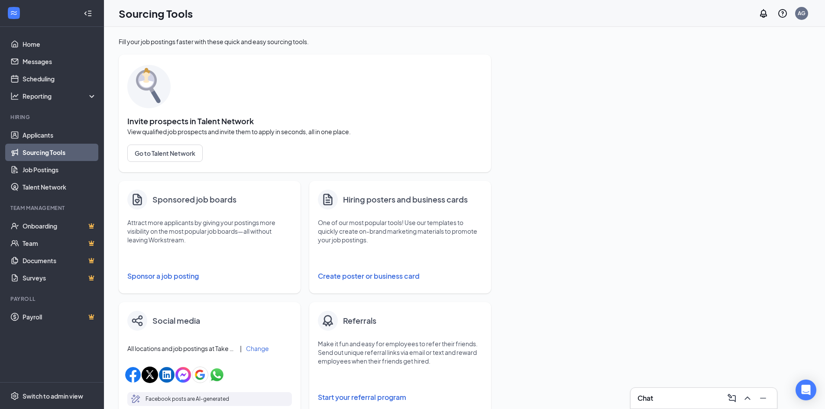
click at [170, 275] on button "Sponsor a job posting" at bounding box center [209, 275] width 164 height 17
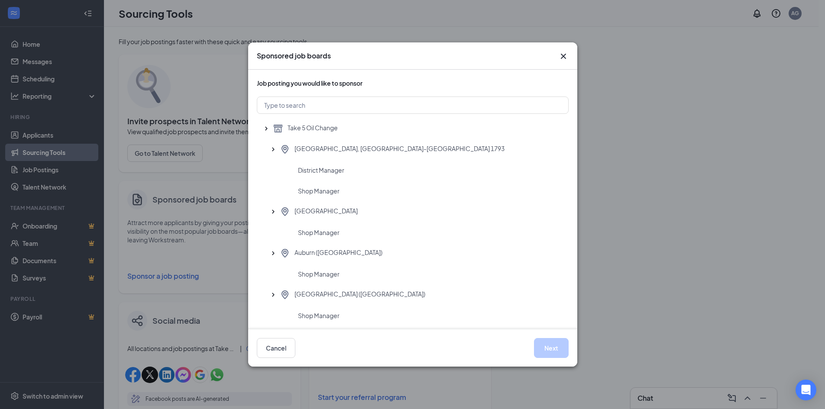
click at [110, 309] on div "Sponsored job boards Job posting you would like to sponsor Take 5 Oil Change [G…" at bounding box center [412, 204] width 825 height 409
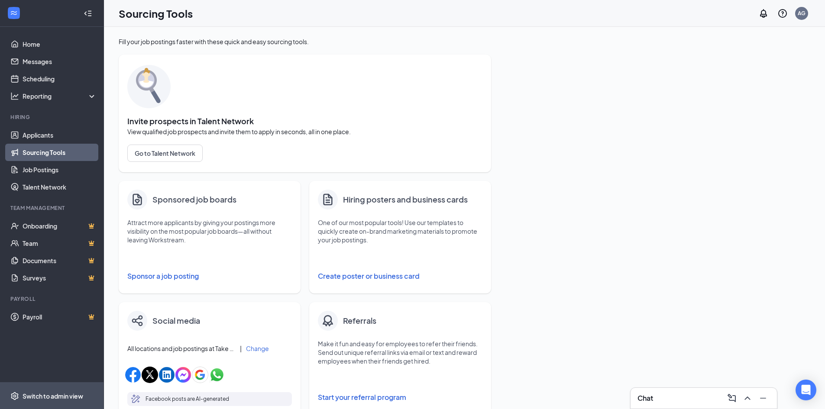
click at [50, 399] on div "Switch to admin view" at bounding box center [53, 396] width 61 height 9
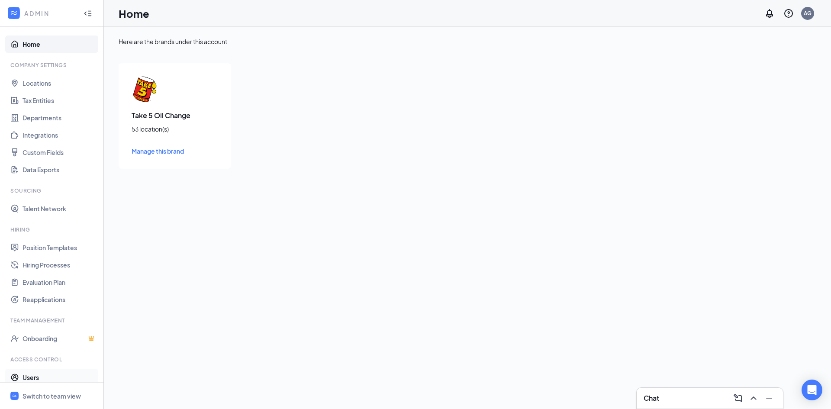
click at [27, 376] on link "Users" at bounding box center [60, 377] width 74 height 17
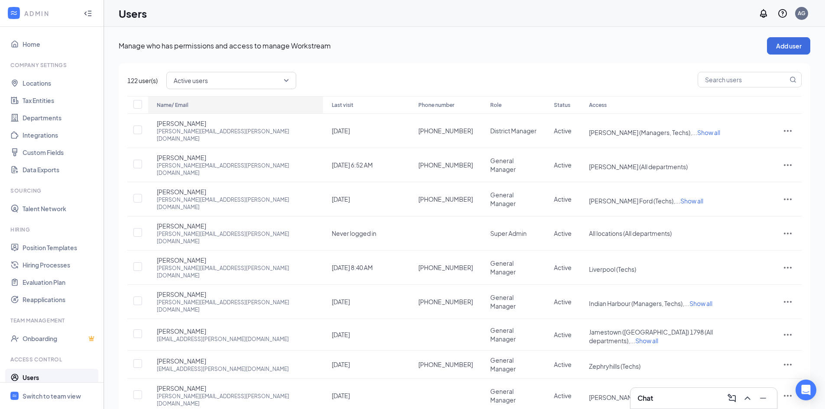
click at [178, 102] on div "Name/ Email" at bounding box center [236, 105] width 158 height 10
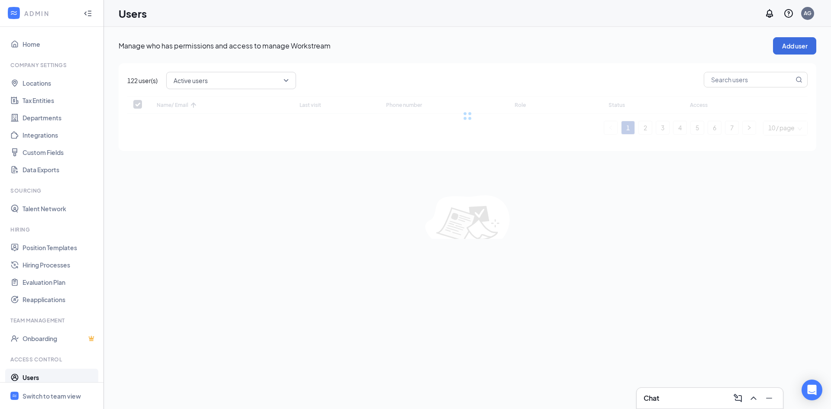
checkbox input "false"
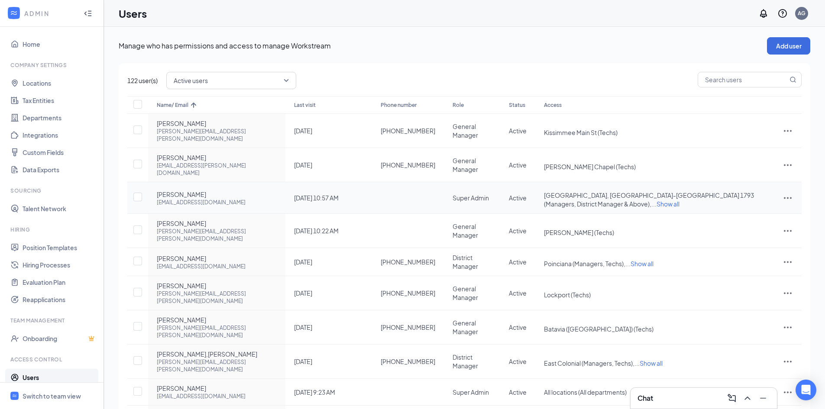
click at [782, 193] on icon "ActionsIcon" at bounding box center [787, 198] width 10 height 10
click at [742, 198] on span "Edit user" at bounding box center [743, 199] width 25 height 8
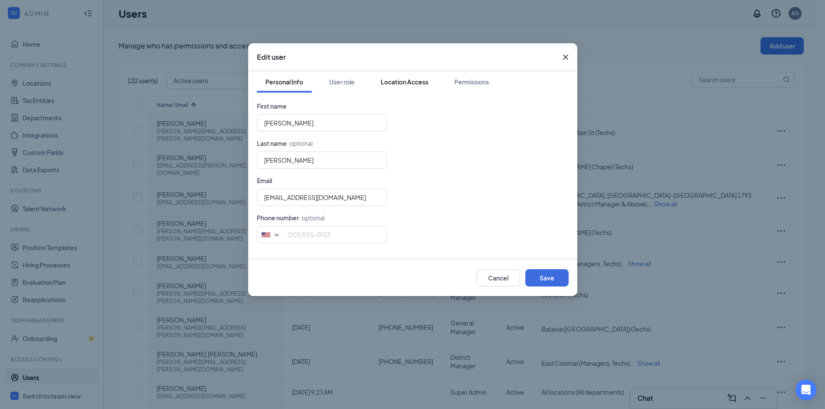
click at [403, 84] on div "Location Access" at bounding box center [404, 81] width 48 height 9
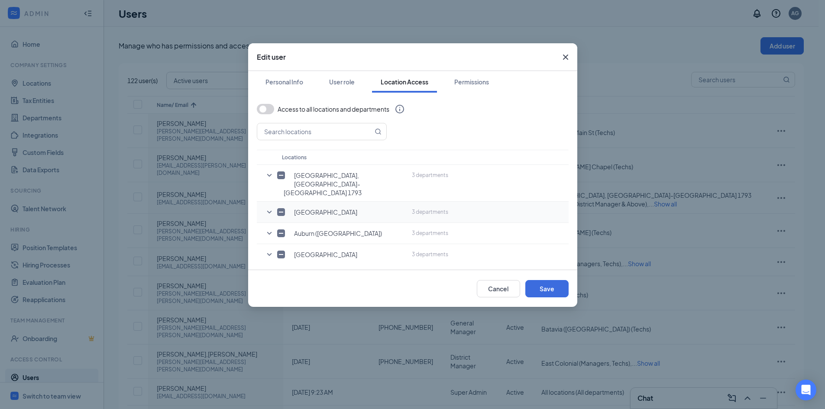
click at [271, 211] on icon "SmallChevronDown" at bounding box center [269, 212] width 5 height 3
click at [293, 267] on input "checkbox" at bounding box center [293, 271] width 8 height 8
checkbox input "true"
click at [538, 286] on button "Save" at bounding box center [546, 288] width 43 height 17
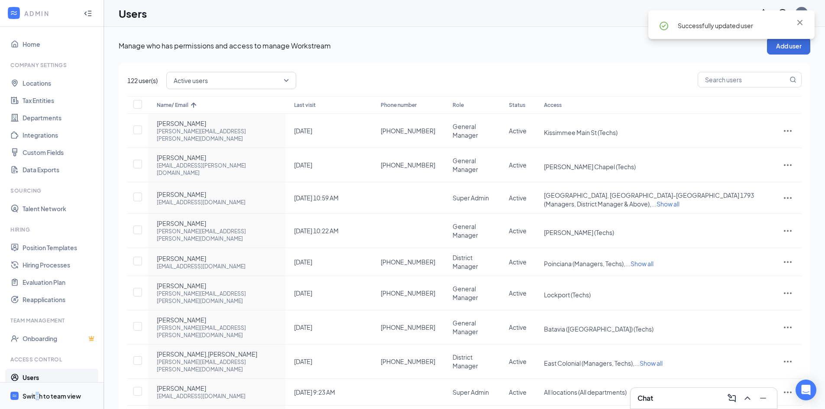
click at [38, 401] on span "Switch to team view" at bounding box center [60, 396] width 74 height 26
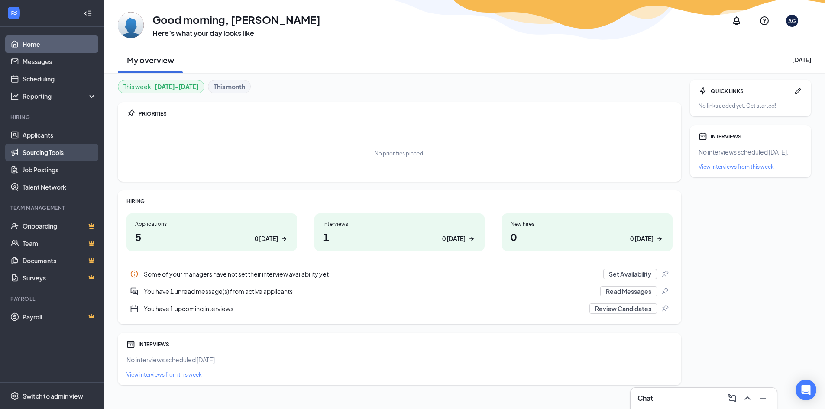
click at [39, 153] on link "Sourcing Tools" at bounding box center [60, 152] width 74 height 17
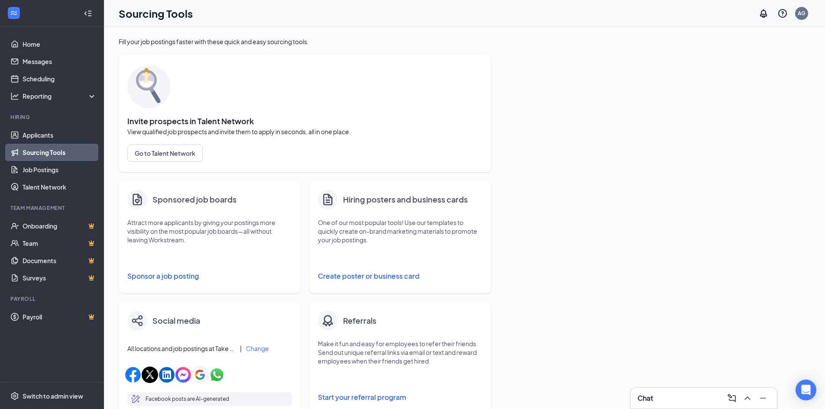
click at [149, 274] on button "Sponsor a job posting" at bounding box center [209, 275] width 164 height 17
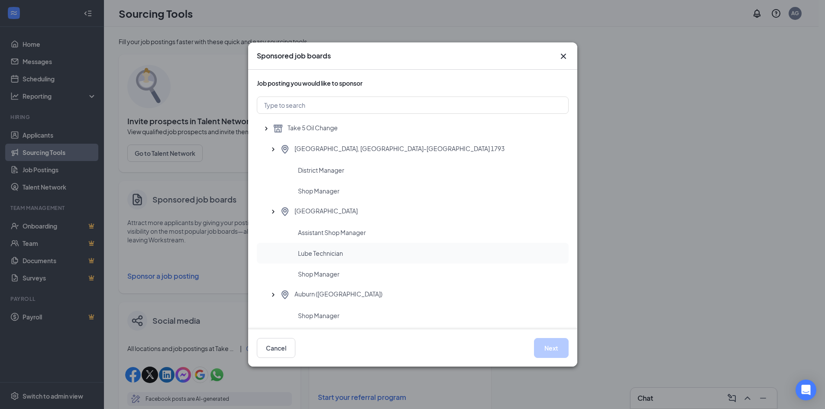
click at [315, 255] on span "Lube Technician" at bounding box center [320, 253] width 45 height 9
click at [547, 351] on button "Next" at bounding box center [551, 348] width 35 height 20
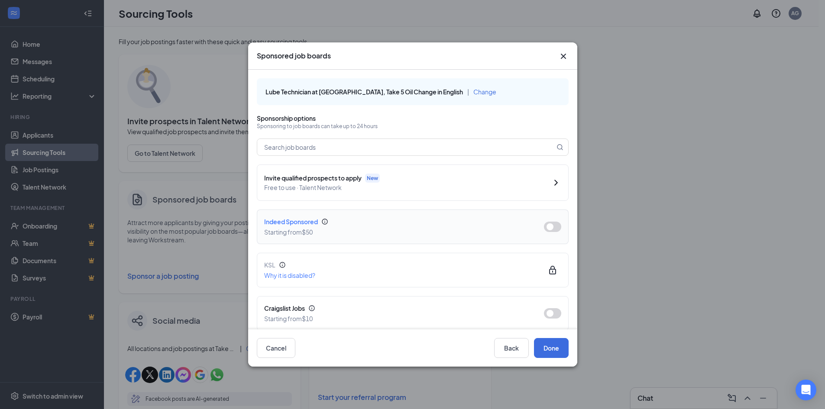
click at [544, 229] on button "button" at bounding box center [552, 227] width 17 height 10
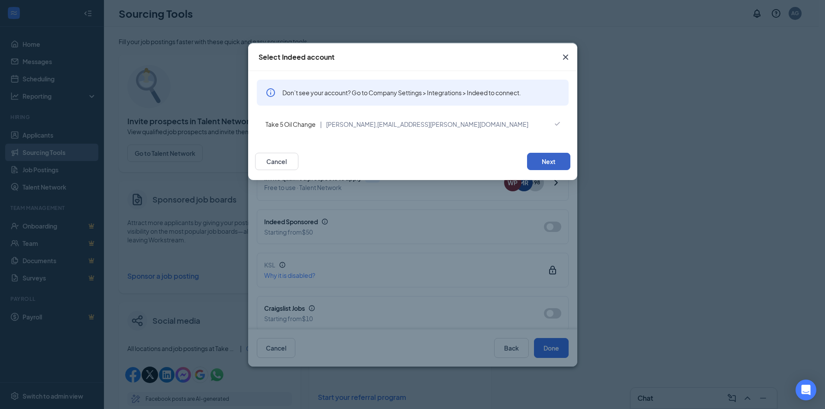
click at [539, 166] on button "Next" at bounding box center [548, 161] width 43 height 17
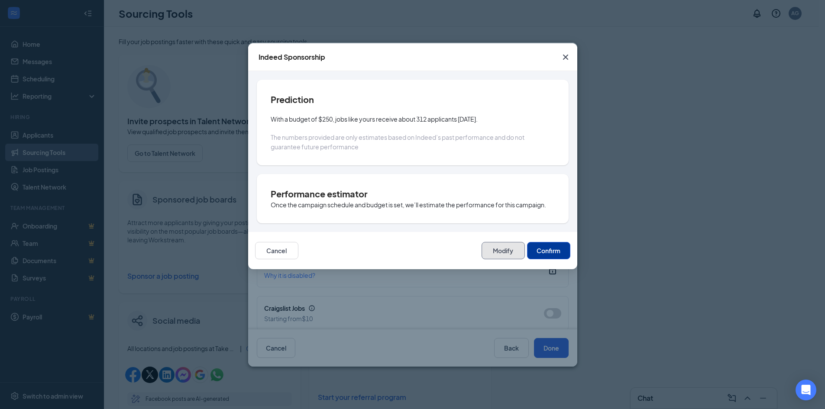
click at [504, 245] on button "Modify" at bounding box center [502, 250] width 43 height 17
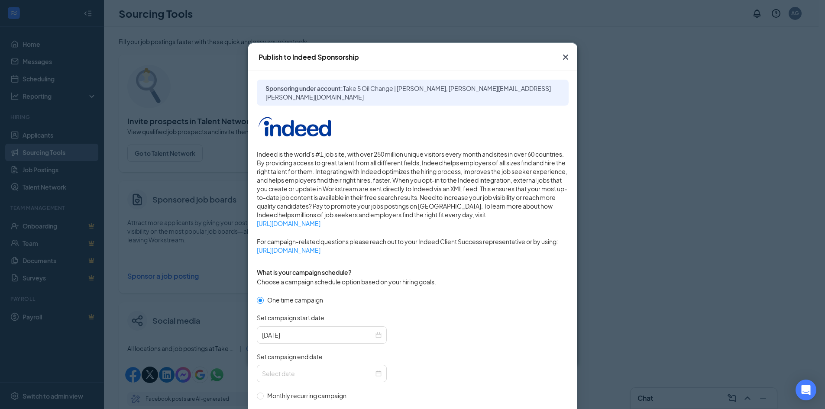
scroll to position [173, 0]
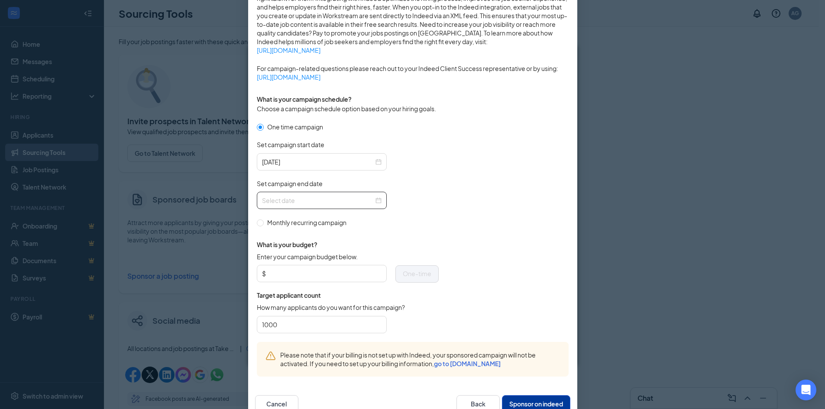
click at [314, 200] on input "Set campaign end date" at bounding box center [318, 201] width 112 height 10
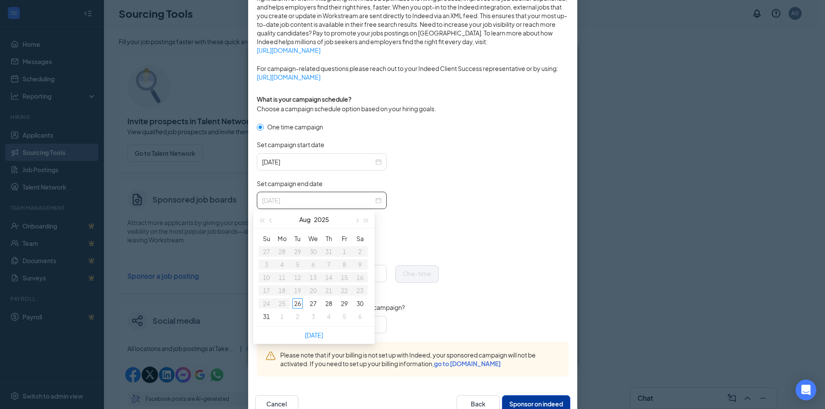
type input "[DATE]"
click at [356, 219] on span "button" at bounding box center [356, 221] width 4 height 4
type input "[DATE]"
click at [298, 279] on div "16" at bounding box center [297, 277] width 10 height 10
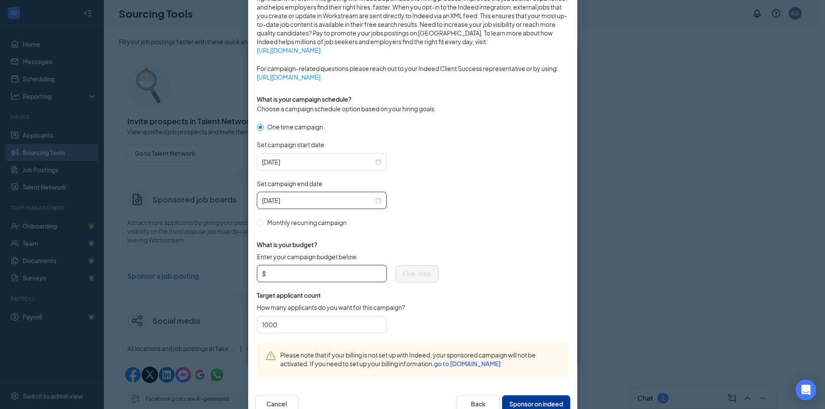
click at [284, 276] on input "Enter your campaign budget below." at bounding box center [324, 273] width 114 height 13
type input "50"
click at [423, 208] on div "[DATE]" at bounding box center [348, 200] width 182 height 17
click at [460, 204] on form "One time campaign Set campaign start date [DATE] Set campaign end date [DATE] M…" at bounding box center [413, 232] width 312 height 220
type input "[DATE]"
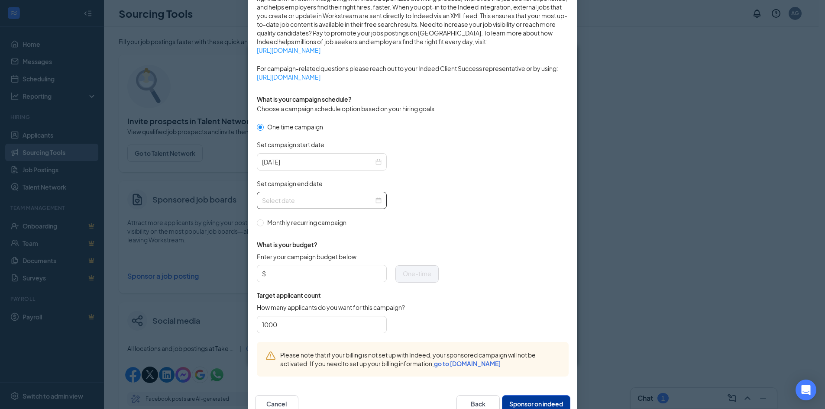
click at [301, 199] on input "Set campaign end date" at bounding box center [318, 201] width 112 height 10
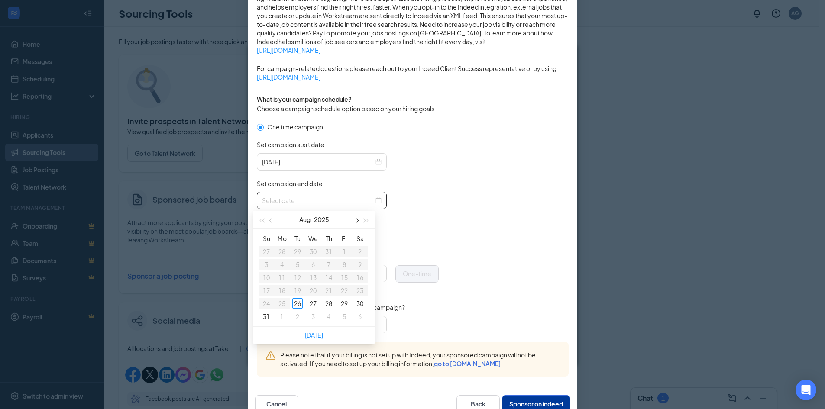
click at [356, 224] on button "button" at bounding box center [356, 219] width 10 height 17
type input "[DATE]"
click at [300, 278] on div "16" at bounding box center [297, 277] width 10 height 10
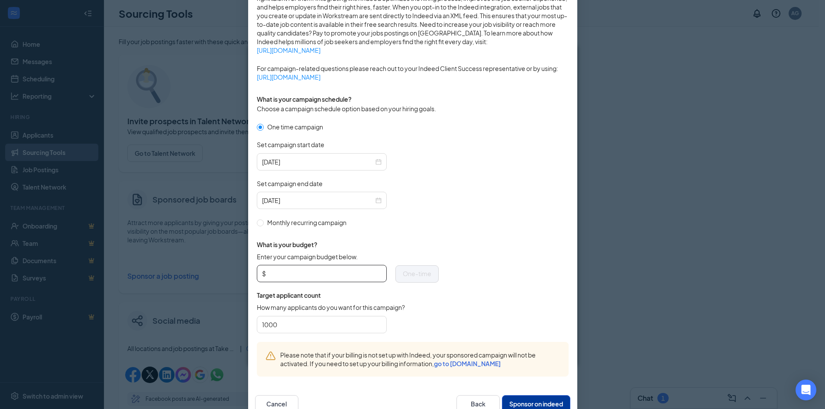
click at [291, 269] on input "Enter your campaign budget below." at bounding box center [324, 273] width 114 height 13
type input "50"
click at [448, 212] on form "One time campaign Set campaign start date [DATE] Set campaign end date [DATE] M…" at bounding box center [413, 232] width 312 height 220
click at [516, 399] on button "Sponsor on indeed" at bounding box center [536, 403] width 68 height 17
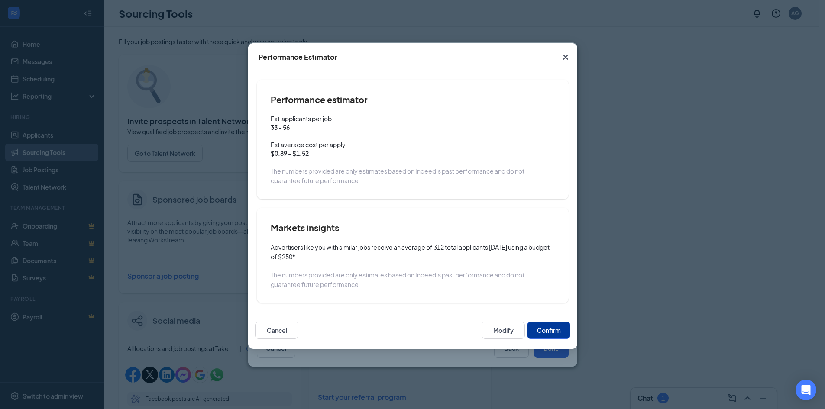
scroll to position [154, 0]
click at [540, 328] on button "Confirm" at bounding box center [548, 330] width 43 height 17
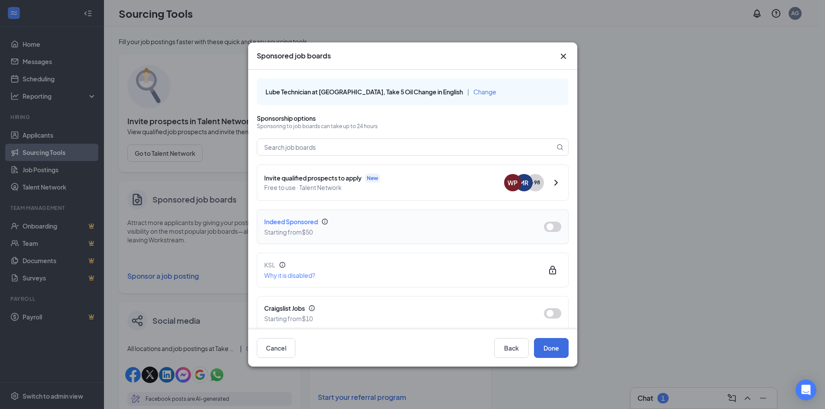
click at [544, 226] on button "button" at bounding box center [552, 227] width 17 height 10
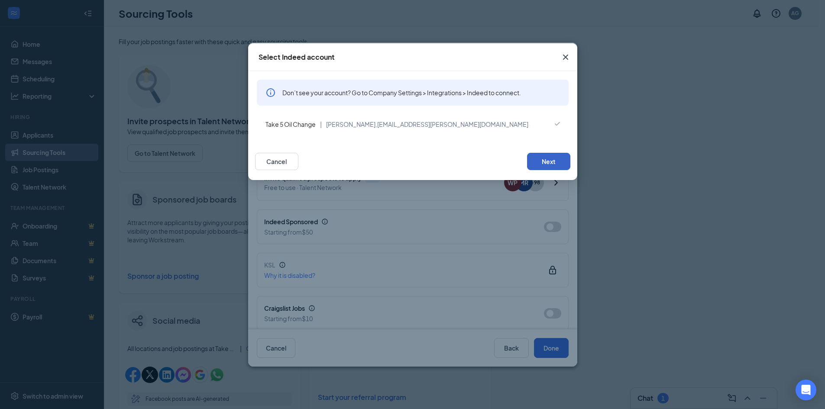
click at [544, 168] on button "Next" at bounding box center [548, 161] width 43 height 17
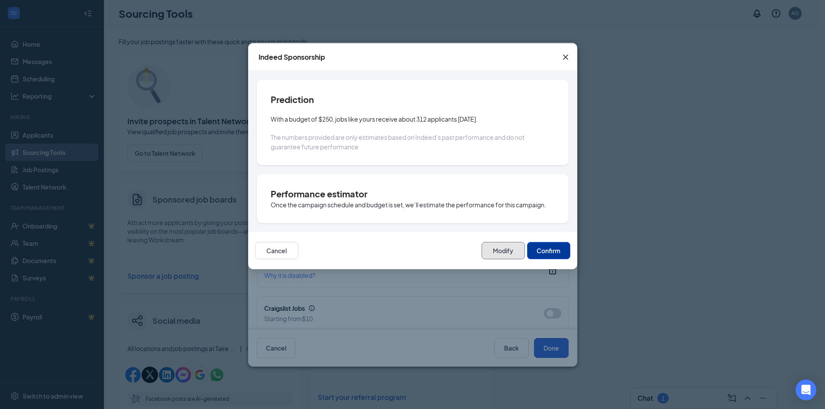
click at [501, 249] on button "Modify" at bounding box center [502, 250] width 43 height 17
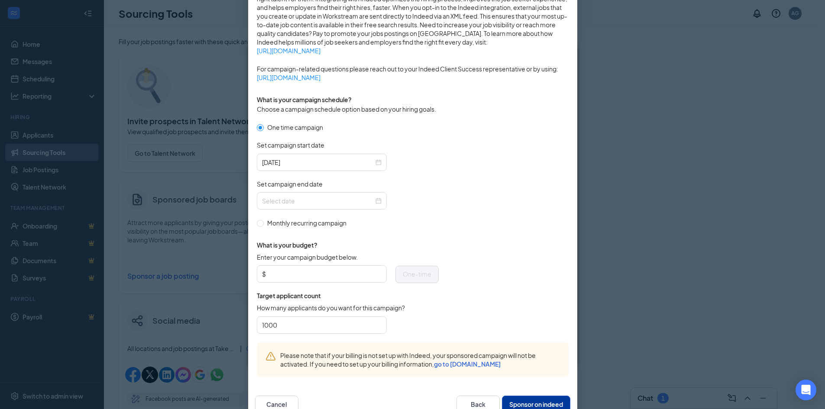
scroll to position [173, 0]
click at [348, 194] on div at bounding box center [322, 200] width 130 height 17
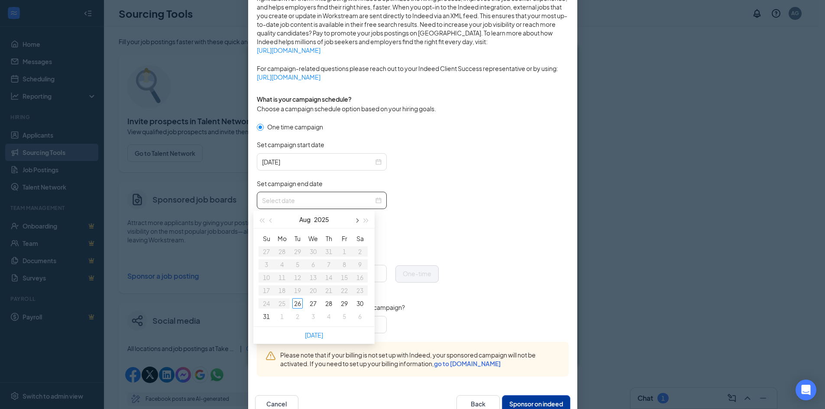
click at [354, 220] on span "button" at bounding box center [356, 221] width 4 height 4
type input "[DATE]"
click at [299, 280] on div "16" at bounding box center [297, 277] width 10 height 10
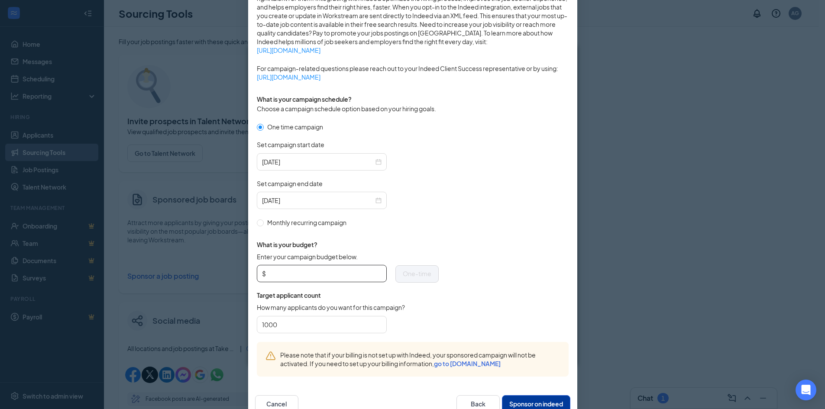
drag, startPoint x: 453, startPoint y: 225, endPoint x: 345, endPoint y: 267, distance: 116.1
click at [453, 225] on form "One time campaign Set campaign start date [DATE] Set campaign end date [DATE] M…" at bounding box center [413, 232] width 312 height 220
click at [296, 279] on input "Enter your campaign budget below." at bounding box center [324, 273] width 114 height 13
type input "50"
drag, startPoint x: 467, startPoint y: 213, endPoint x: 480, endPoint y: 220, distance: 13.7
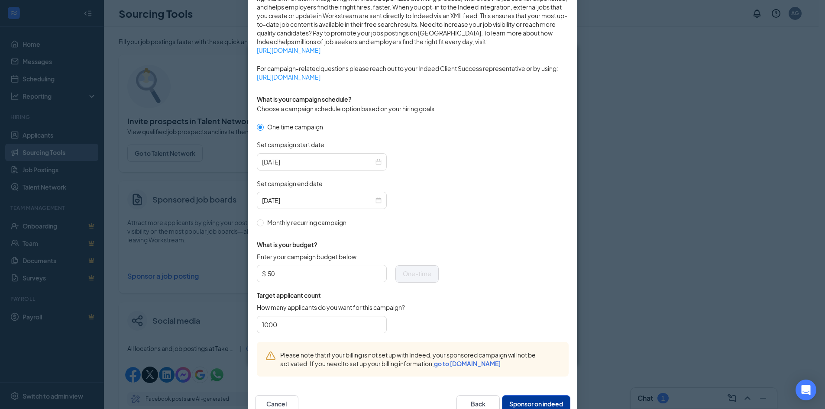
click at [468, 213] on form "One time campaign Set campaign start date [DATE] Set campaign end date [DATE] M…" at bounding box center [413, 232] width 312 height 220
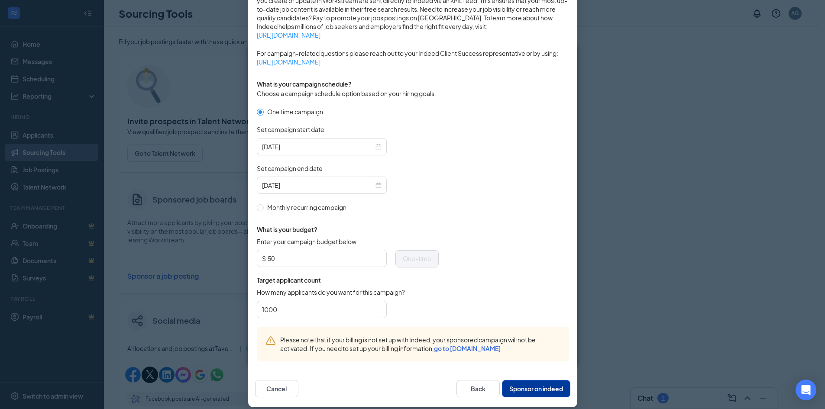
scroll to position [197, 0]
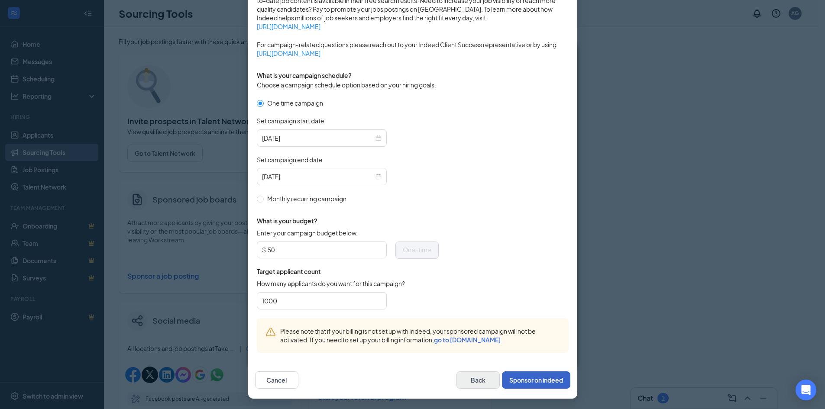
click at [520, 378] on button "Sponsor on indeed" at bounding box center [536, 379] width 68 height 17
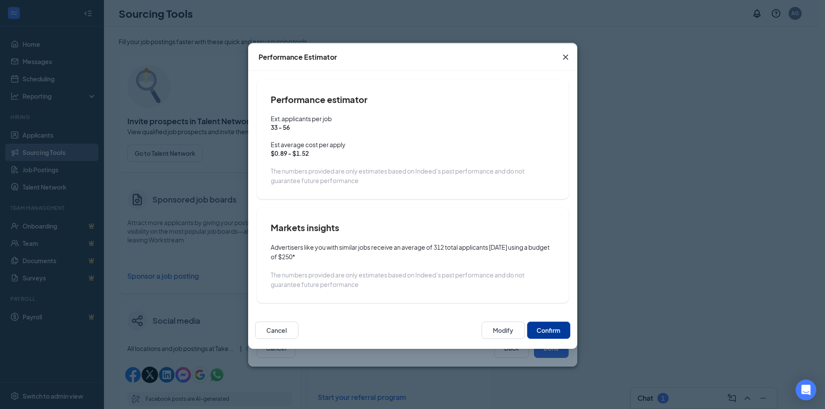
click at [537, 326] on button "Confirm" at bounding box center [548, 330] width 43 height 17
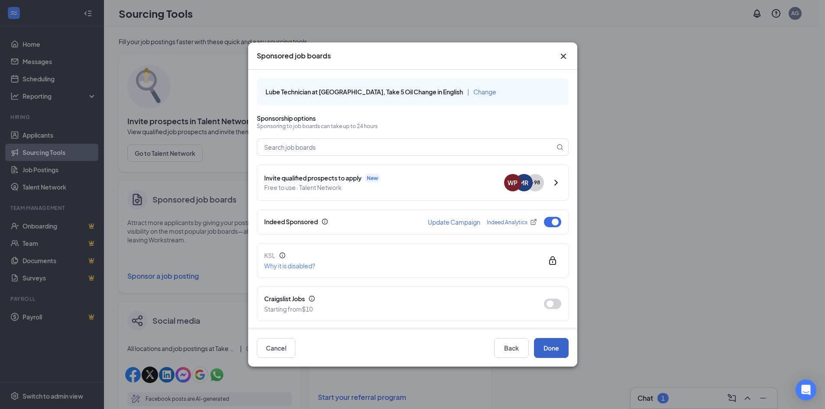
click at [554, 349] on button "Done" at bounding box center [551, 348] width 35 height 20
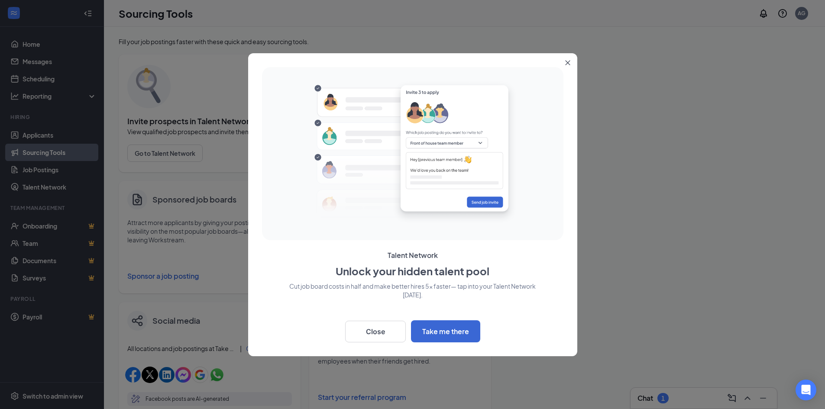
drag, startPoint x: 569, startPoint y: 61, endPoint x: 574, endPoint y: 60, distance: 5.2
click at [569, 60] on icon "Close" at bounding box center [567, 62] width 5 height 5
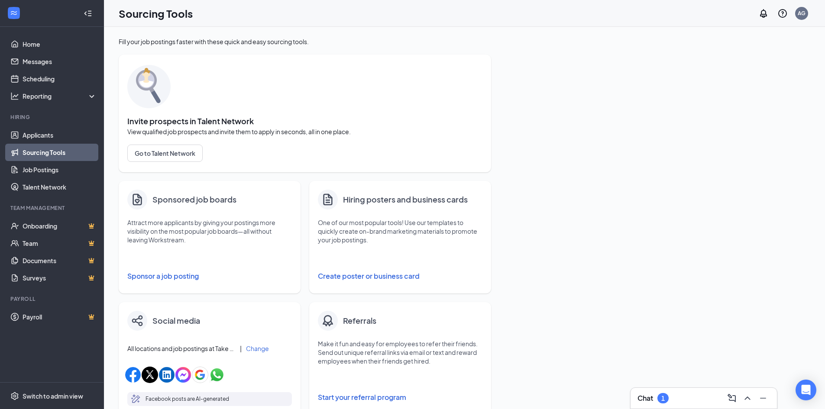
click at [384, 78] on div "Invite prospects in Talent Network View qualified job prospects and invite them…" at bounding box center [304, 113] width 355 height 100
click at [44, 131] on link "Applicants" at bounding box center [60, 134] width 74 height 17
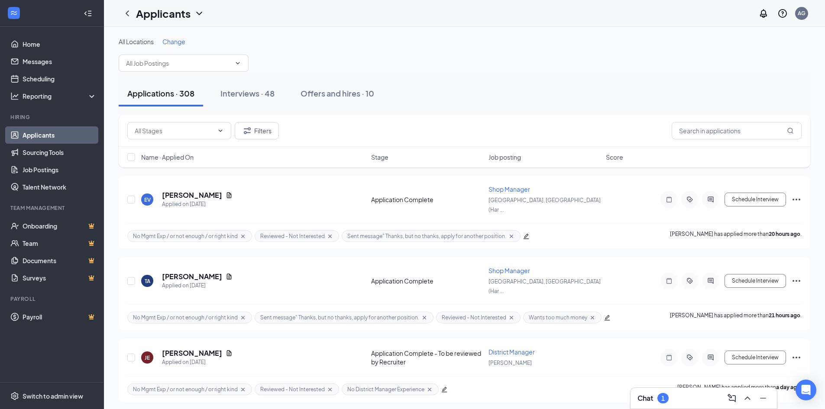
click at [607, 65] on div "All Locations Change" at bounding box center [464, 54] width 691 height 35
click at [44, 152] on link "Sourcing Tools" at bounding box center [60, 152] width 74 height 17
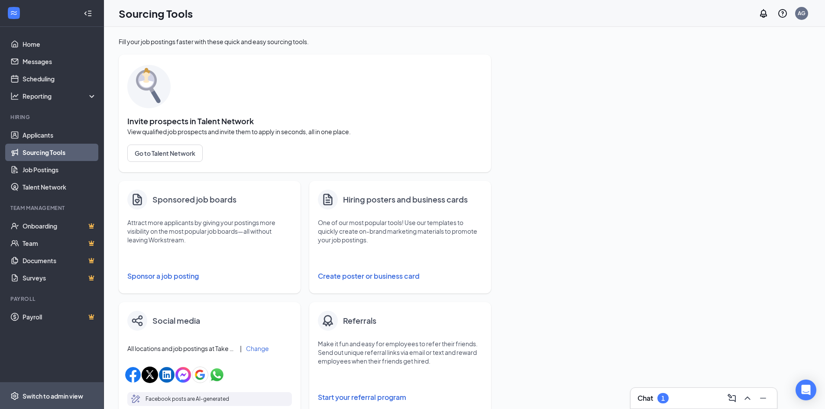
click at [40, 399] on div "Switch to admin view" at bounding box center [53, 396] width 61 height 9
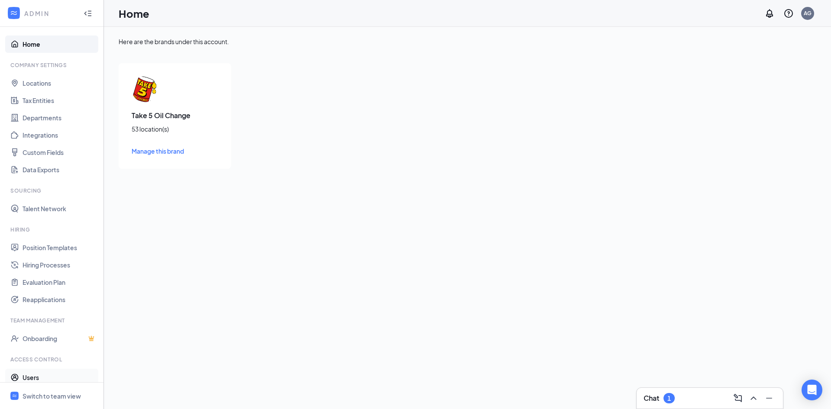
click at [32, 379] on link "Users" at bounding box center [60, 377] width 74 height 17
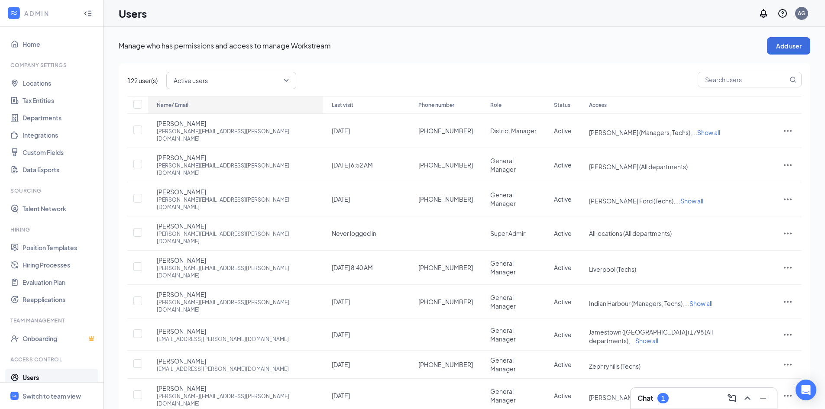
click at [180, 105] on div "Name/ Email" at bounding box center [236, 105] width 158 height 10
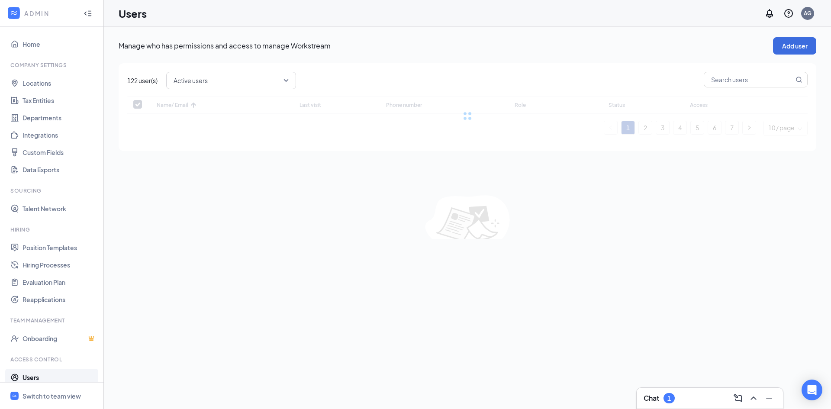
checkbox input "false"
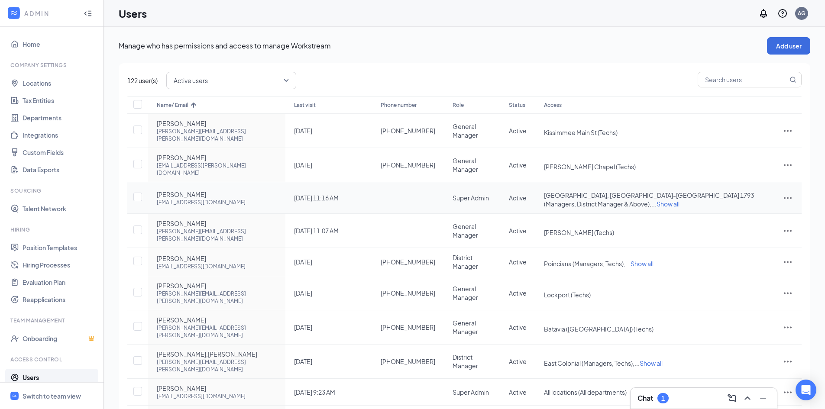
click at [783, 193] on icon "ActionsIcon" at bounding box center [787, 198] width 10 height 10
click at [748, 196] on span "Edit user" at bounding box center [743, 199] width 25 height 8
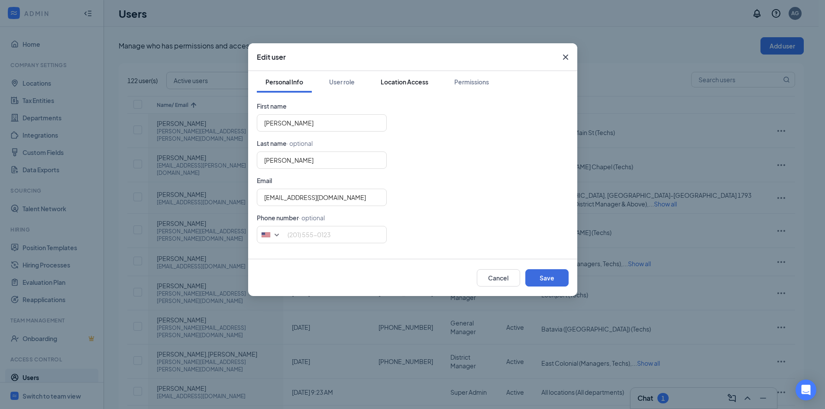
click at [389, 86] on div "Location Access" at bounding box center [404, 81] width 48 height 9
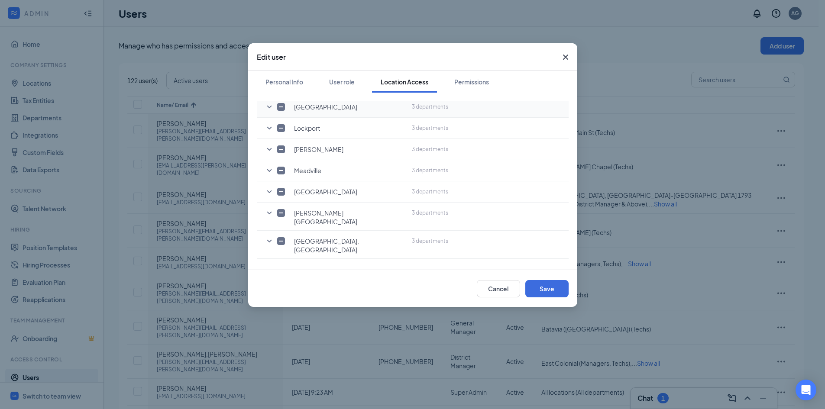
scroll to position [866, 0]
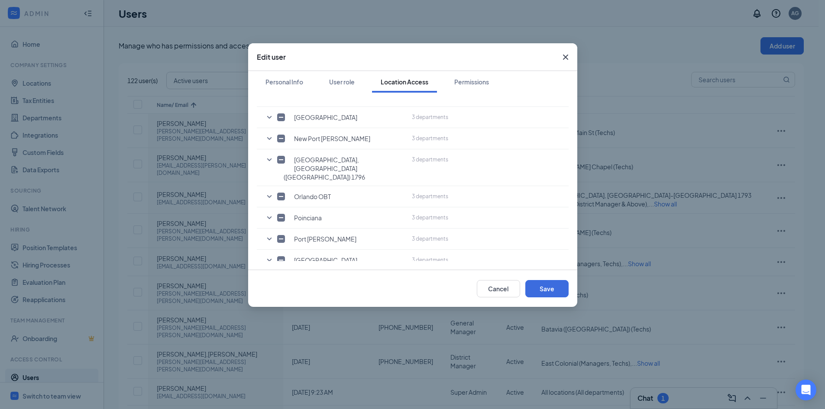
click at [267, 276] on icon "SmallChevronDown" at bounding box center [269, 281] width 10 height 10
click at [292, 344] on input "checkbox" at bounding box center [293, 348] width 8 height 8
checkbox input "true"
click at [548, 290] on button "Save" at bounding box center [546, 288] width 43 height 17
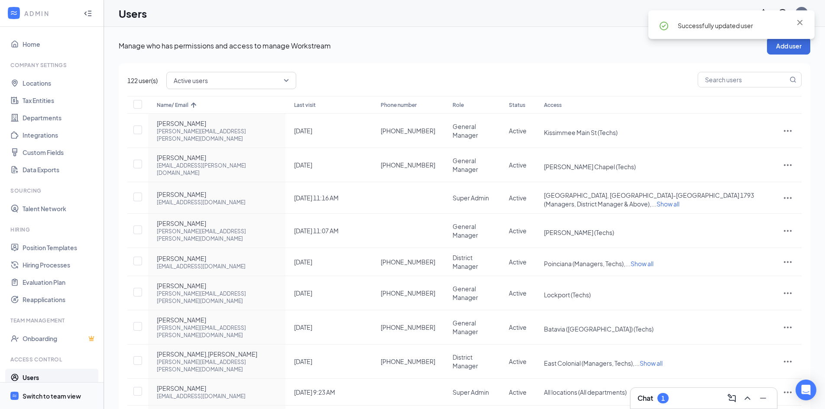
click at [35, 401] on span "Switch to team view" at bounding box center [60, 396] width 74 height 26
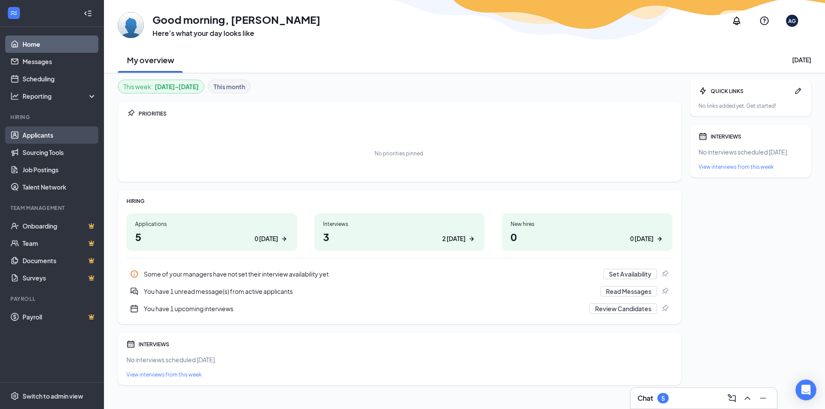
click at [34, 135] on link "Applicants" at bounding box center [60, 134] width 74 height 17
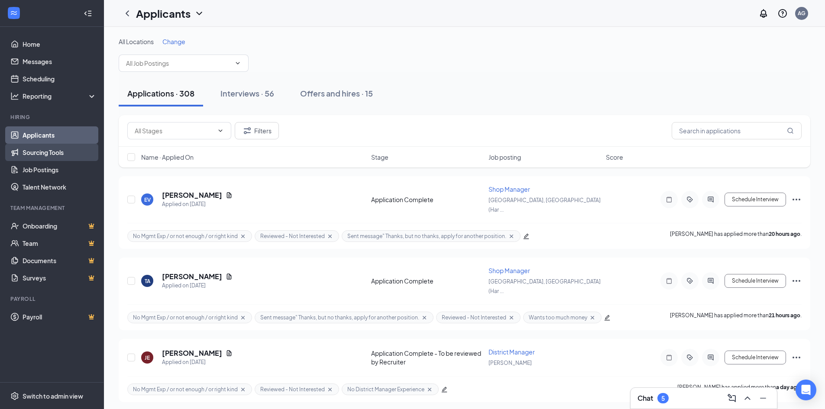
click at [40, 149] on link "Sourcing Tools" at bounding box center [60, 152] width 74 height 17
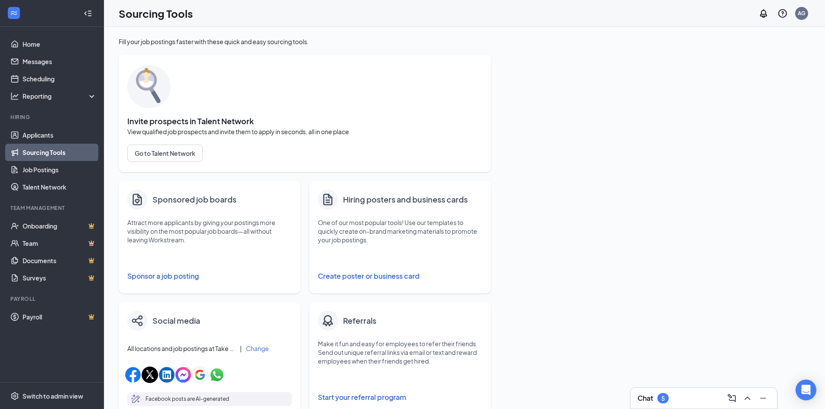
click at [146, 275] on button "Sponsor a job posting" at bounding box center [209, 275] width 164 height 17
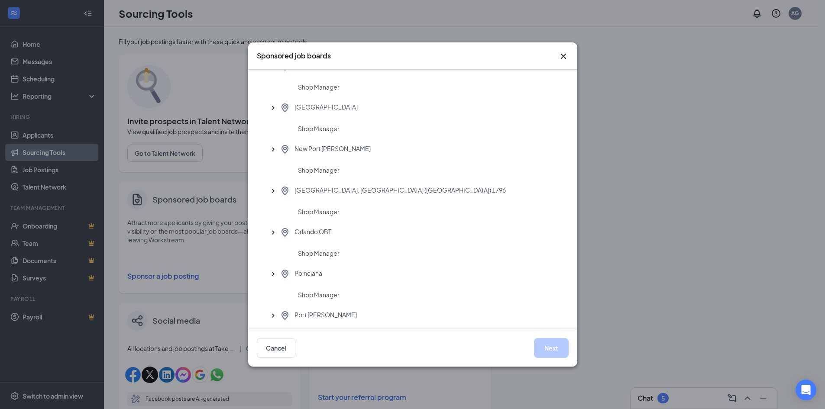
scroll to position [1731, 0]
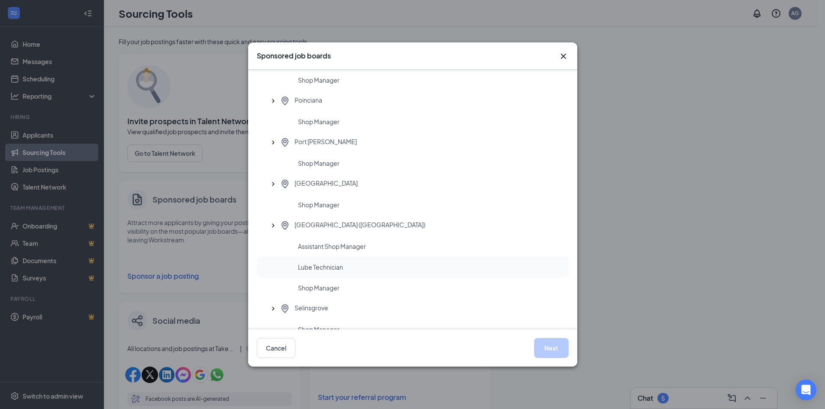
click at [309, 264] on span "Lube Technician" at bounding box center [320, 267] width 45 height 9
click at [541, 345] on button "Next" at bounding box center [551, 348] width 35 height 20
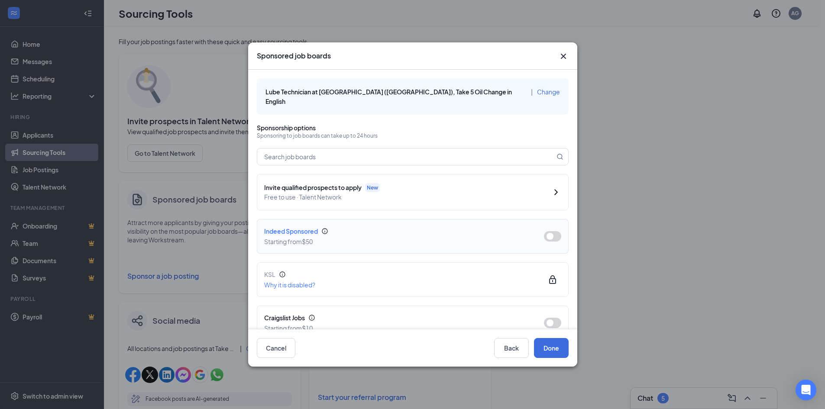
click at [544, 231] on button "button" at bounding box center [552, 236] width 17 height 10
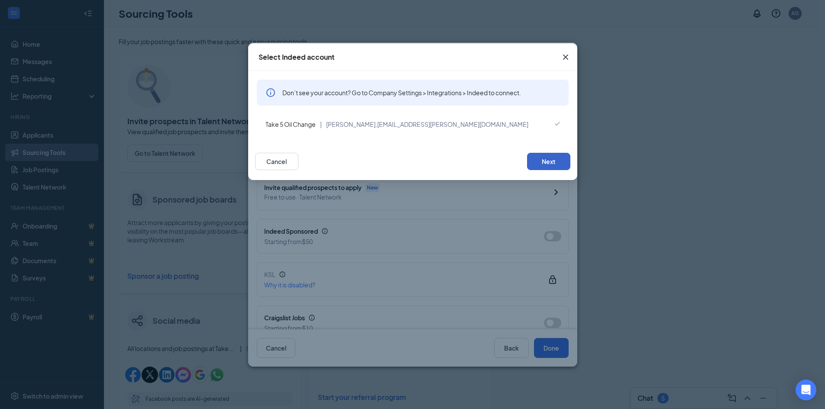
click at [548, 161] on button "Next" at bounding box center [548, 161] width 43 height 17
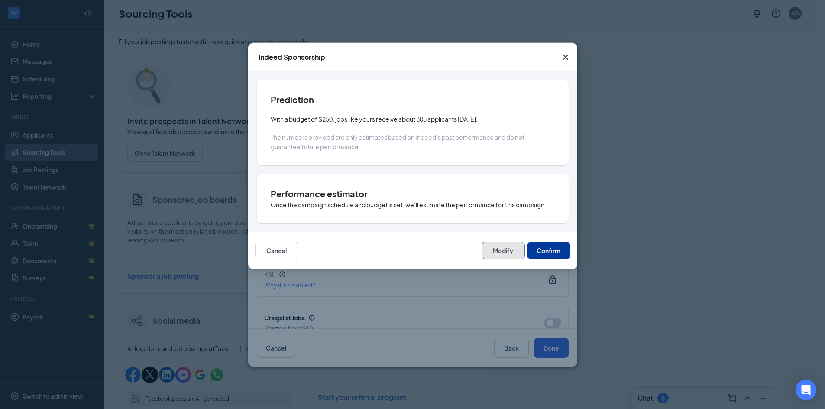
click at [505, 246] on button "Modify" at bounding box center [502, 250] width 43 height 17
type input "[DATE]"
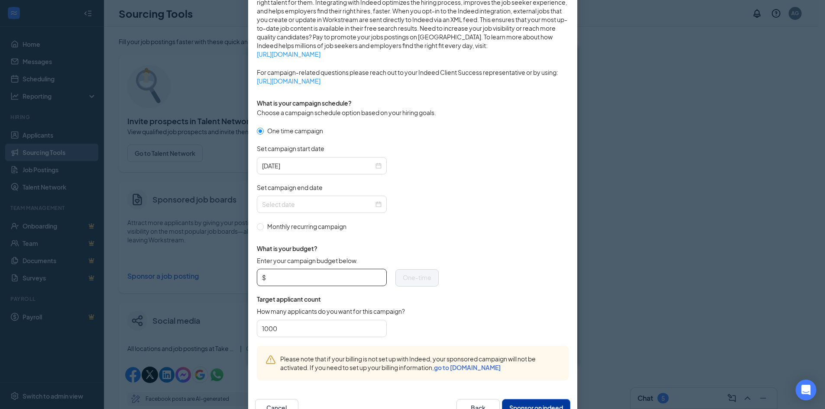
scroll to position [173, 0]
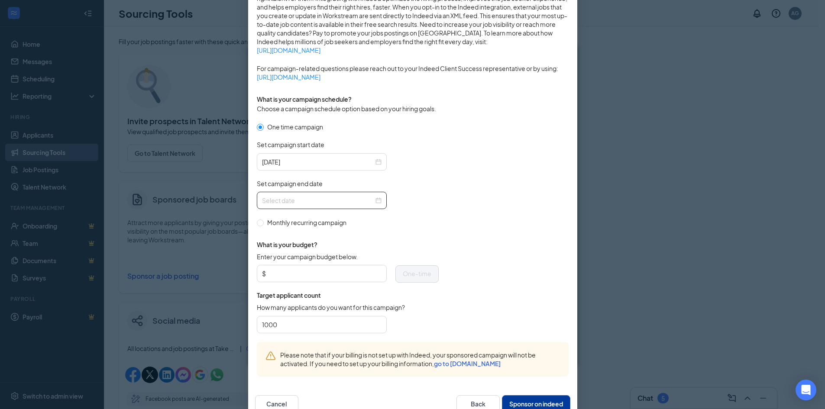
click at [374, 199] on div at bounding box center [321, 201] width 119 height 10
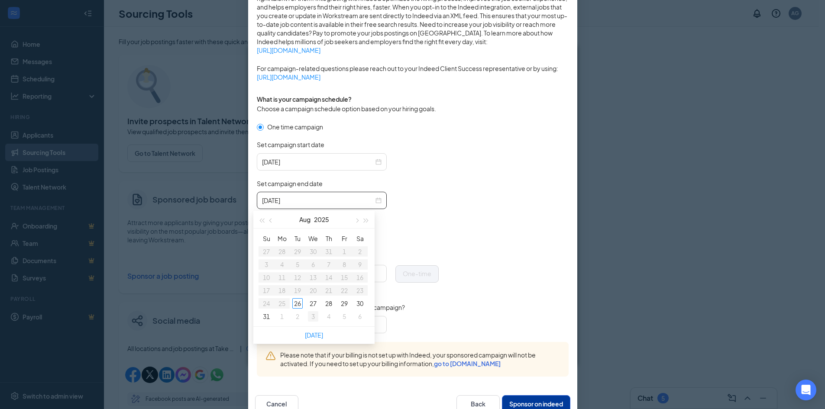
type input "[DATE]"
click at [354, 219] on button "button" at bounding box center [356, 219] width 10 height 17
type input "[DATE]"
click at [298, 280] on div "16" at bounding box center [297, 277] width 10 height 10
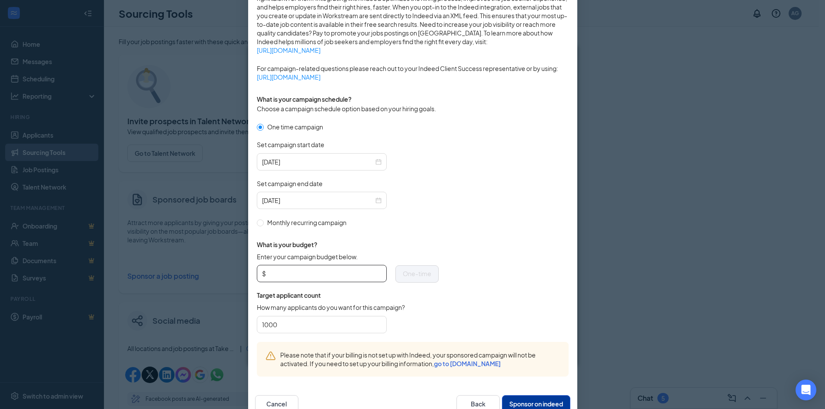
click at [283, 272] on input "Enter your campaign budget below." at bounding box center [324, 273] width 114 height 13
type input "50"
click at [519, 401] on button "Sponsor on indeed" at bounding box center [536, 403] width 68 height 17
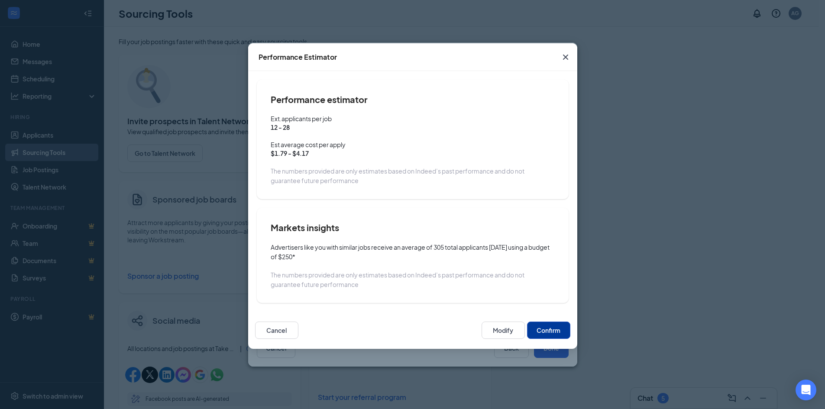
click at [546, 330] on button "Confirm" at bounding box center [548, 330] width 43 height 17
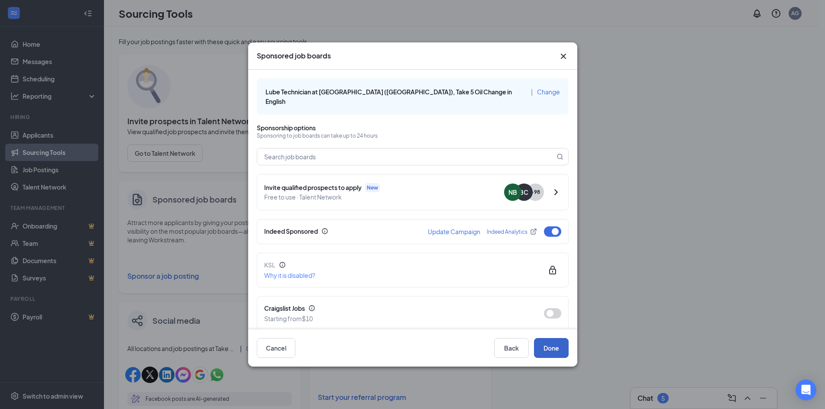
click at [543, 348] on button "Done" at bounding box center [551, 348] width 35 height 20
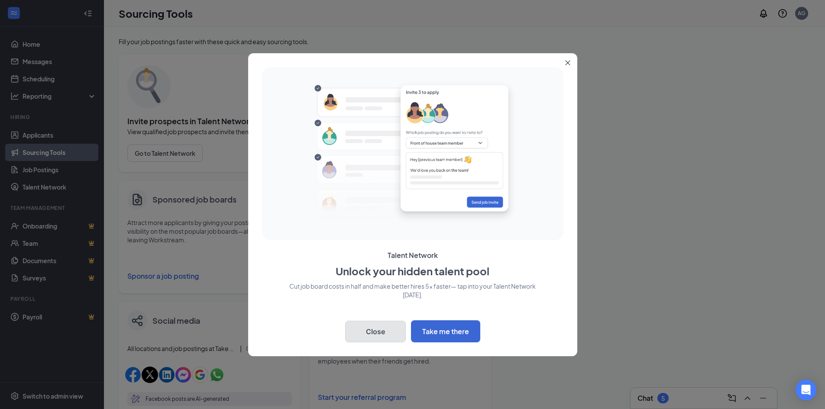
click at [380, 322] on button "Close" at bounding box center [375, 332] width 61 height 22
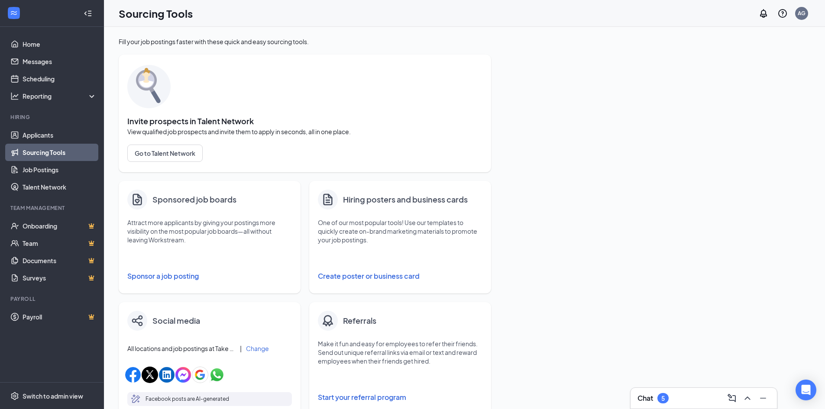
click at [575, 126] on div "Fill your job postings faster with these quick and easy sourcing tools. Invite …" at bounding box center [464, 351] width 691 height 628
click at [503, 116] on div "Fill your job postings faster with these quick and easy sourcing tools. Invite …" at bounding box center [464, 351] width 691 height 628
click at [639, 395] on h3 "Chat" at bounding box center [645, 398] width 16 height 10
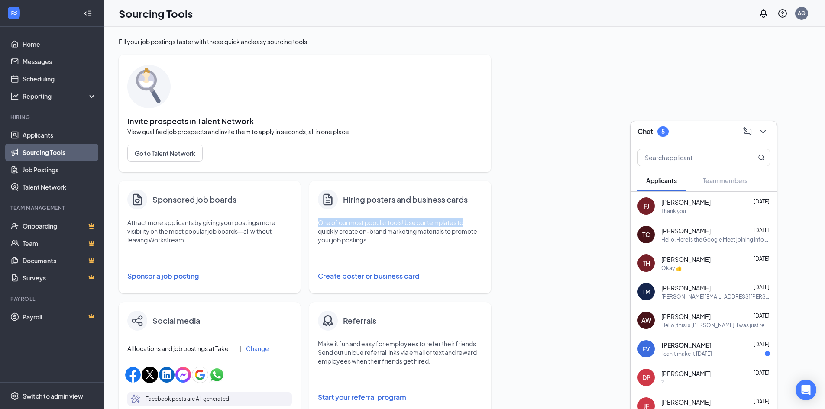
click at [534, 213] on div "Fill your job postings faster with these quick and easy sourcing tools. Invite …" at bounding box center [464, 351] width 691 height 628
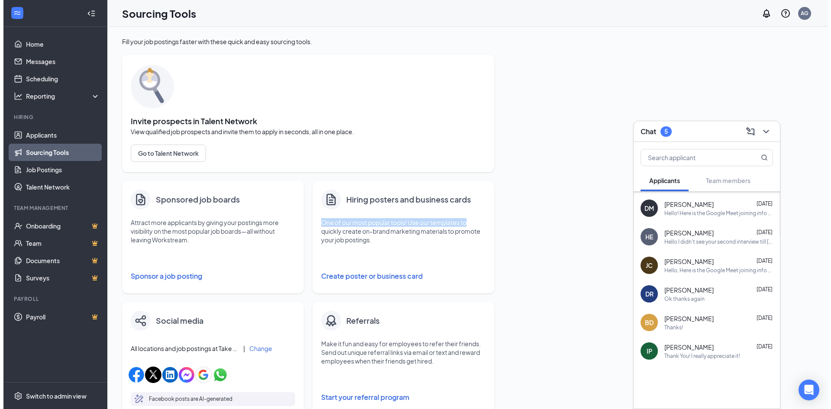
scroll to position [1030, 0]
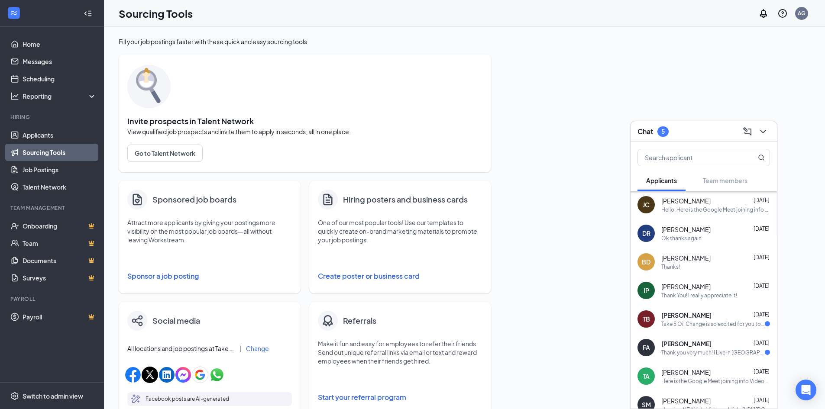
click at [516, 145] on div "Fill your job postings faster with these quick and easy sourcing tools. Invite …" at bounding box center [464, 351] width 691 height 628
click at [515, 145] on div "Fill your job postings faster with these quick and easy sourcing tools. Invite …" at bounding box center [464, 351] width 691 height 628
click at [41, 393] on div "Switch to admin view" at bounding box center [53, 396] width 61 height 9
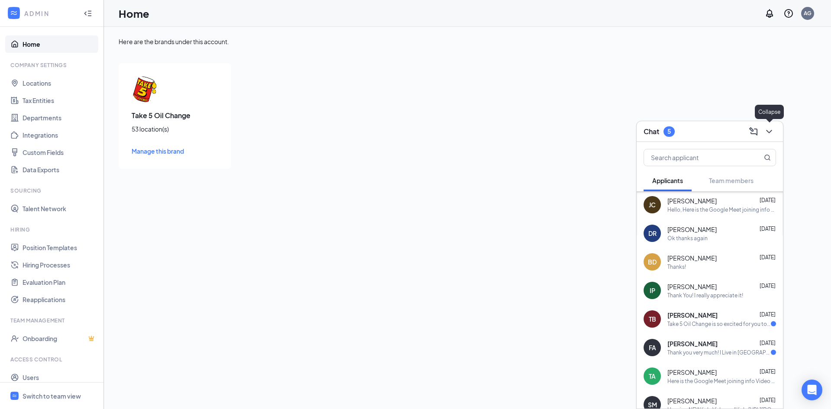
click at [773, 134] on icon "ChevronDown" at bounding box center [769, 131] width 10 height 10
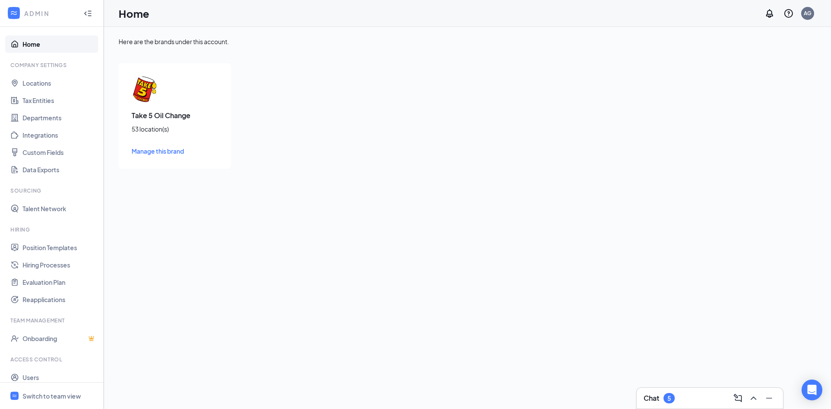
click at [110, 168] on div "Here are the brands under this account. Take 5 Oil Change 53 location(s) Manage…" at bounding box center [467, 103] width 727 height 152
click at [35, 379] on link "Users" at bounding box center [60, 377] width 74 height 17
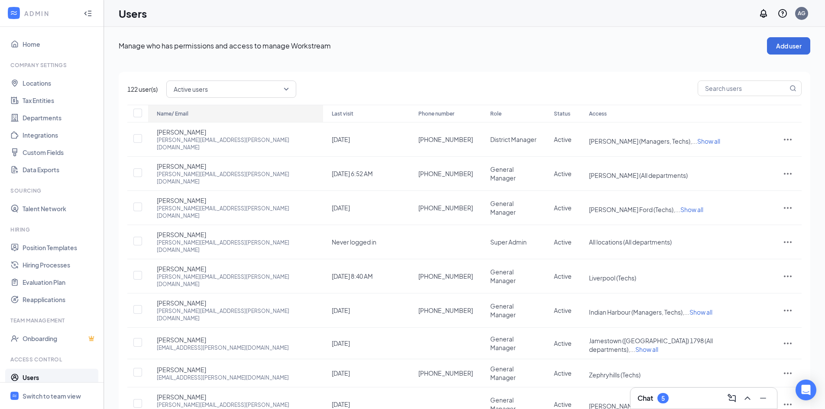
click at [191, 111] on icon "ArrowDown" at bounding box center [193, 114] width 10 height 10
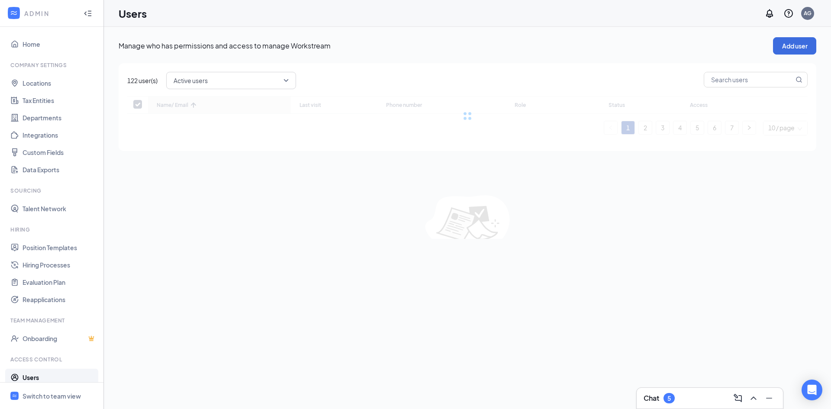
checkbox input "false"
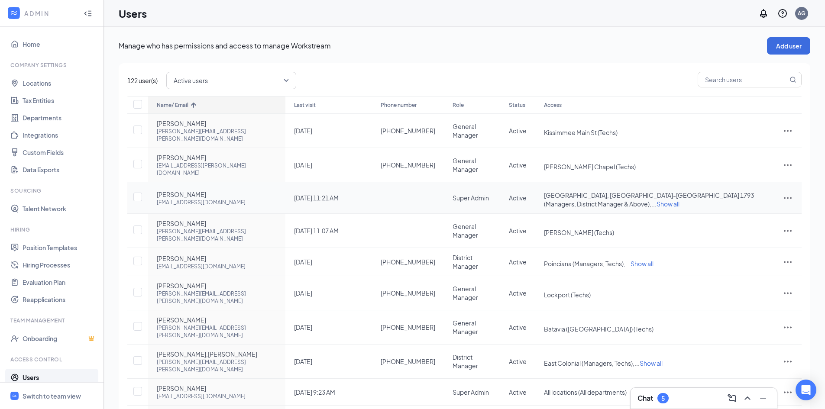
click at [782, 193] on icon "ActionsIcon" at bounding box center [787, 198] width 10 height 10
click at [742, 200] on span "Edit user" at bounding box center [743, 199] width 25 height 8
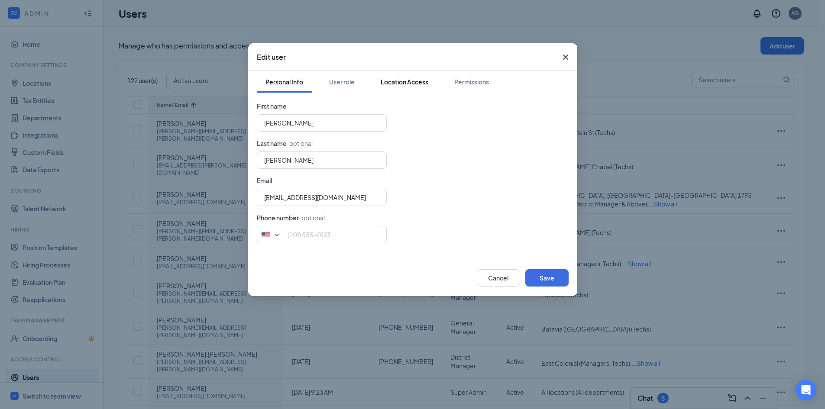
click at [393, 84] on div "Location Access" at bounding box center [404, 81] width 48 height 9
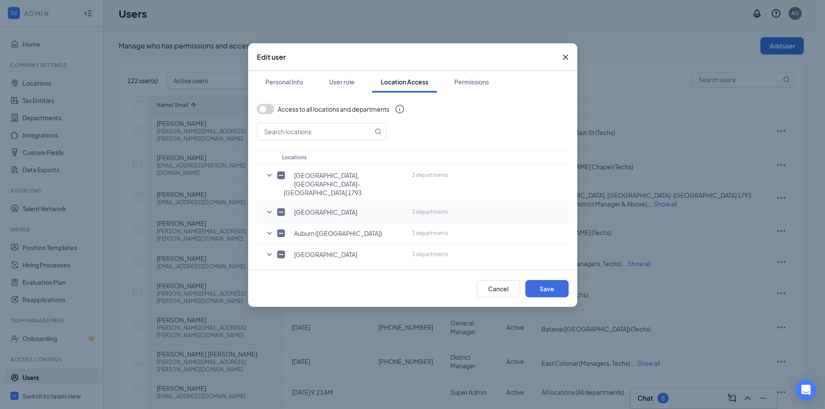
click at [269, 207] on icon "SmallChevronDown" at bounding box center [269, 212] width 10 height 10
click at [293, 267] on input "checkbox" at bounding box center [293, 271] width 8 height 8
checkbox input "false"
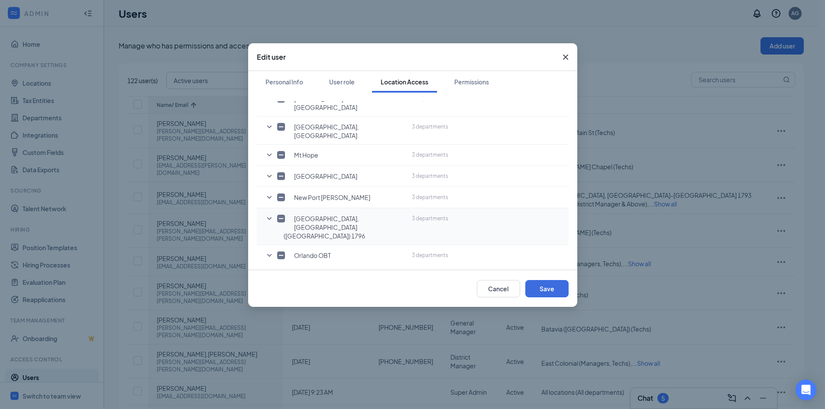
scroll to position [866, 0]
click at [268, 335] on icon "SmallChevronDown" at bounding box center [269, 340] width 10 height 10
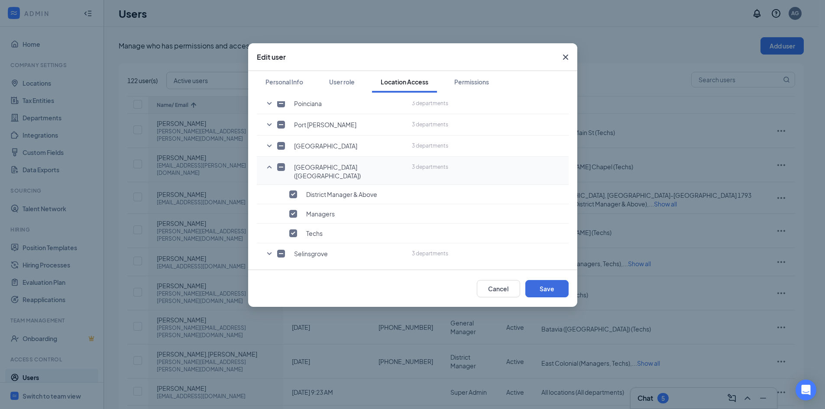
scroll to position [1039, 0]
click at [293, 229] on input "checkbox" at bounding box center [293, 233] width 8 height 8
checkbox input "false"
click at [535, 293] on button "Save" at bounding box center [546, 288] width 43 height 17
